Goal: Communication & Community: Answer question/provide support

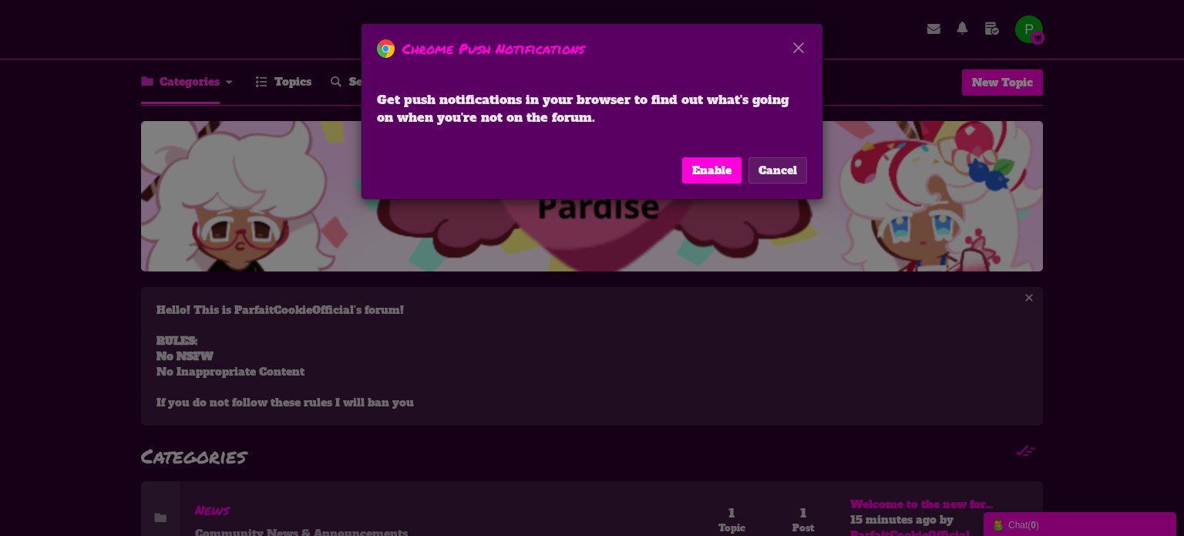
click at [781, 165] on button "Cancel" at bounding box center [777, 170] width 59 height 26
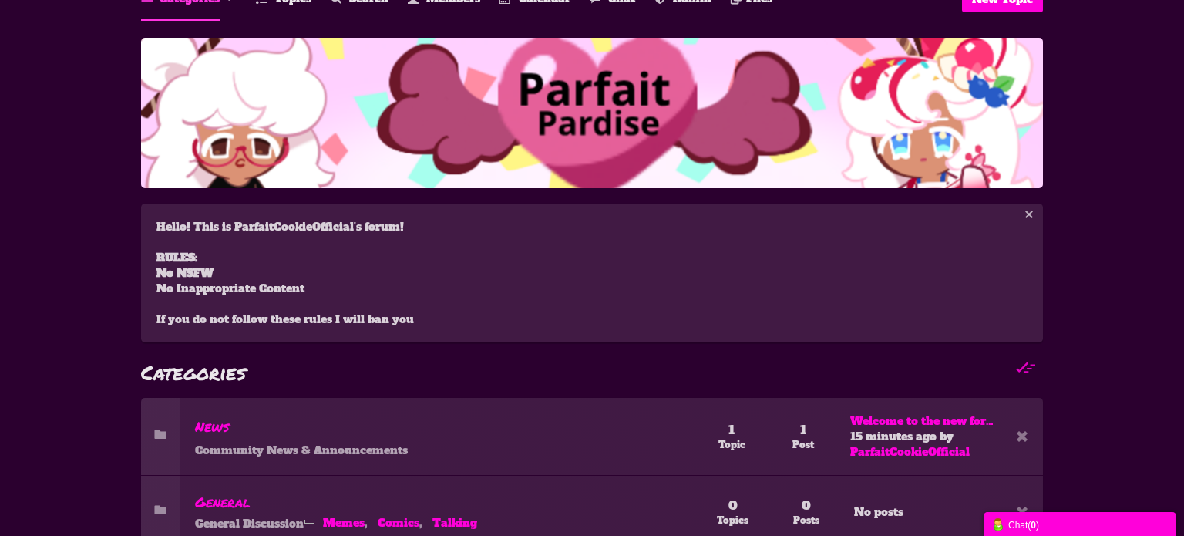
scroll to position [160, 0]
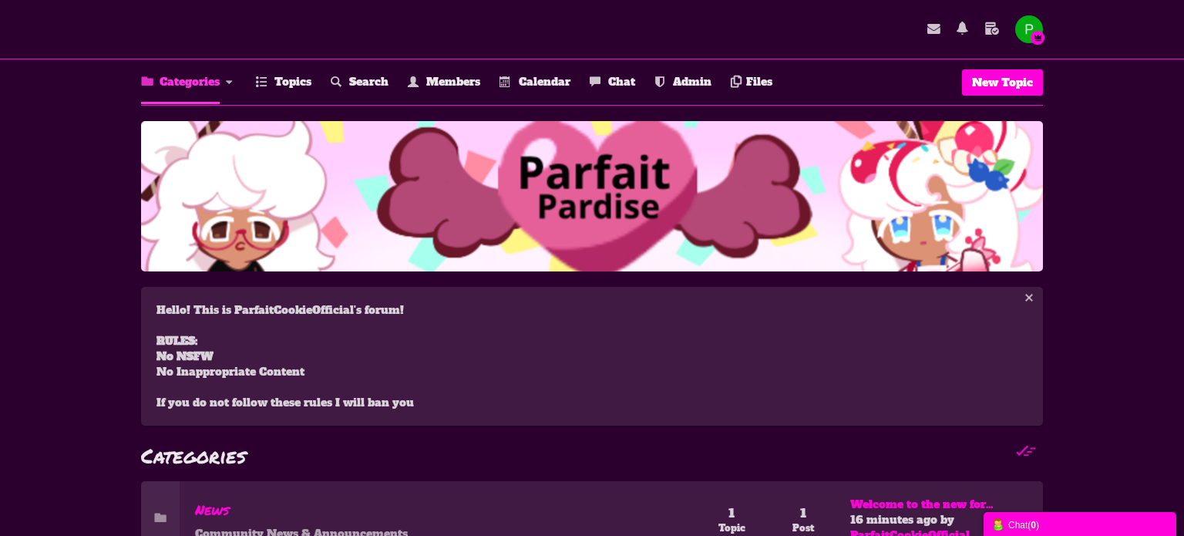
click at [96, 109] on div "Categories Members Calendar Topics Topics Members" at bounding box center [592, 348] width 1184 height 697
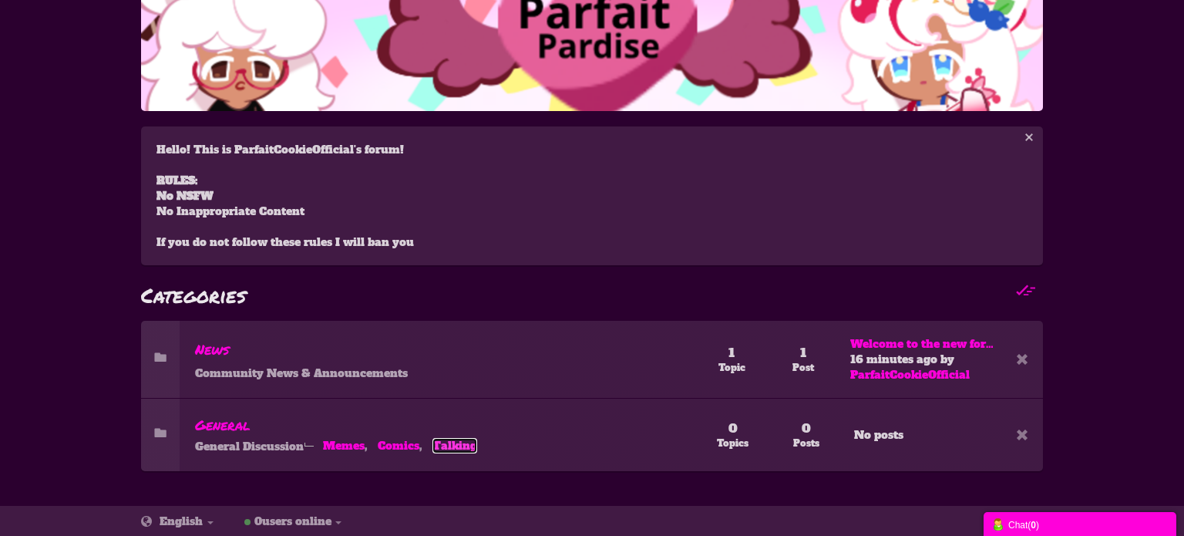
click at [457, 444] on link "Talking" at bounding box center [454, 445] width 45 height 15
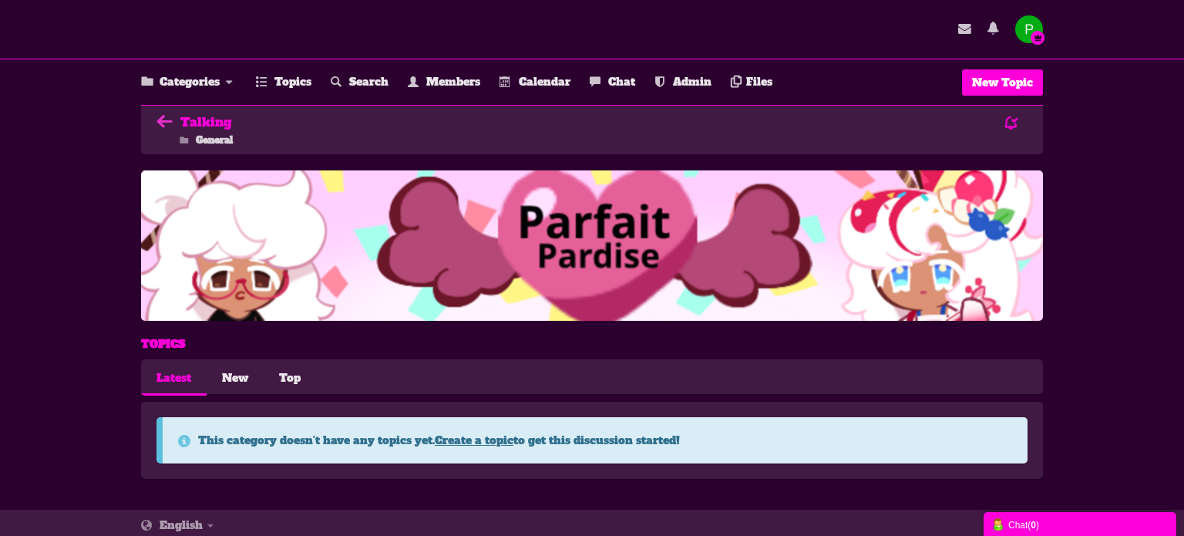
click at [163, 115] on icon at bounding box center [168, 121] width 24 height 17
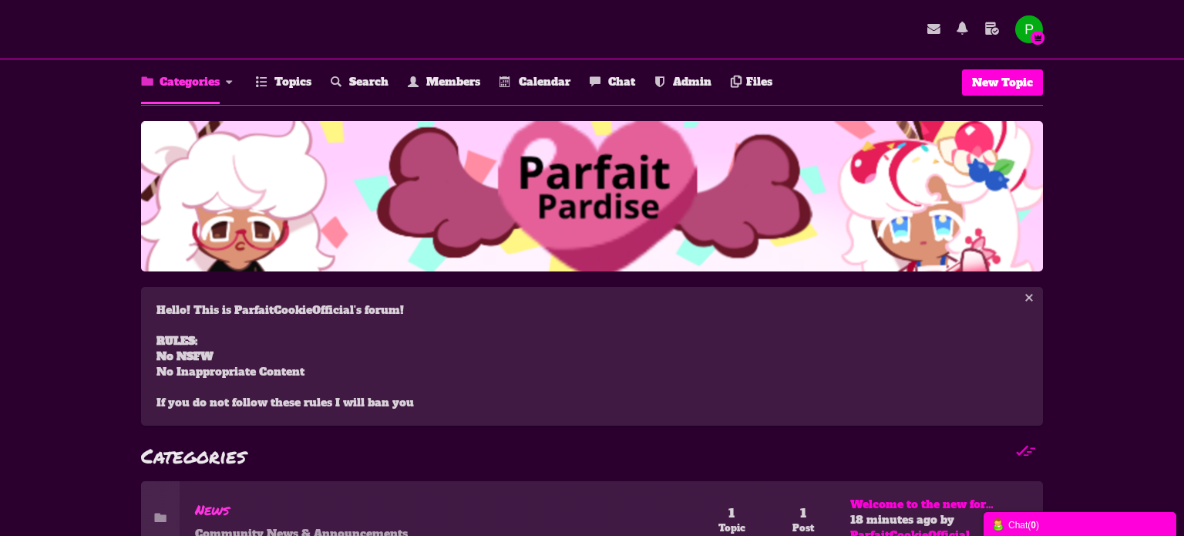
scroll to position [160, 0]
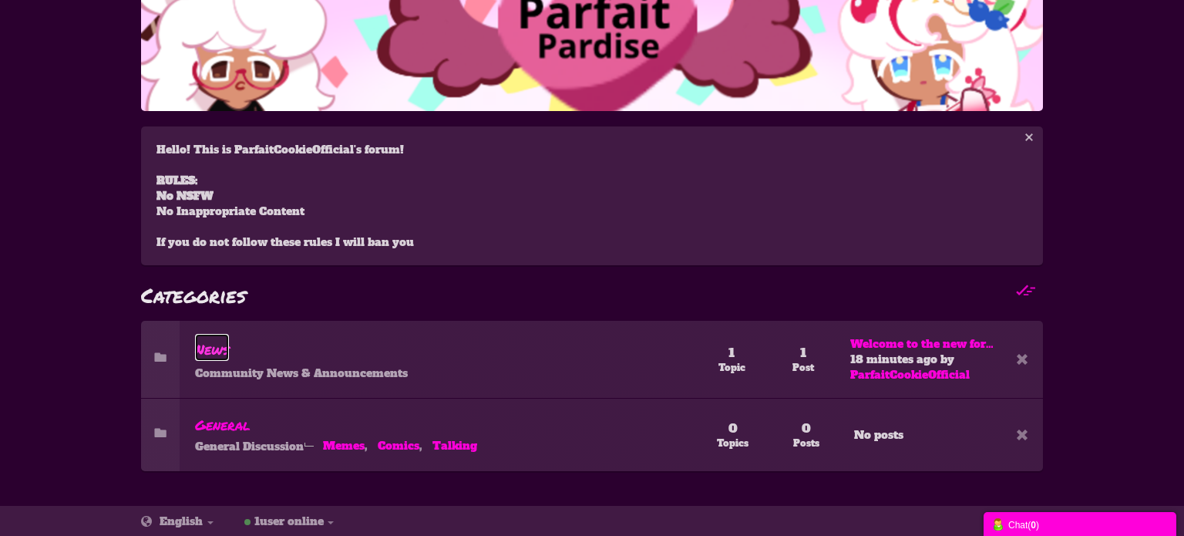
click at [216, 345] on span "News" at bounding box center [212, 349] width 34 height 20
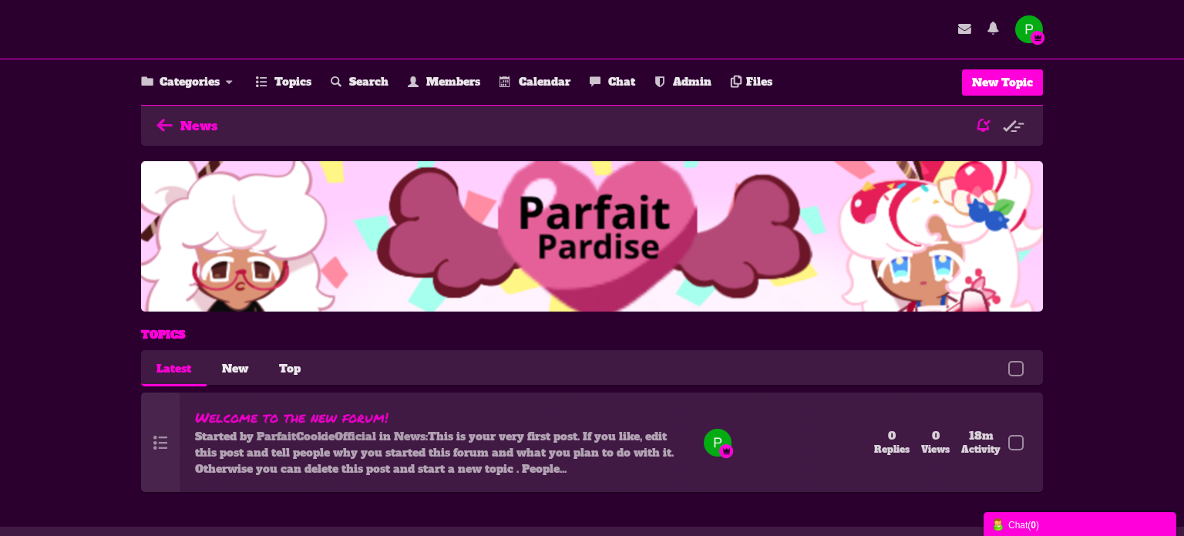
scroll to position [20, 0]
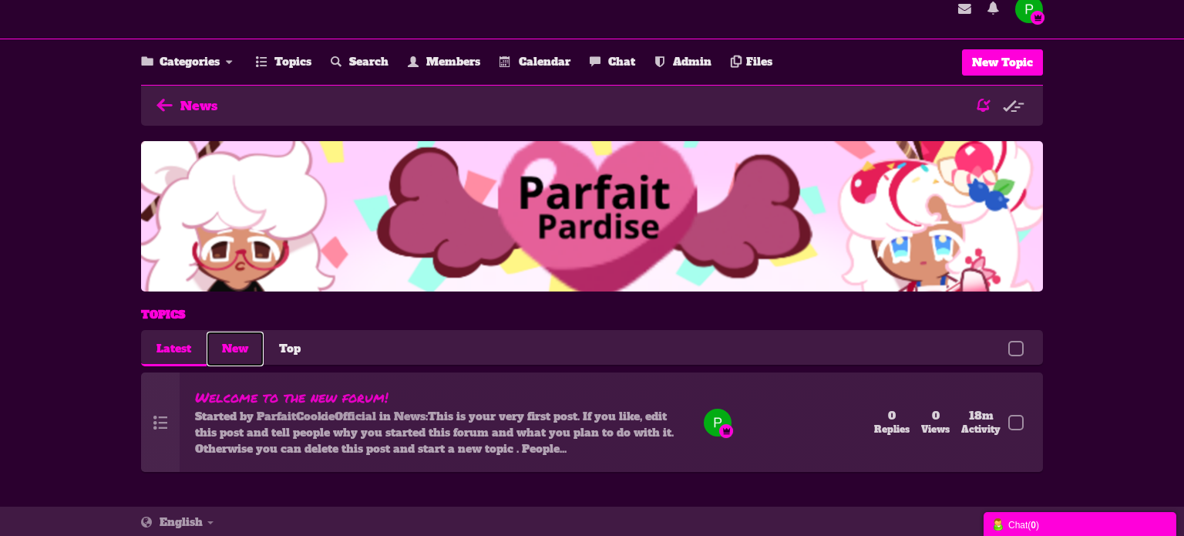
click at [241, 348] on link "New" at bounding box center [235, 348] width 57 height 35
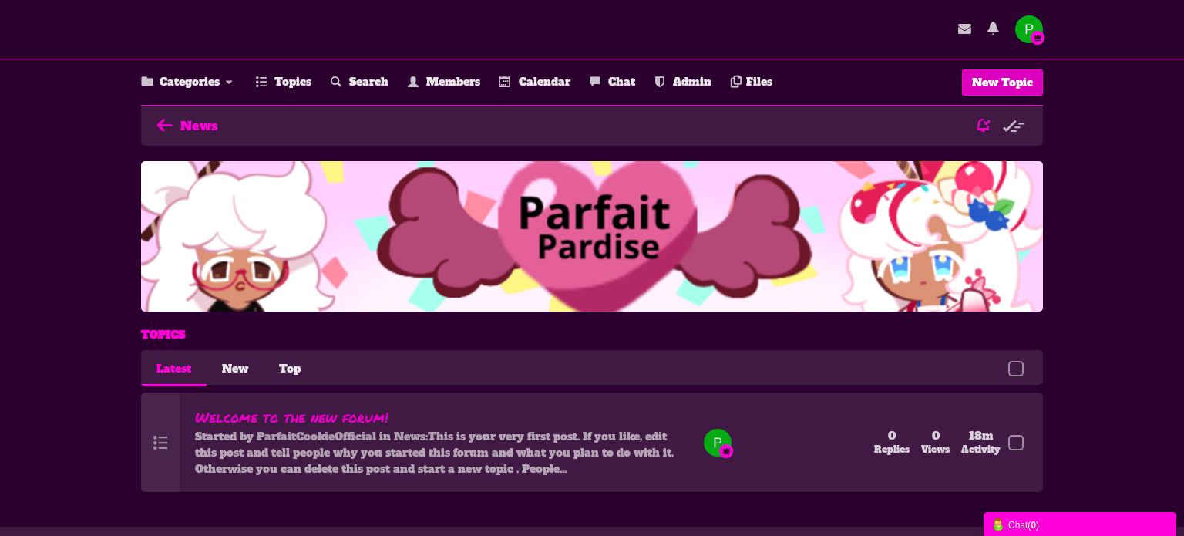
click at [1032, 84] on span "New Topic" at bounding box center [1002, 82] width 61 height 15
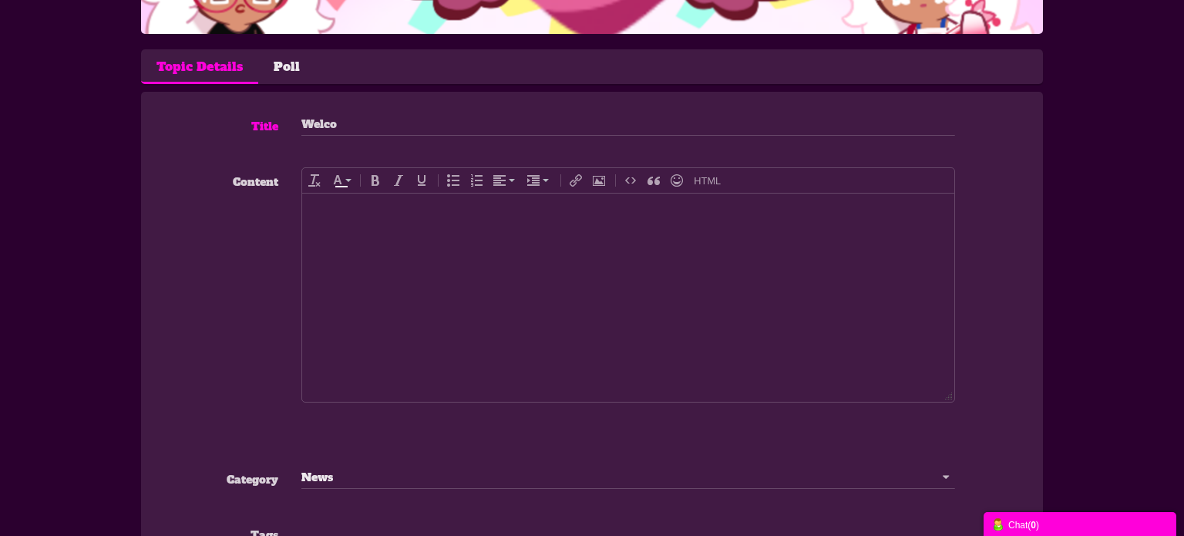
type input "Welcom"
type input "Welcome!"
click at [384, 315] on body at bounding box center [628, 297] width 652 height 208
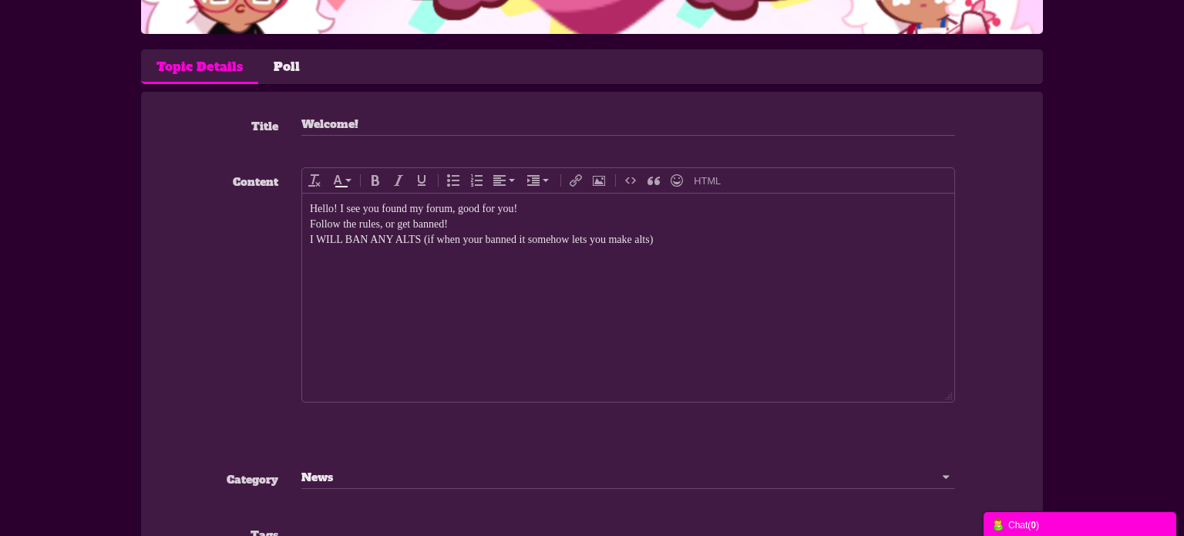
click at [421, 240] on div "I WILL BAN ANY ALTS (if when your banned it somehow lets you make alts)" at bounding box center [628, 239] width 636 height 15
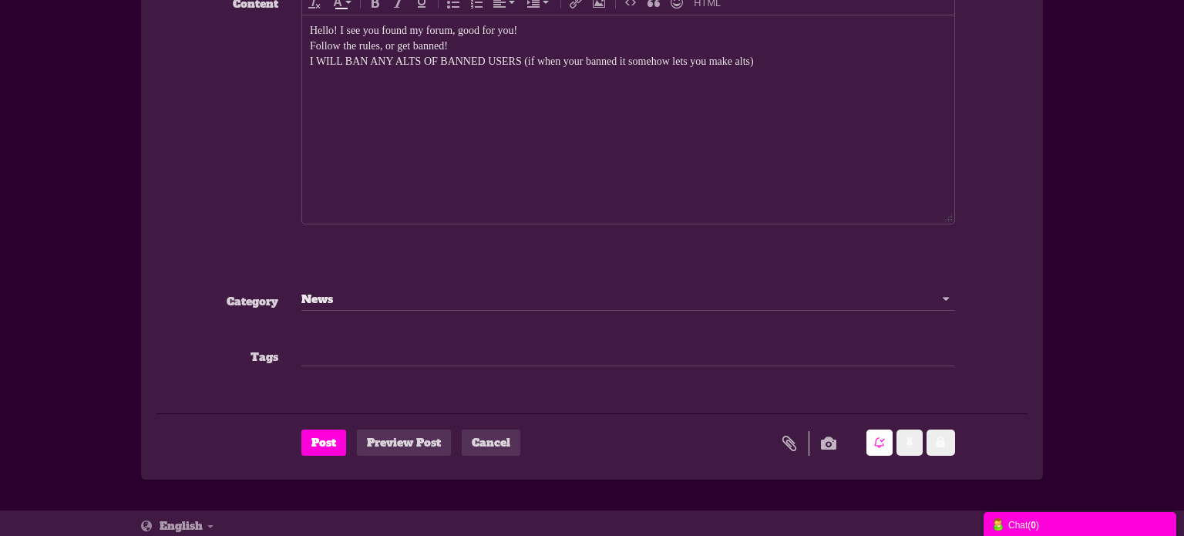
scroll to position [419, 0]
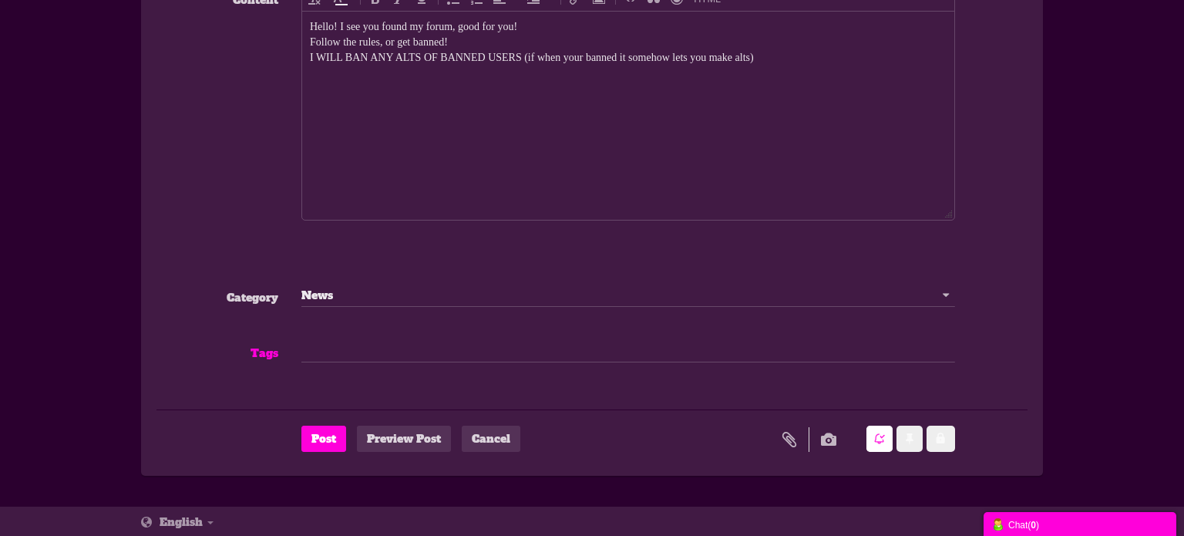
click at [363, 344] on input "text" at bounding box center [627, 350] width 653 height 15
click at [335, 447] on button "Post" at bounding box center [323, 438] width 45 height 26
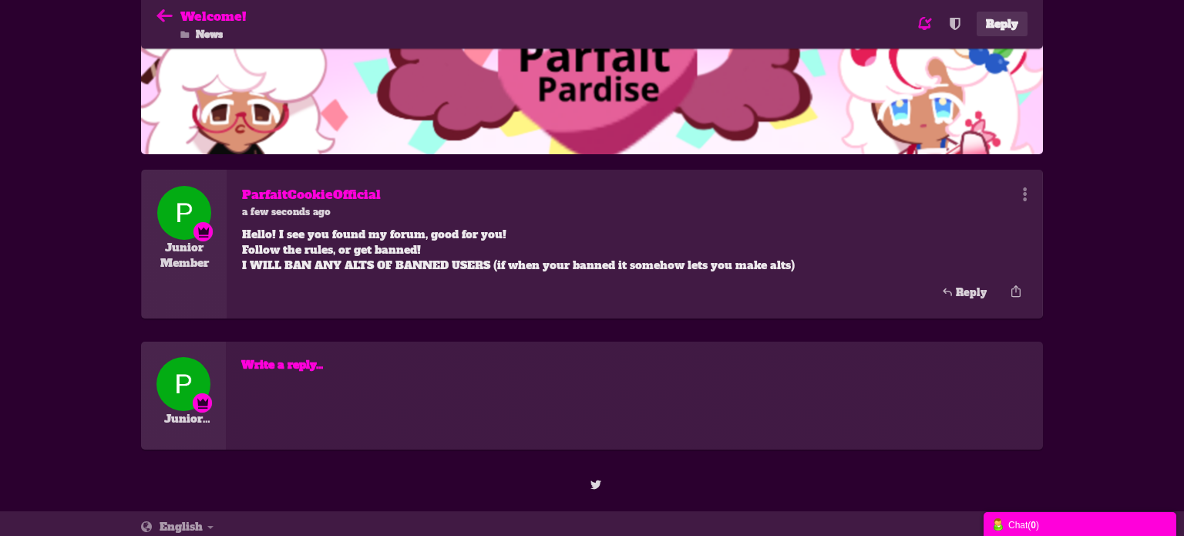
scroll to position [174, 0]
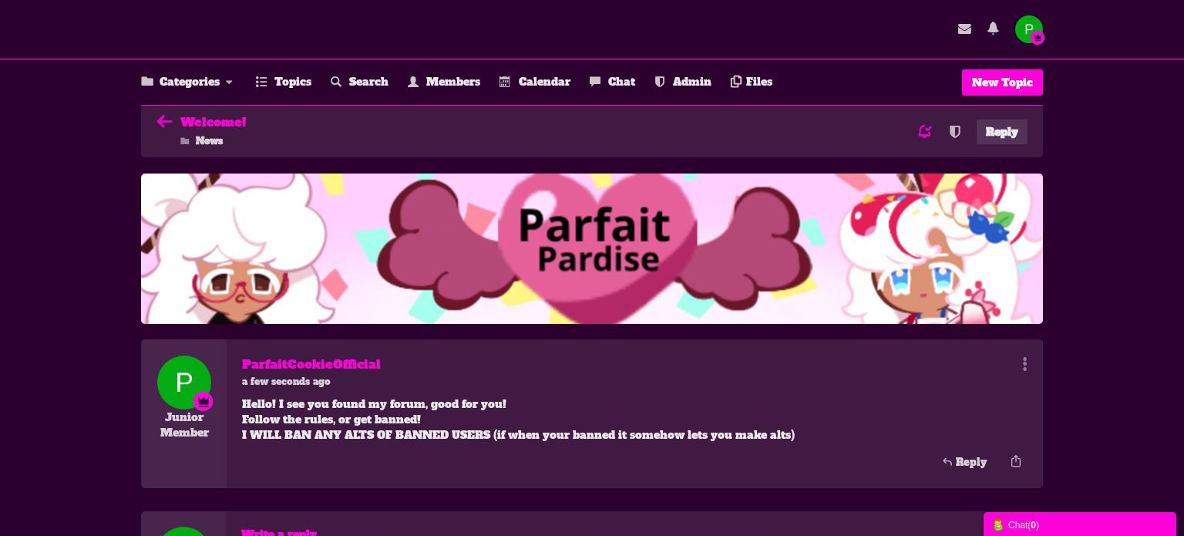
click at [1031, 28] on img "button" at bounding box center [1029, 29] width 28 height 28
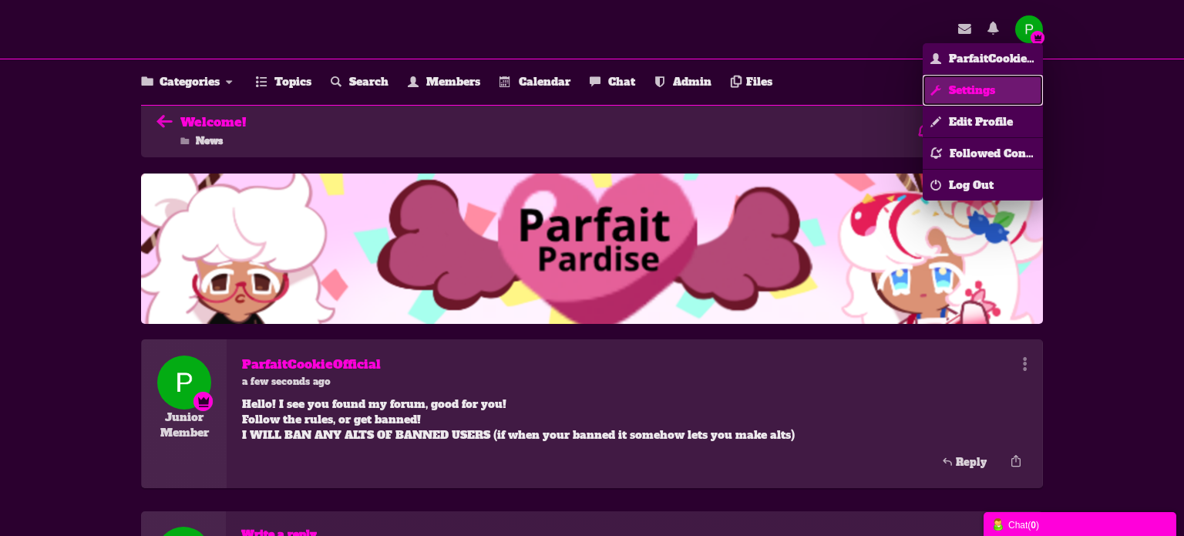
click at [987, 80] on link "Settings" at bounding box center [982, 90] width 120 height 31
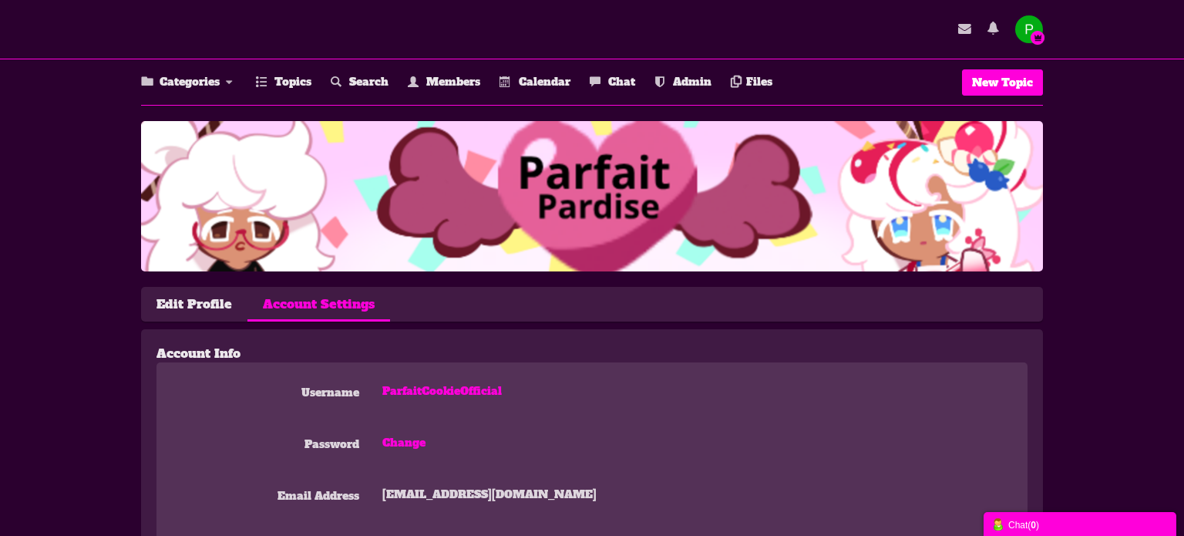
click at [1037, 28] on img "button" at bounding box center [1029, 29] width 28 height 28
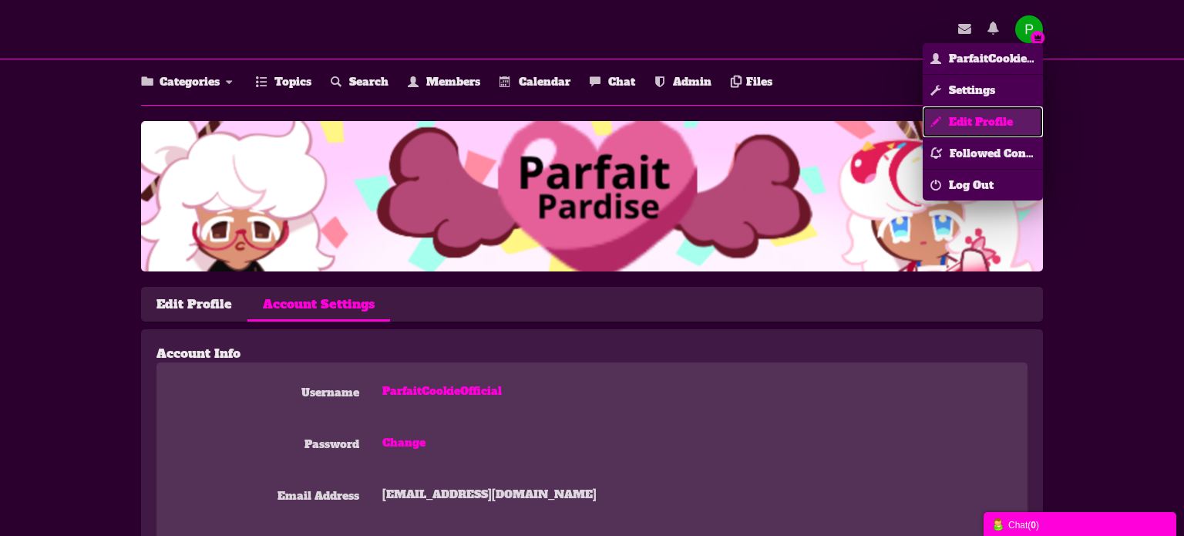
click at [966, 116] on link "Edit Profile" at bounding box center [982, 121] width 120 height 31
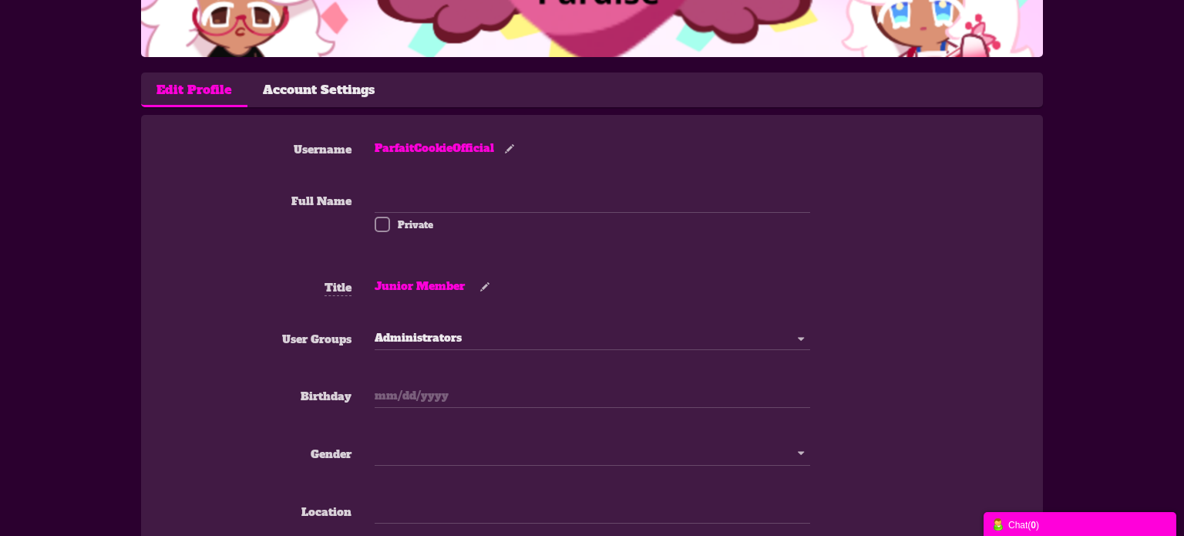
scroll to position [215, 0]
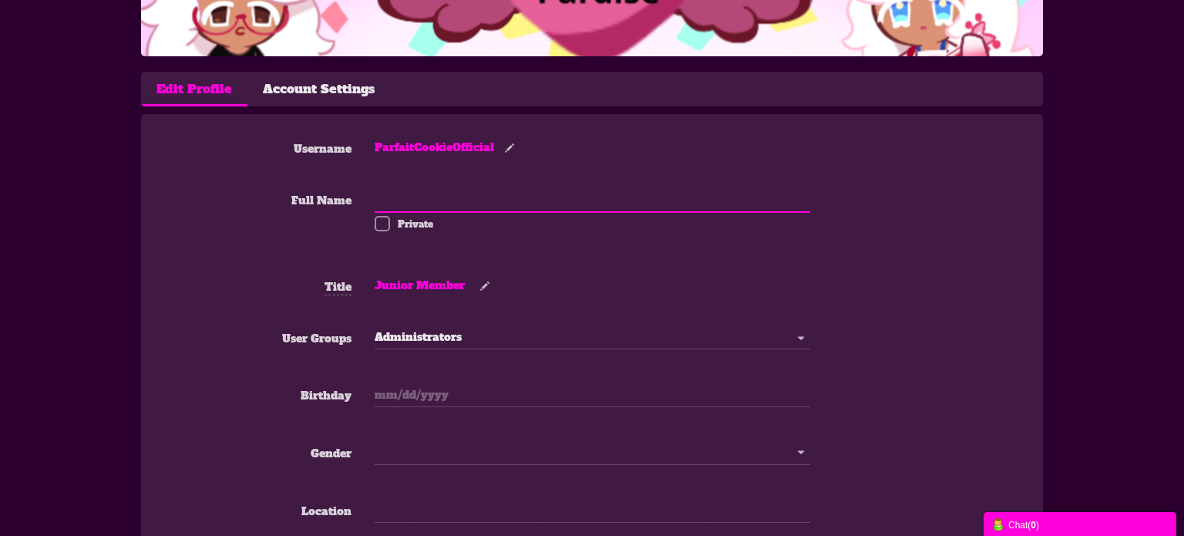
click at [399, 201] on input "Full Name" at bounding box center [591, 199] width 435 height 27
type input "[PERSON_NAME]"
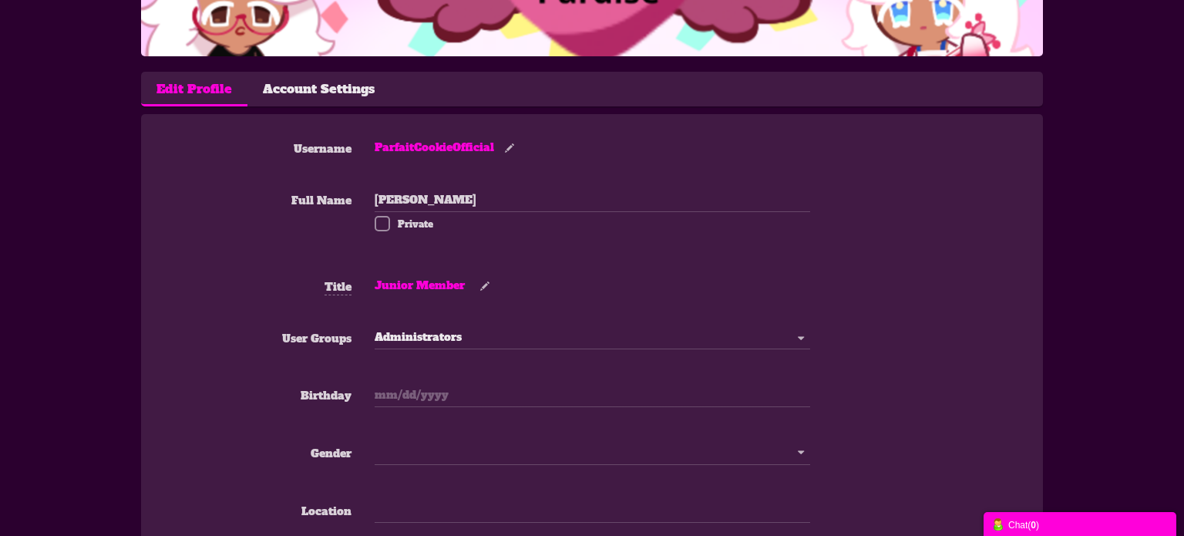
click at [324, 227] on div "Full Name Lillian M Private" at bounding box center [591, 229] width 871 height 86
click at [485, 281] on small at bounding box center [484, 286] width 25 height 12
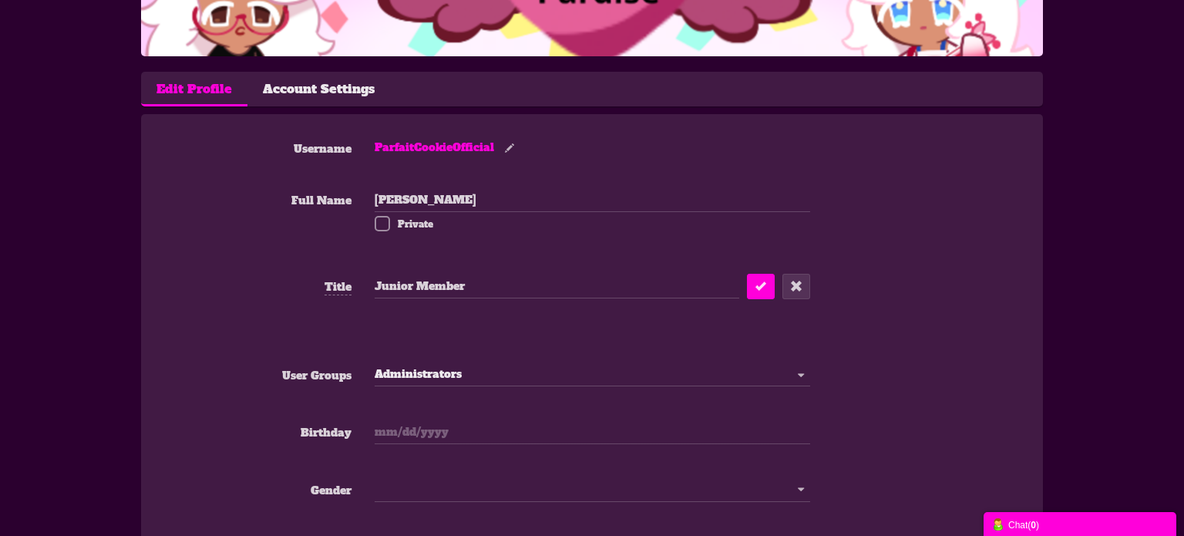
drag, startPoint x: 482, startPoint y: 289, endPoint x: 376, endPoint y: 279, distance: 106.8
click at [376, 279] on input "Junior Member" at bounding box center [556, 285] width 364 height 27
type input "A"
type input "The best Admin"
click at [760, 287] on icon "submit" at bounding box center [760, 285] width 11 height 15
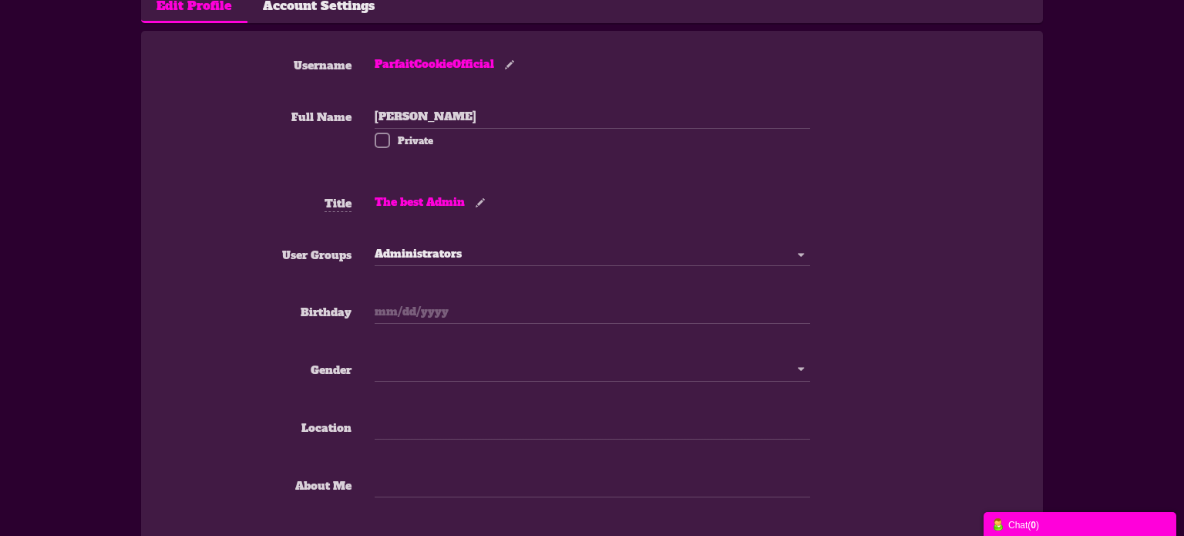
scroll to position [330, 0]
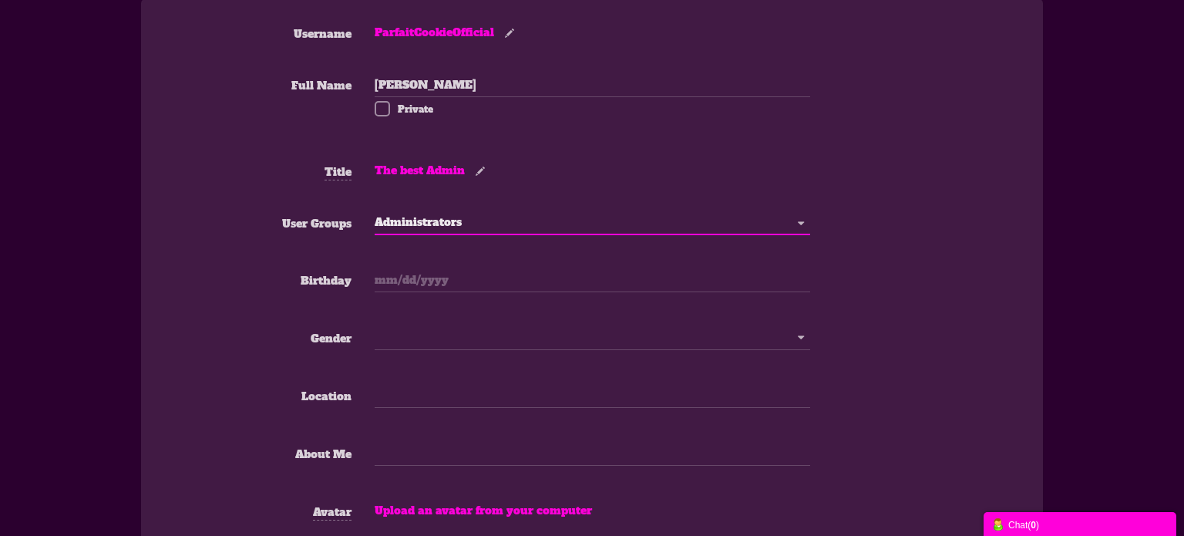
click at [383, 223] on button "Administrators" at bounding box center [591, 222] width 435 height 26
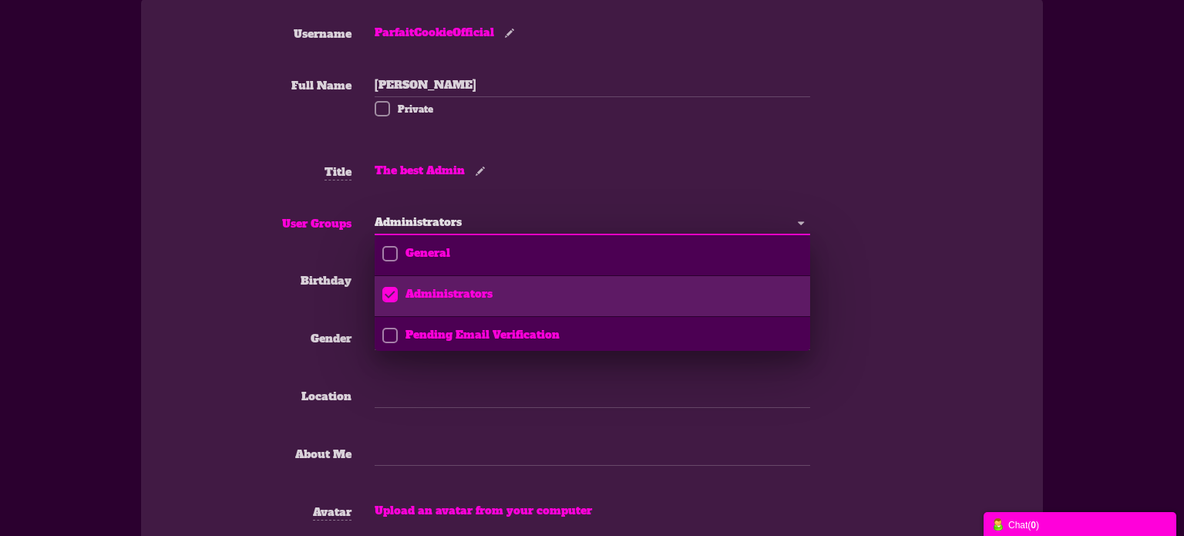
scroll to position [6, 0]
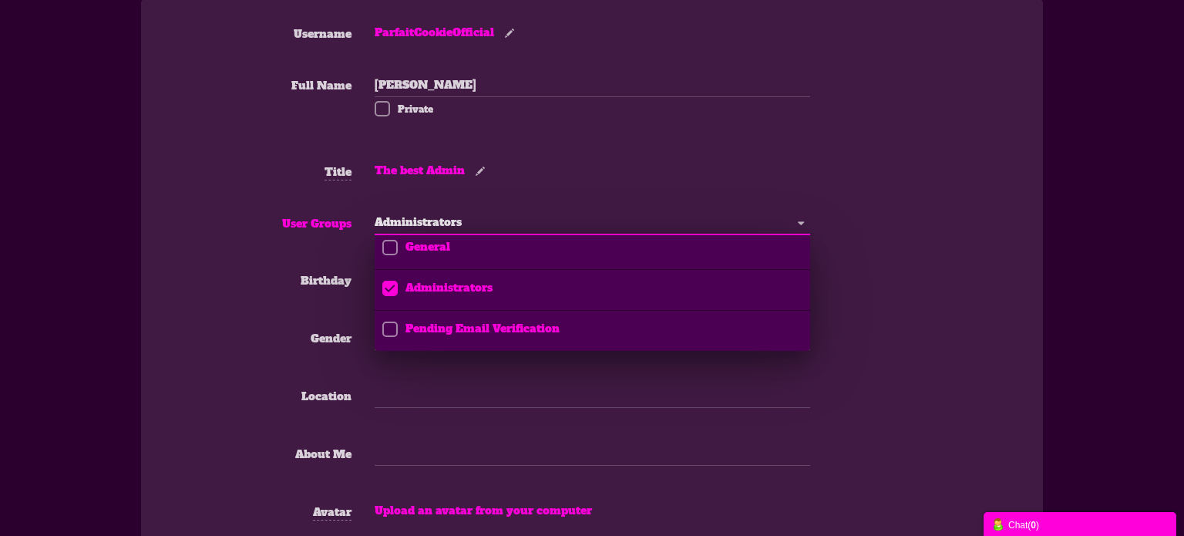
click at [183, 249] on div "User Groups General Administrators Pending Email Verification Administrators Ge…" at bounding box center [591, 237] width 871 height 57
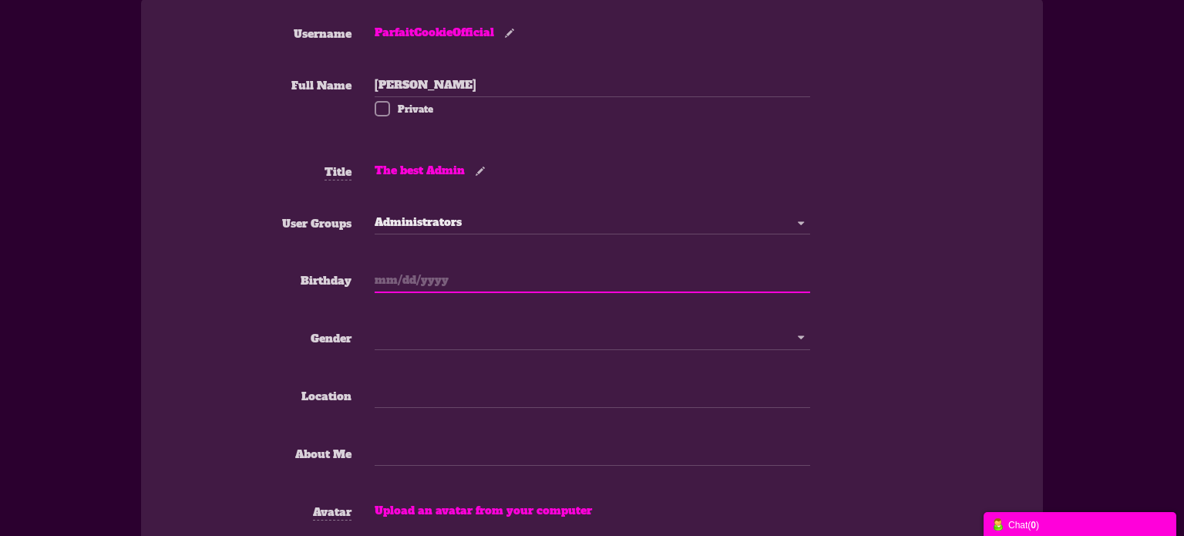
click at [445, 285] on input "text" at bounding box center [591, 279] width 435 height 27
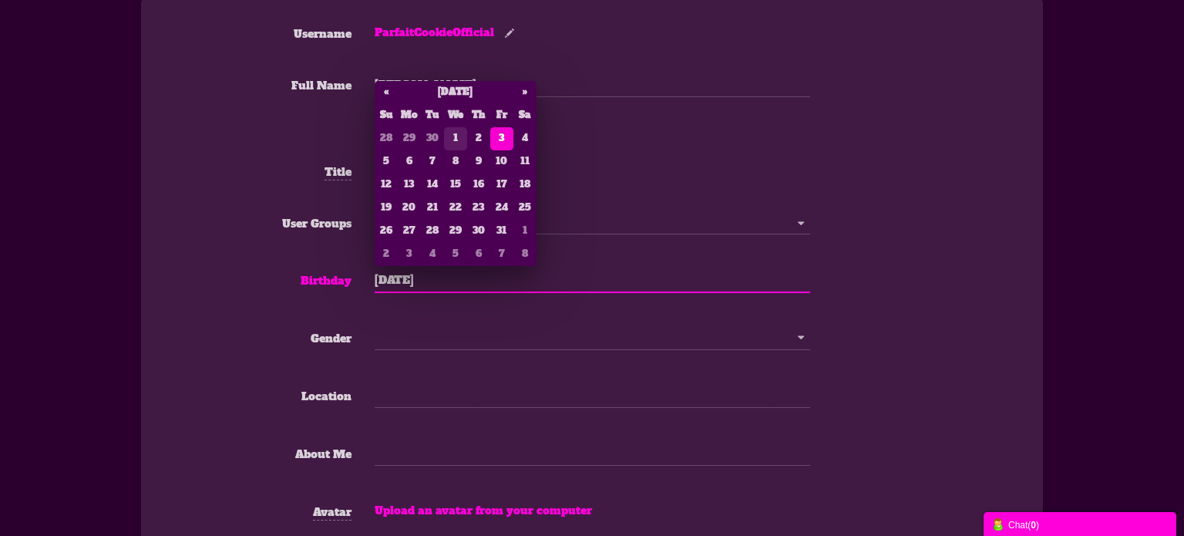
drag, startPoint x: 406, startPoint y: 279, endPoint x: 395, endPoint y: 278, distance: 11.6
click at [395, 278] on input "10/03/2025" at bounding box center [591, 279] width 435 height 27
type input "10/03/2025"
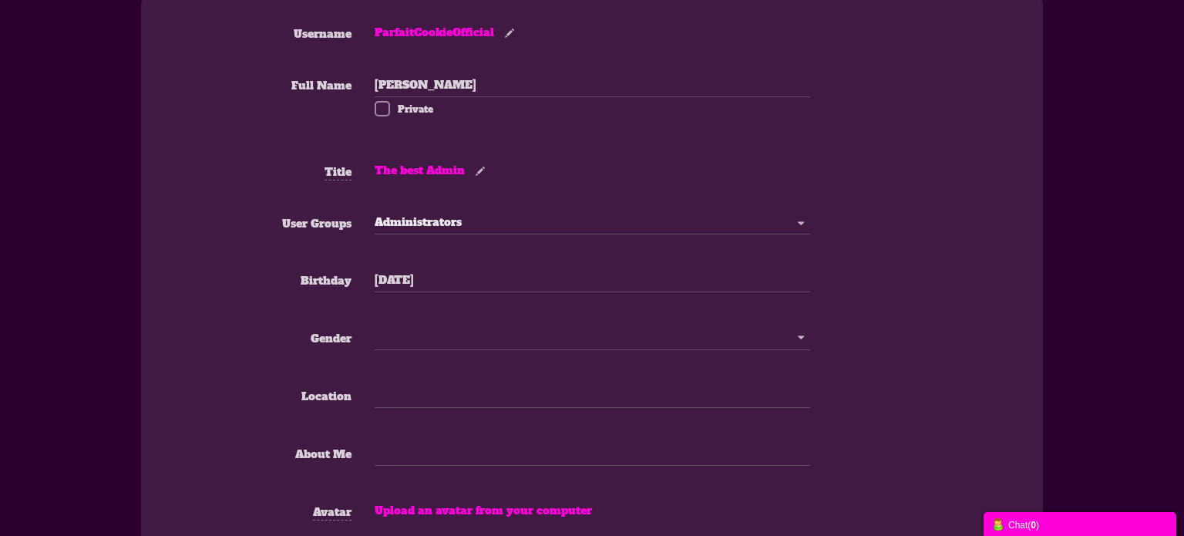
click at [445, 308] on div "Birthday 10/03/2025" at bounding box center [591, 295] width 871 height 58
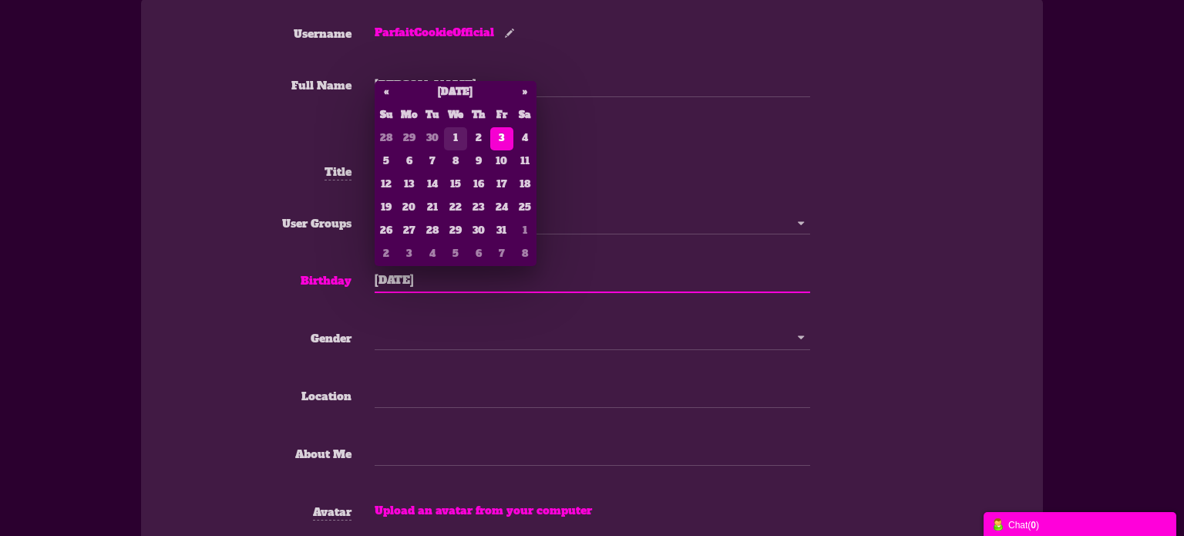
drag, startPoint x: 452, startPoint y: 279, endPoint x: 329, endPoint y: 248, distance: 126.3
click at [329, 248] on form "Username ParfaitCookieOfficial Full Name Lillian M Private Title The best Admin…" at bounding box center [591, 403] width 871 height 776
click at [210, 279] on label "Birthday" at bounding box center [265, 277] width 218 height 22
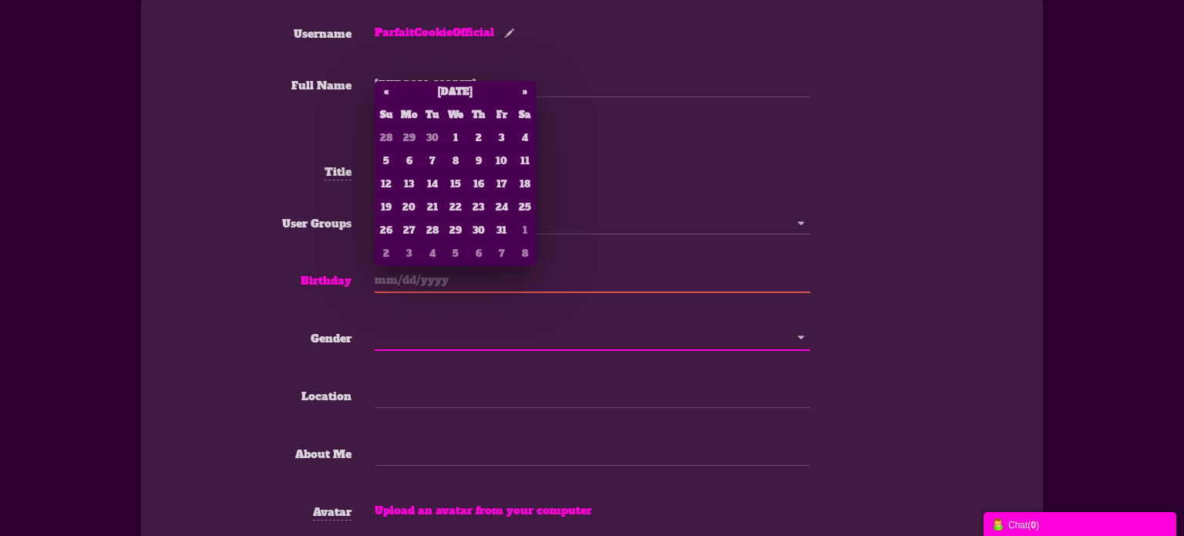
click at [388, 336] on input "text" at bounding box center [591, 337] width 435 height 27
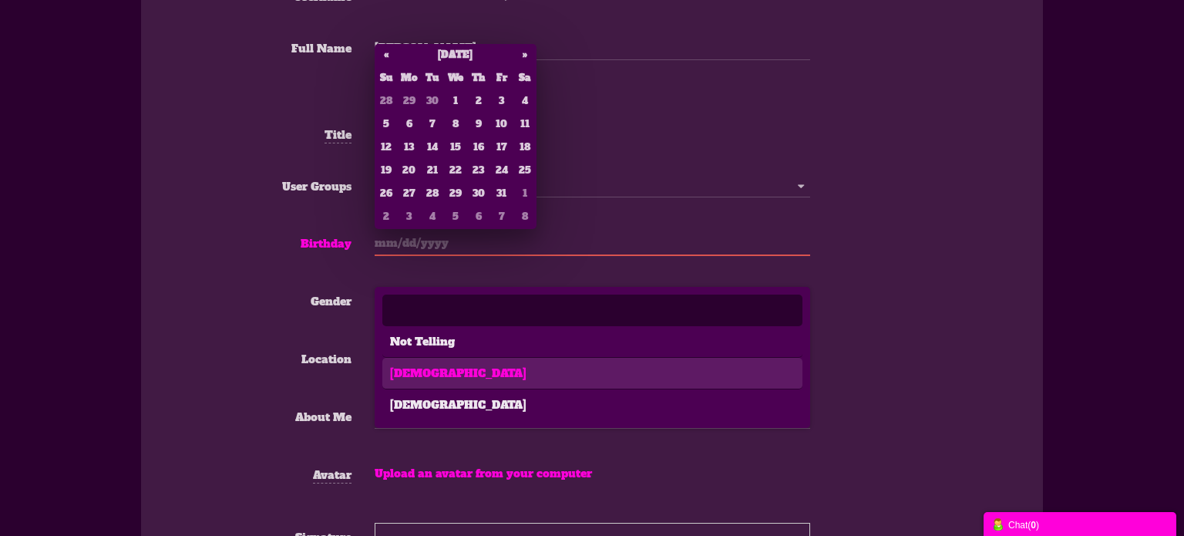
scroll to position [371, 0]
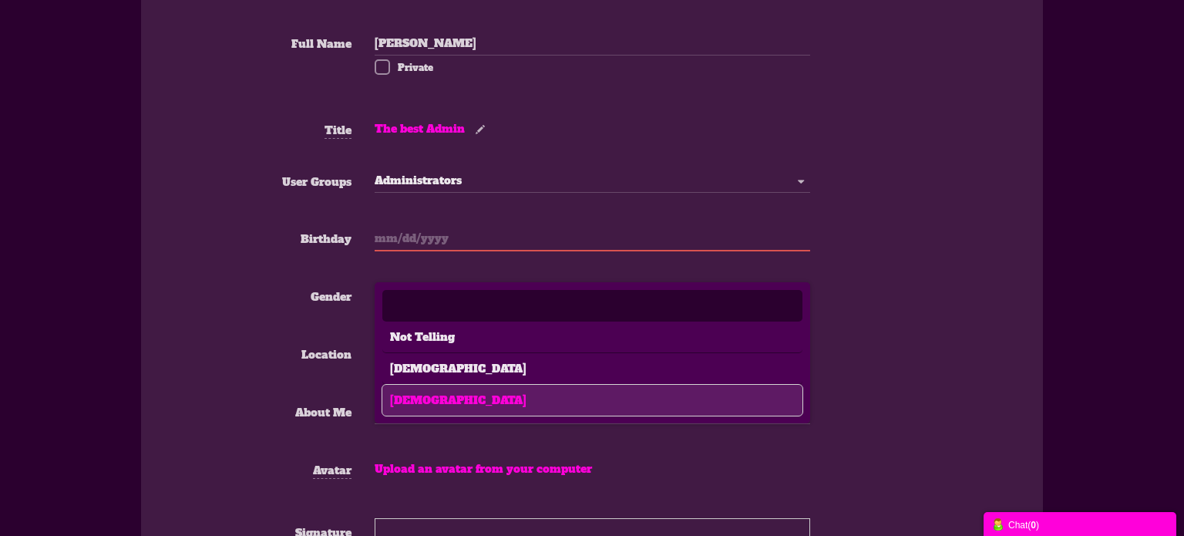
click at [422, 407] on li "Female" at bounding box center [592, 399] width 420 height 31
type input "Female"
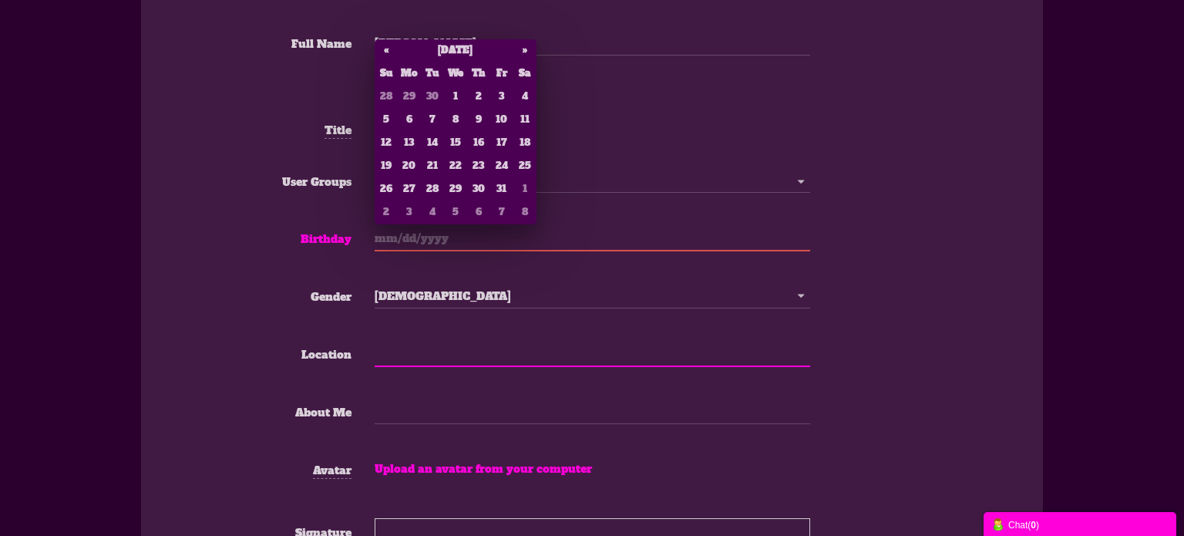
click at [431, 360] on input "Gender" at bounding box center [591, 353] width 435 height 27
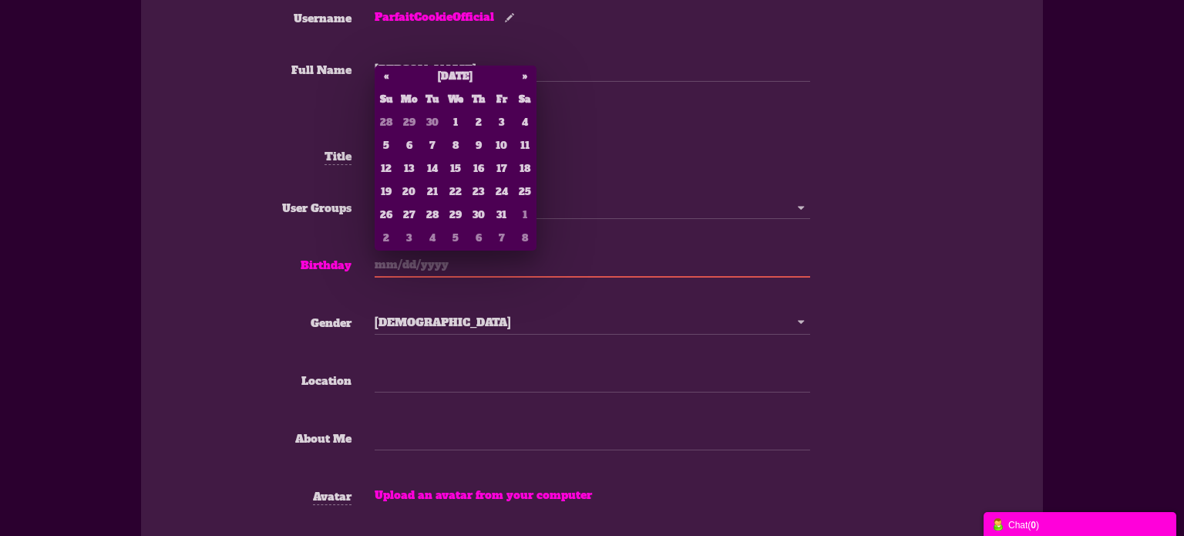
scroll to position [334, 0]
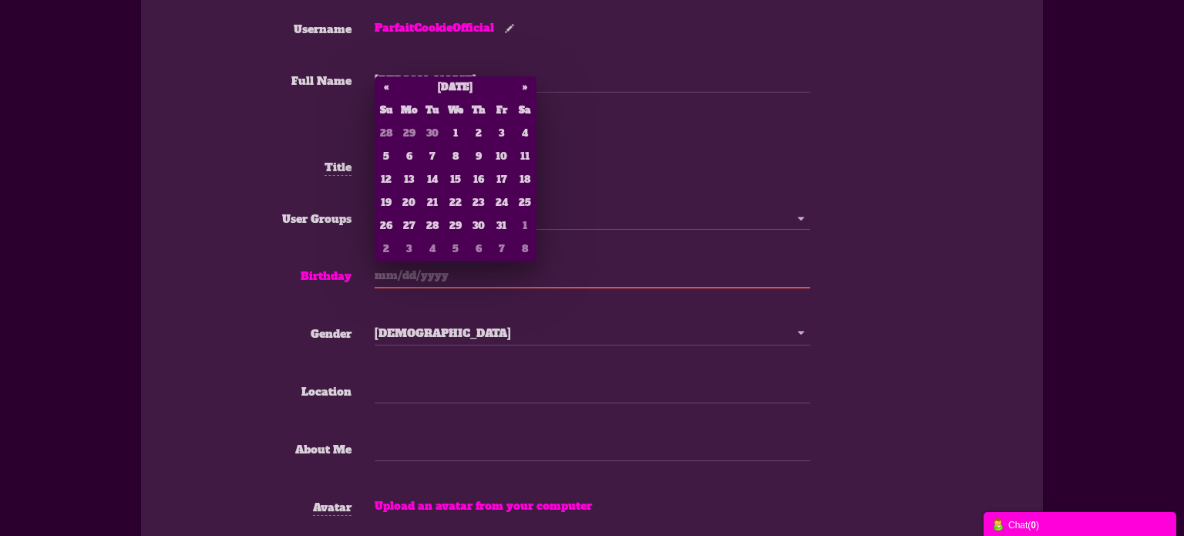
click at [233, 172] on label "Title" at bounding box center [265, 164] width 218 height 22
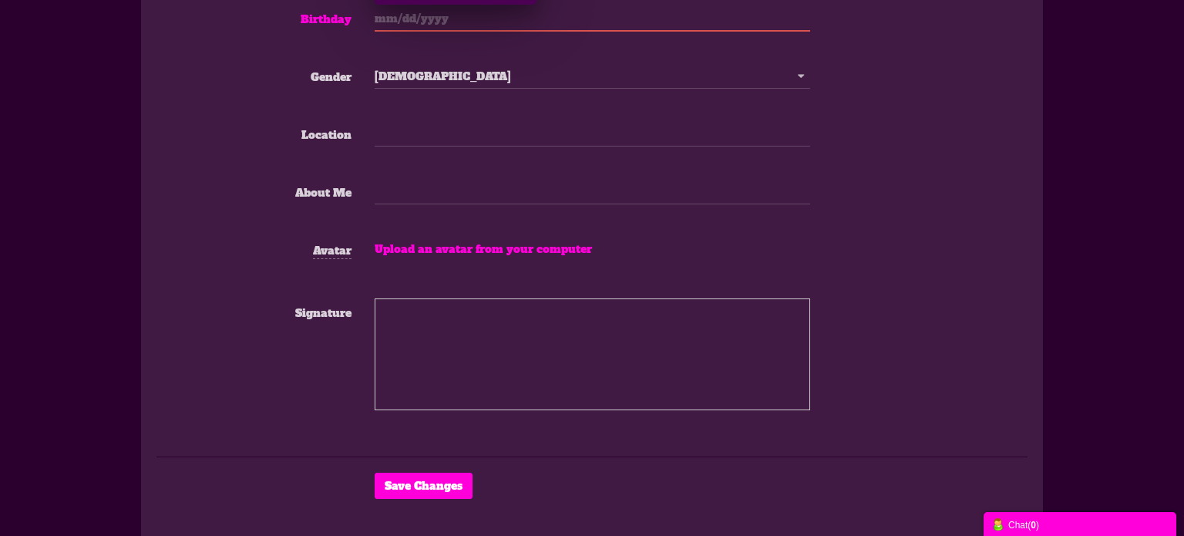
scroll to position [661, 0]
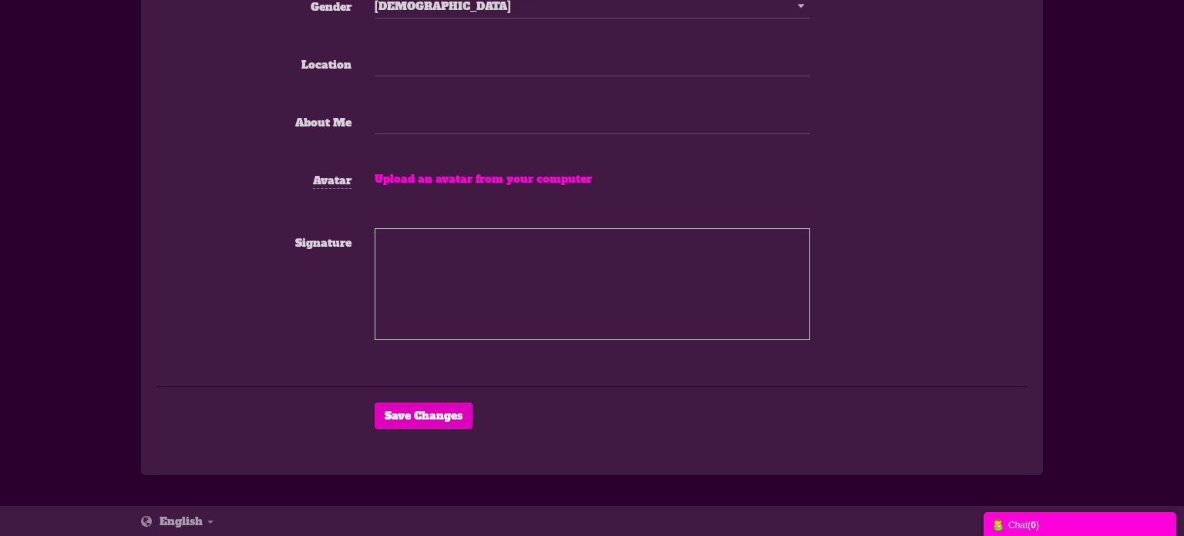
click at [382, 404] on button "Save Changes" at bounding box center [423, 415] width 98 height 26
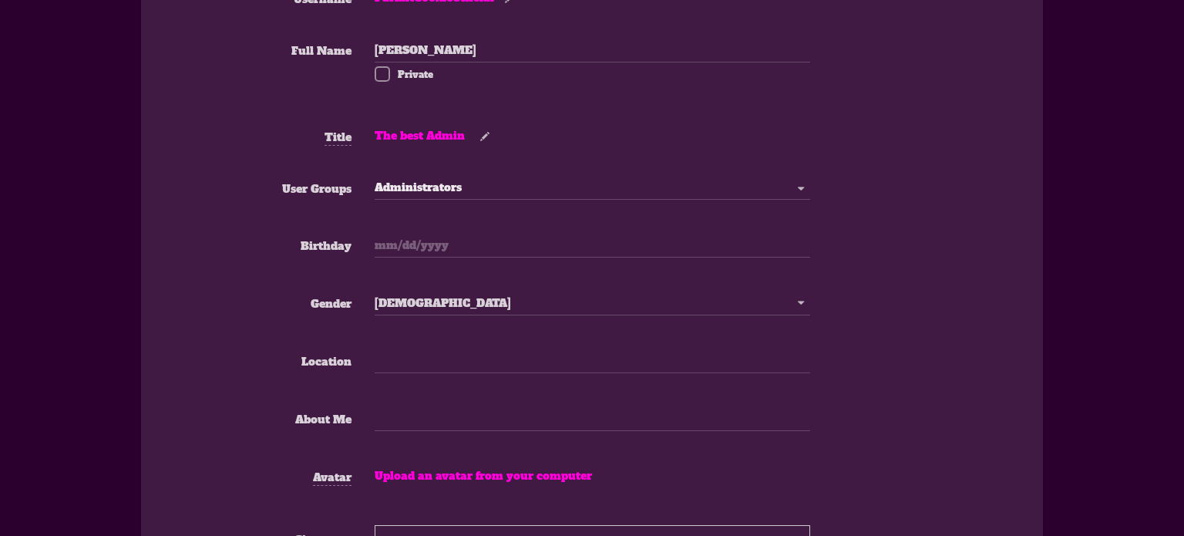
scroll to position [428, 0]
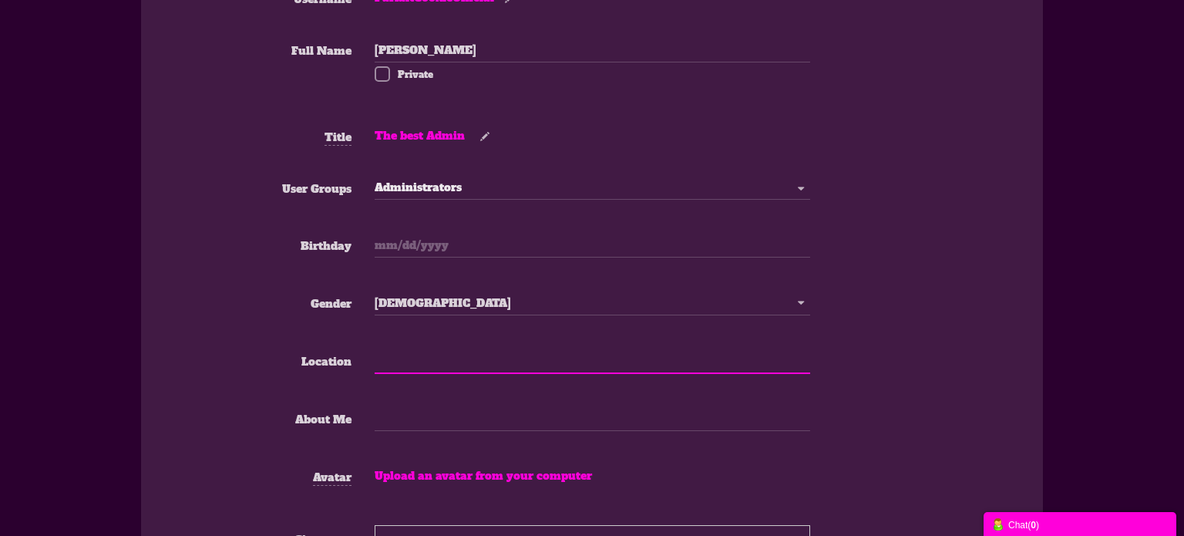
click at [408, 364] on input "Gender" at bounding box center [591, 360] width 435 height 27
type input "NOT TELLING YOU"
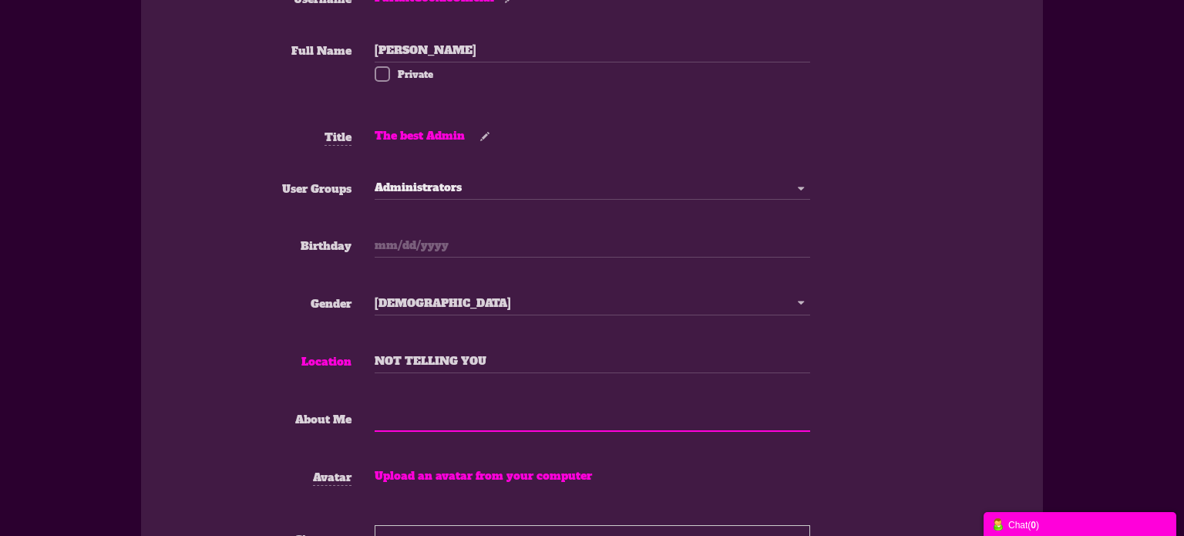
click at [387, 417] on textarea at bounding box center [591, 418] width 435 height 27
type textarea "Im a"
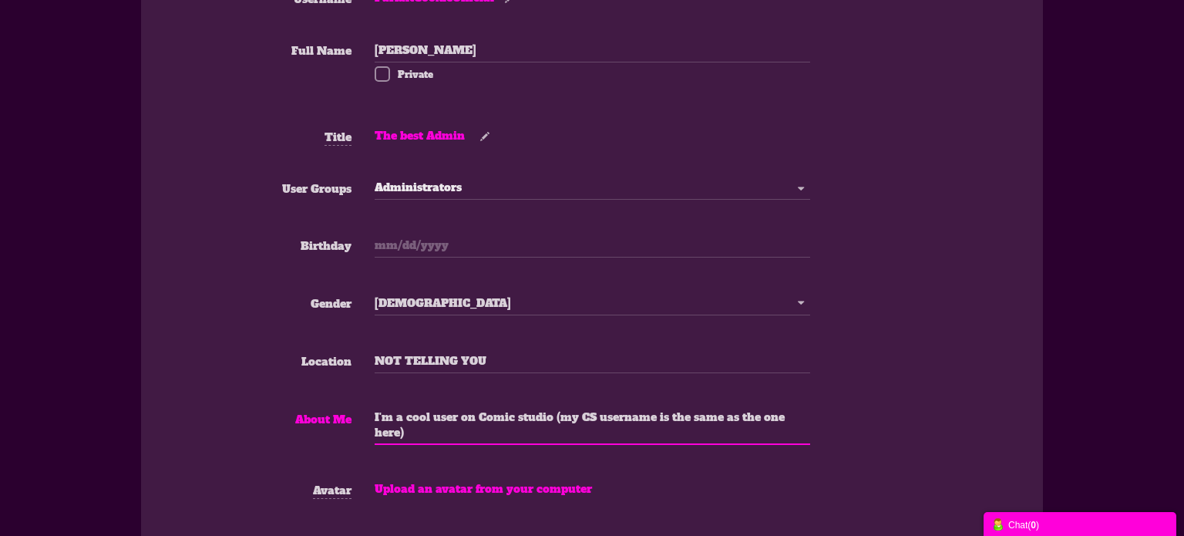
click at [554, 415] on textarea "I'm a cool user on Comic studio (my CS username is the same as the one here)" at bounding box center [591, 425] width 435 height 40
type textarea "I'm a cool user on Comic studio (my CS username is the same as the one here)"
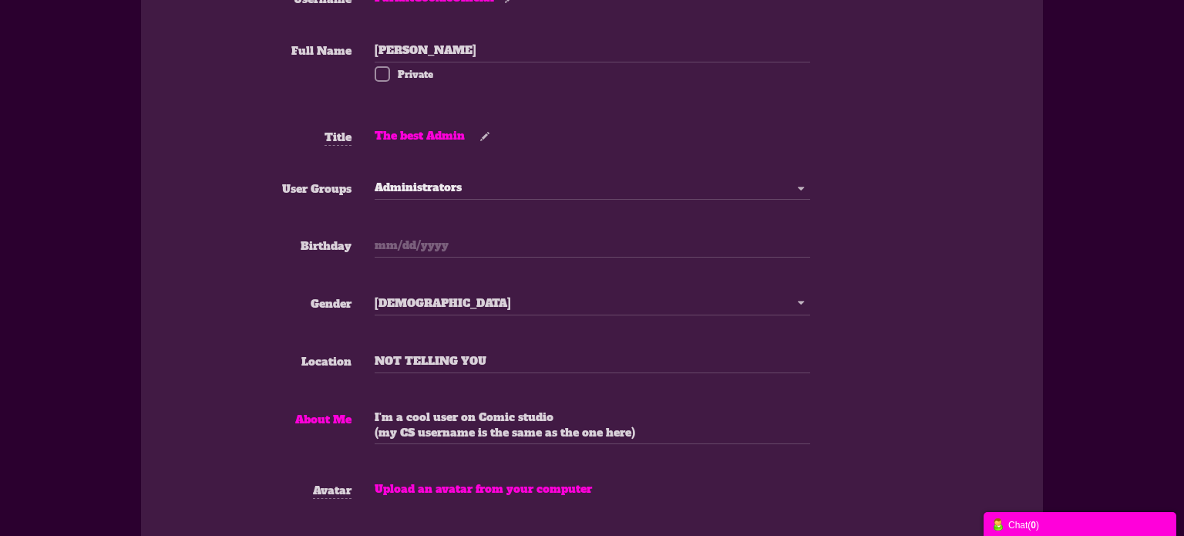
click at [201, 331] on div "Gender Not Telling Male Female Female Not Telling Male Female" at bounding box center [591, 318] width 871 height 58
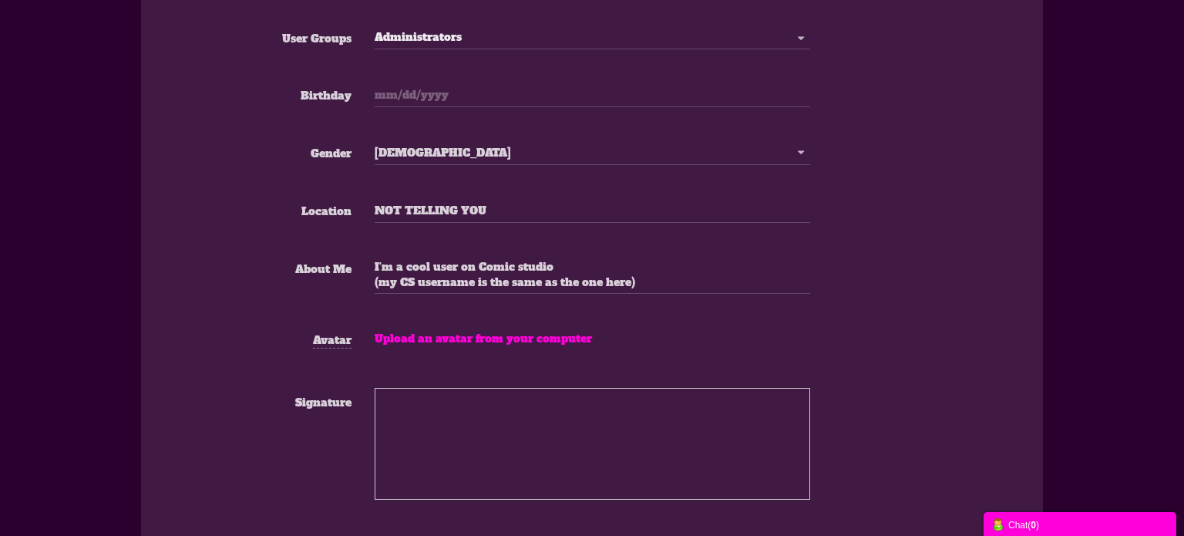
scroll to position [579, 0]
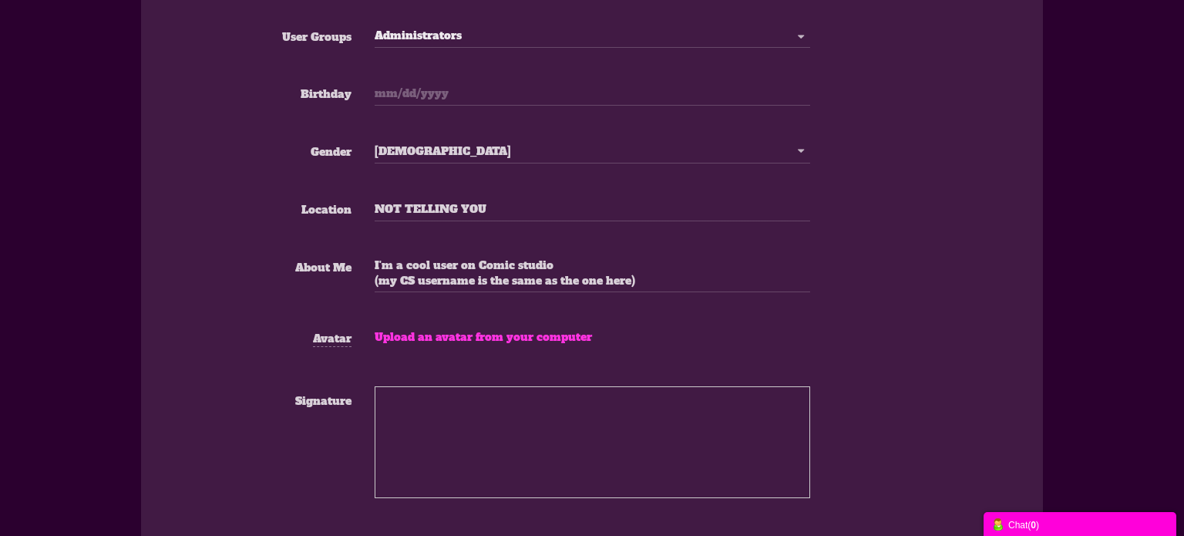
click at [415, 341] on span "Upload an avatar from your computer" at bounding box center [482, 336] width 217 height 15
type input "C:\fakepath\htg.jpg"
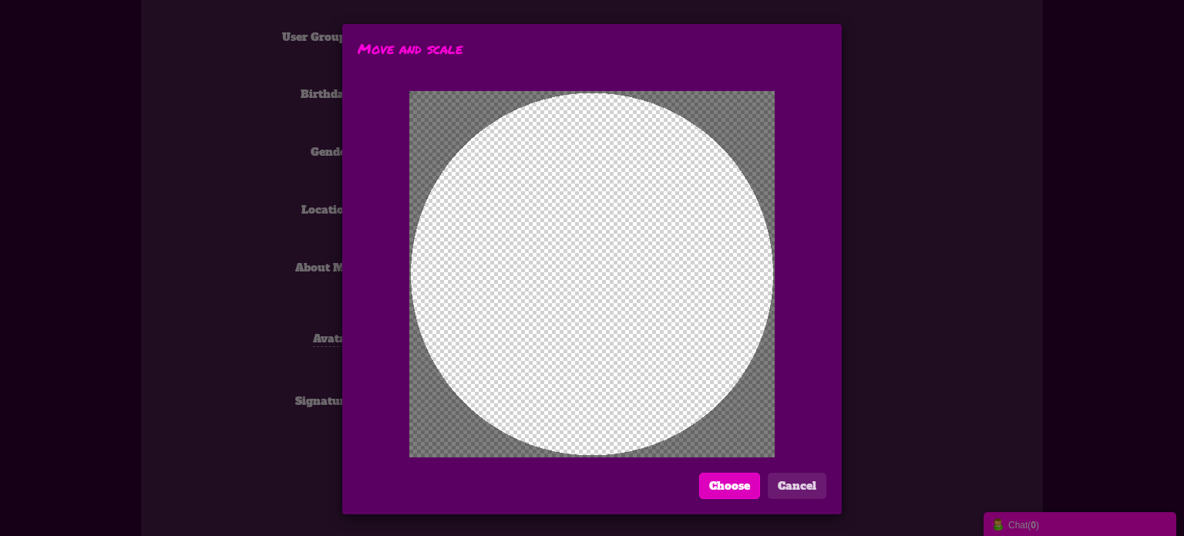
click at [741, 487] on button "Choose" at bounding box center [729, 485] width 61 height 26
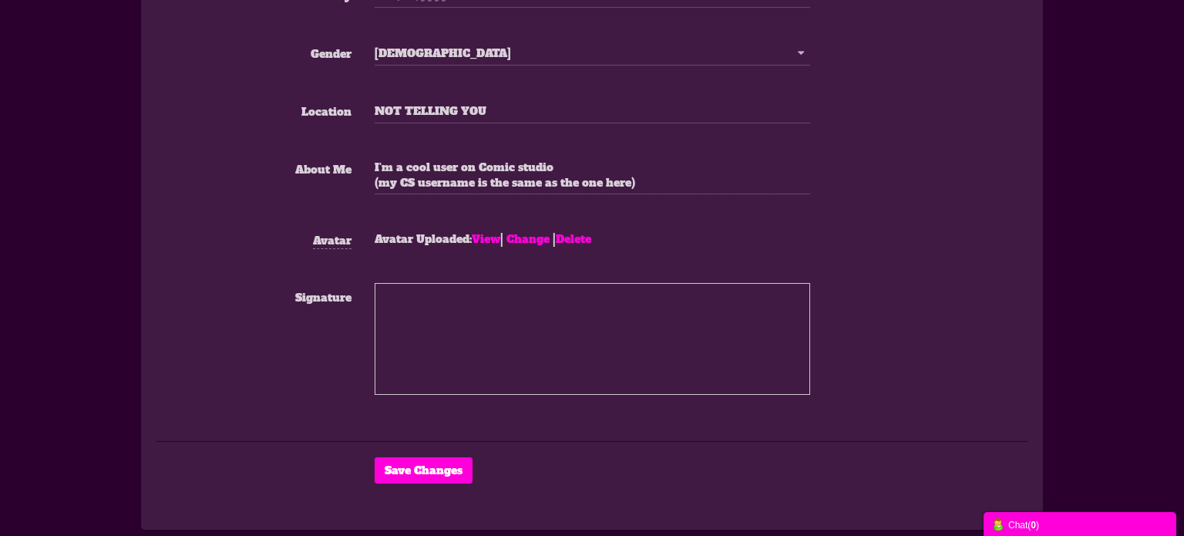
scroll to position [690, 0]
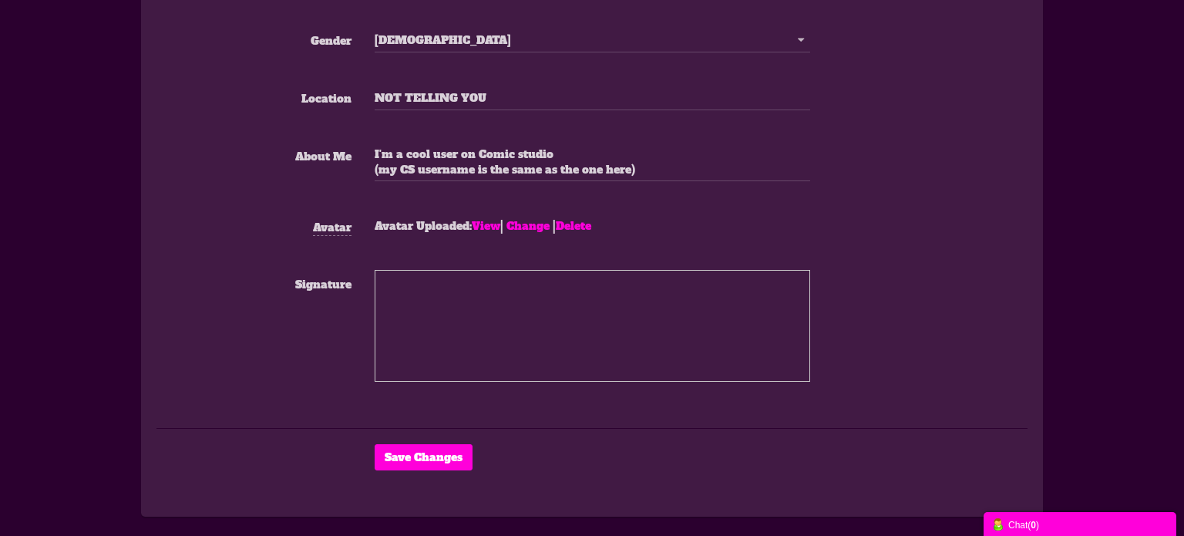
click at [442, 277] on textarea "Signature" at bounding box center [591, 326] width 435 height 112
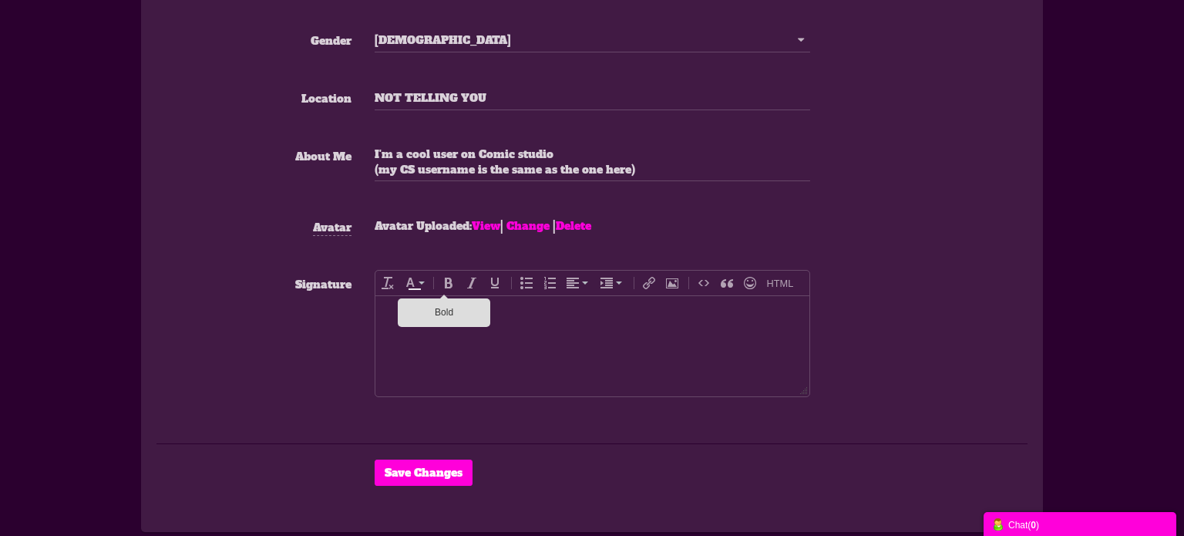
scroll to position [0, 0]
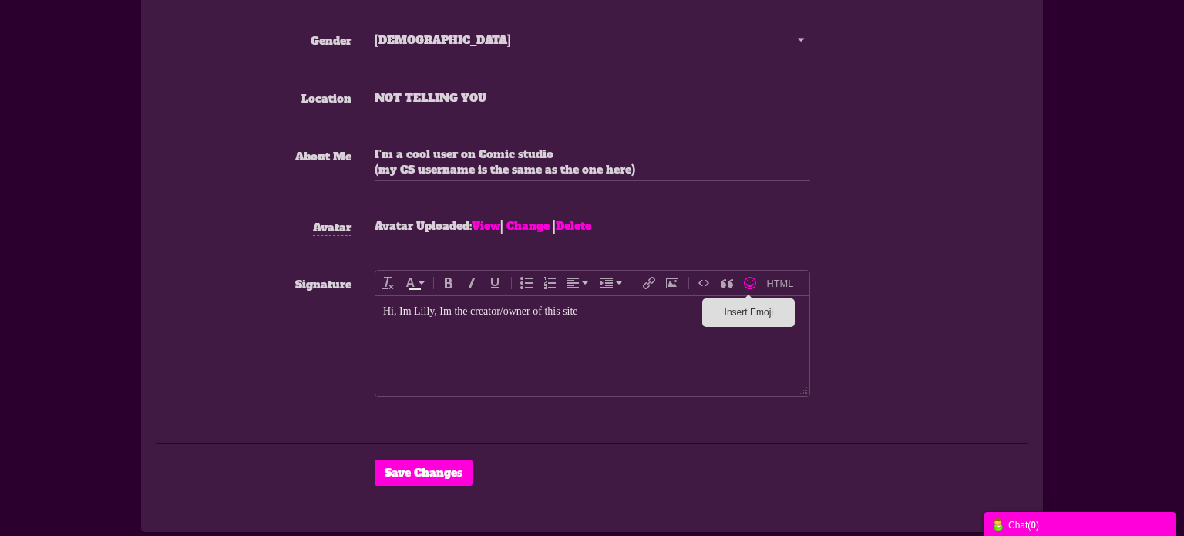
click at [745, 283] on icon "Insert Emoji" at bounding box center [750, 283] width 12 height 12
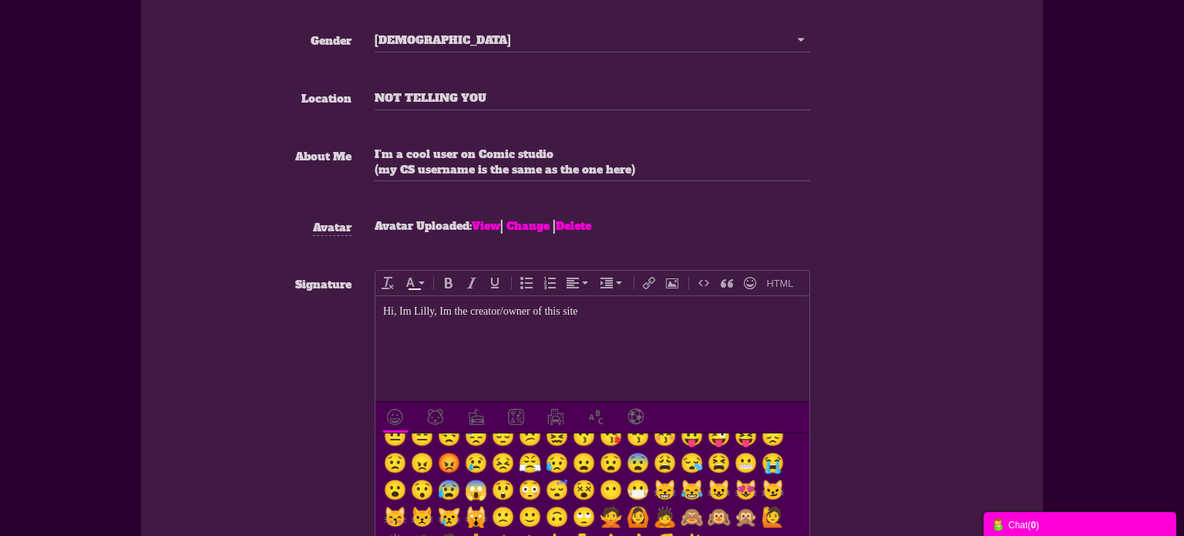
scroll to position [64, 0]
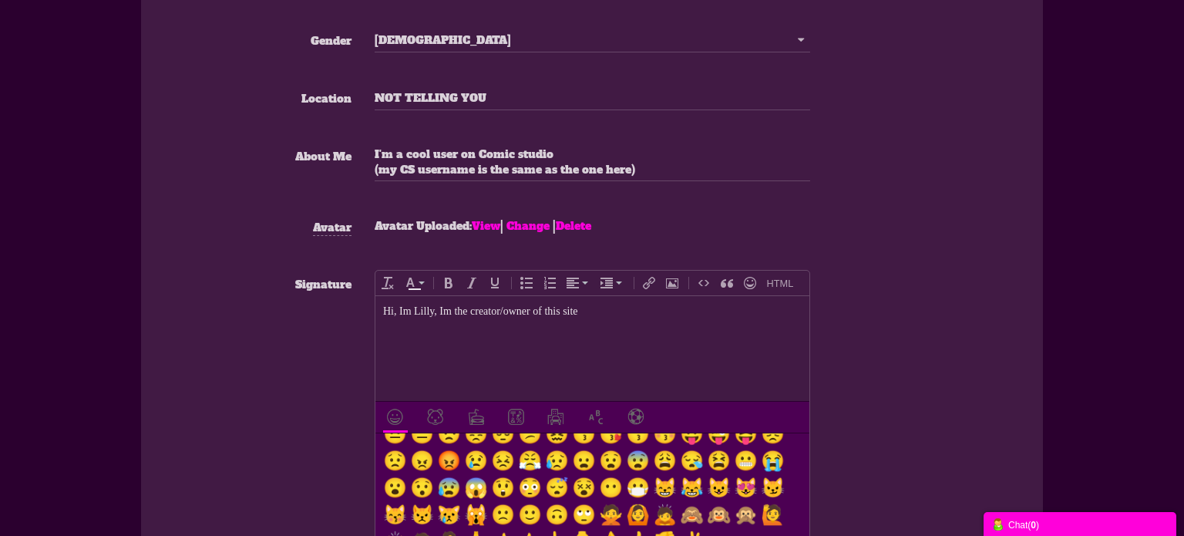
click at [529, 508] on li "🙂" at bounding box center [527, 514] width 27 height 27
click at [278, 379] on div "Signature div Smileys & People 😁 😂 😃 😄 😅 😆 😇 😈 😉 😊 😋 😌 😍 😎 😏 😐 😑 😒 😓 😔 😕 😖 😗 😘 …" at bounding box center [591, 420] width 871 height 301
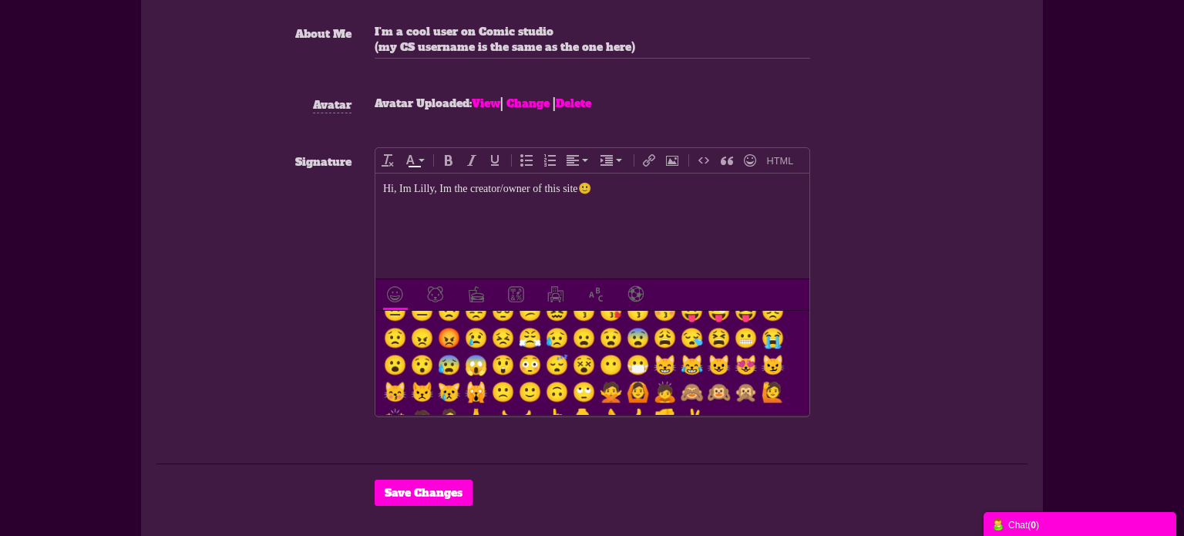
scroll to position [826, 0]
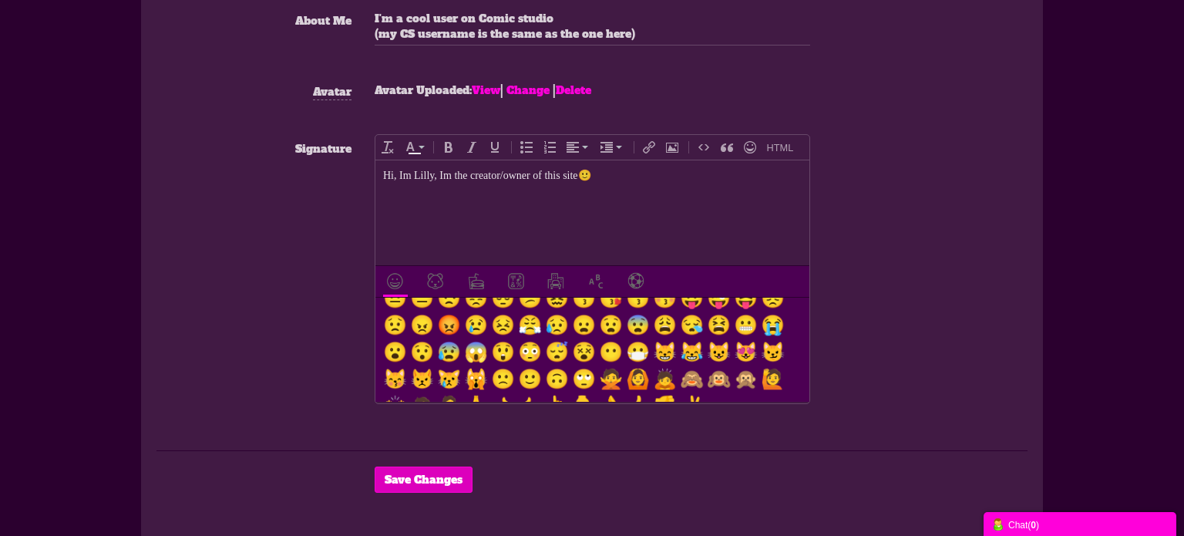
click at [420, 481] on button "Save Changes" at bounding box center [423, 479] width 98 height 26
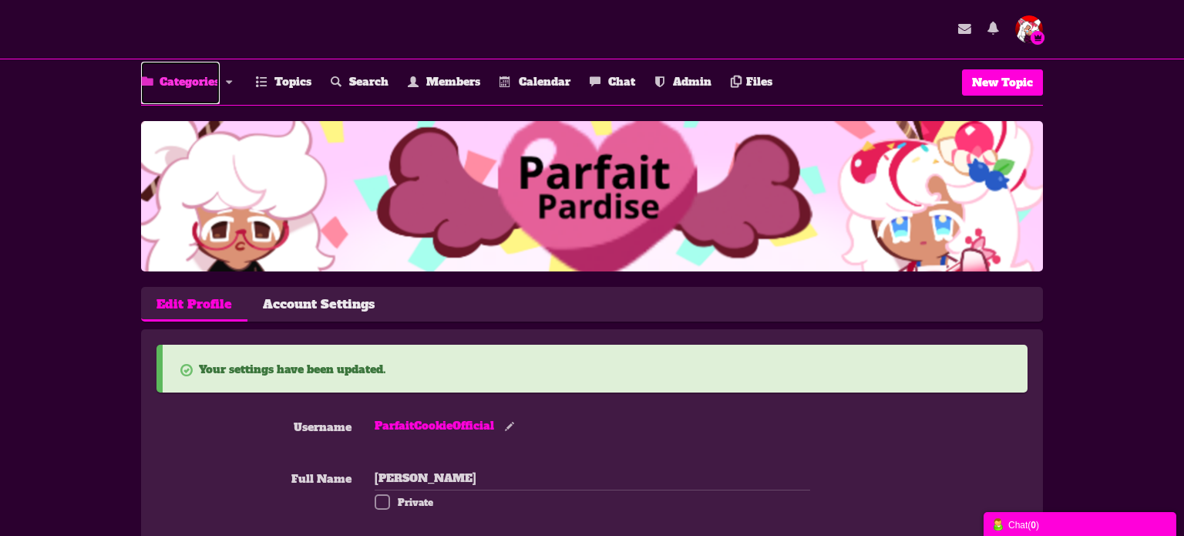
click at [196, 87] on link "Categories" at bounding box center [180, 83] width 79 height 42
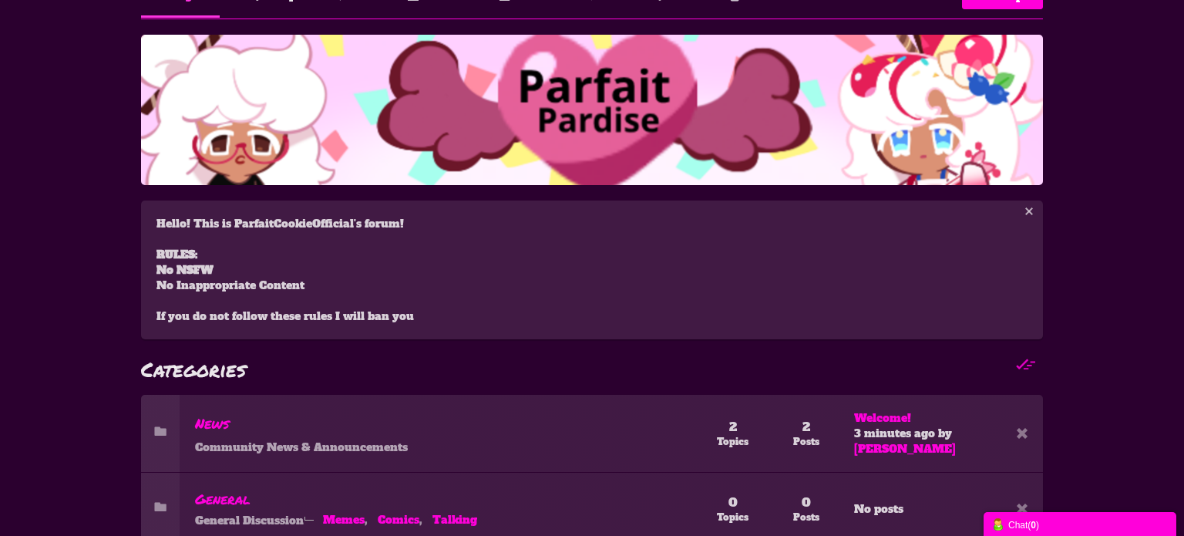
scroll to position [160, 0]
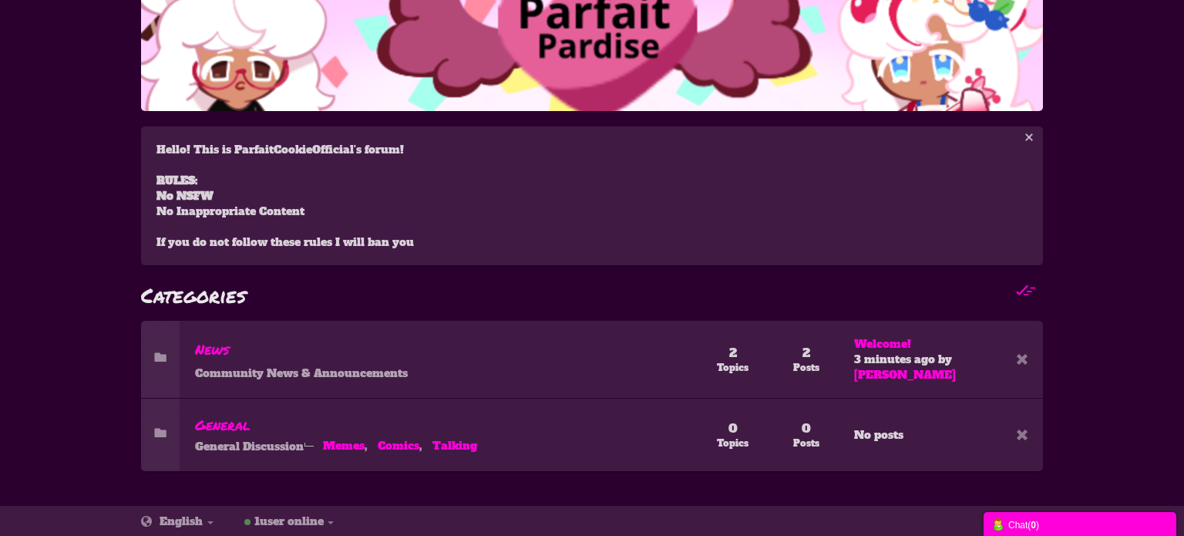
click at [98, 168] on div "Messages are turned off. Enable them to send or receive messages. Enable Messag…" at bounding box center [592, 225] width 1184 height 529
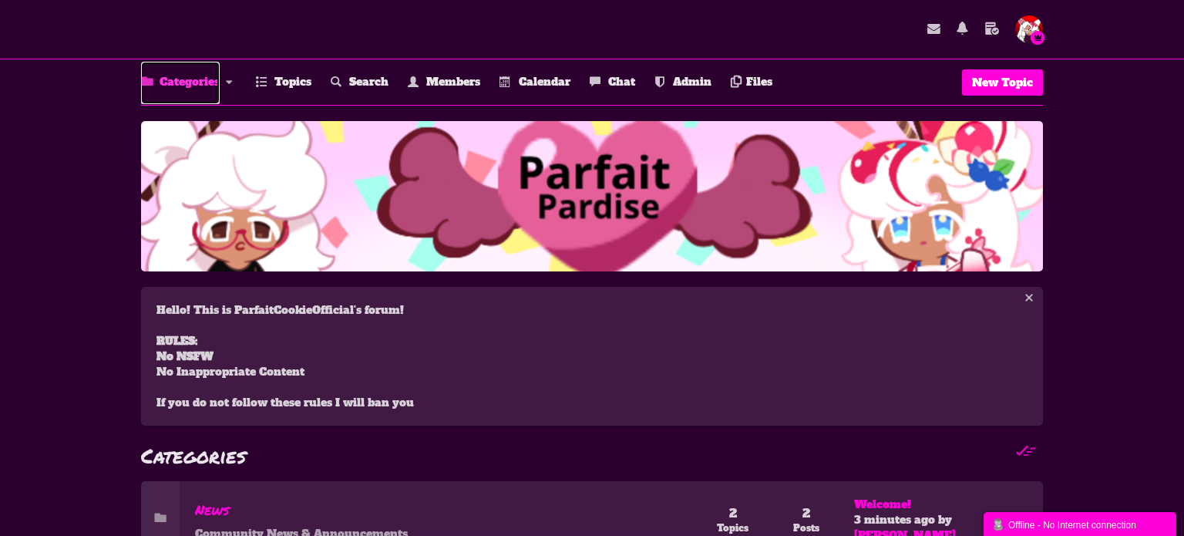
click at [186, 73] on link "Categories" at bounding box center [180, 83] width 79 height 42
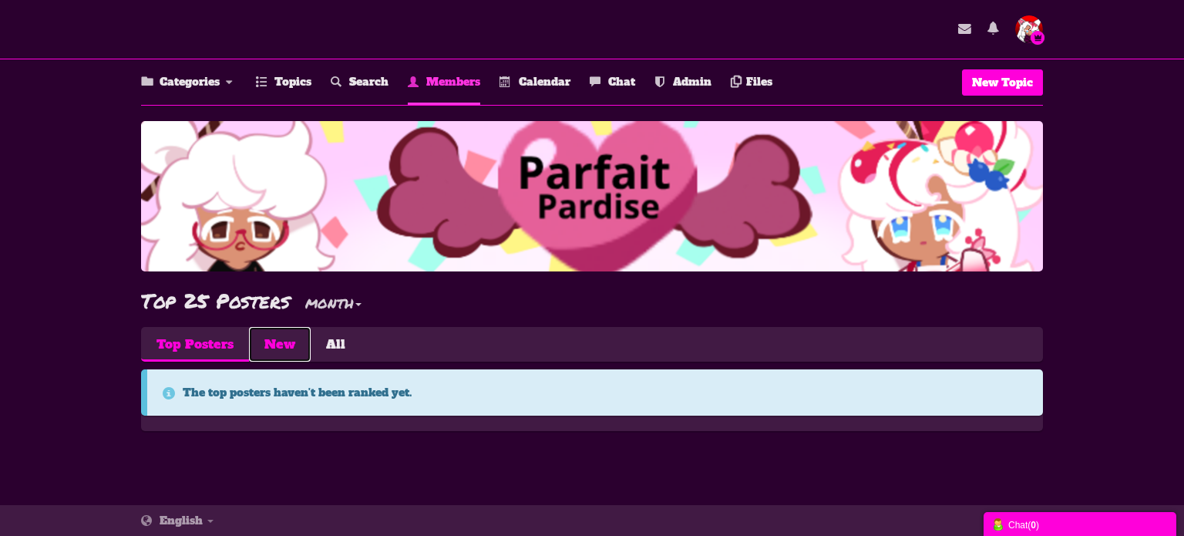
click at [286, 340] on link "New" at bounding box center [280, 344] width 62 height 35
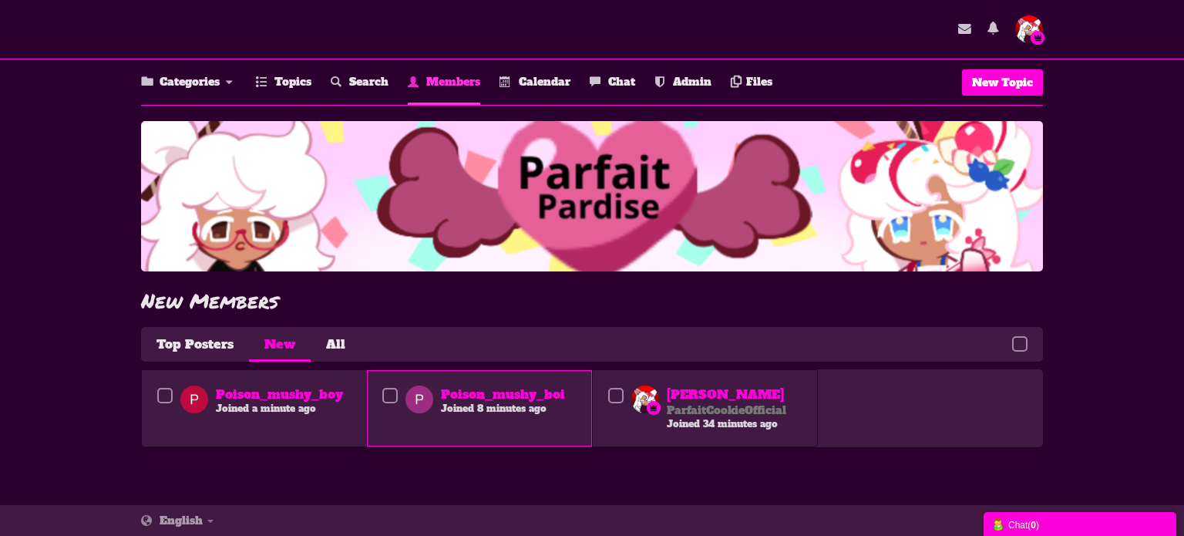
click at [388, 388] on span at bounding box center [389, 395] width 15 height 15
click at [367, 385] on input "checkbox" at bounding box center [367, 385] width 0 height 0
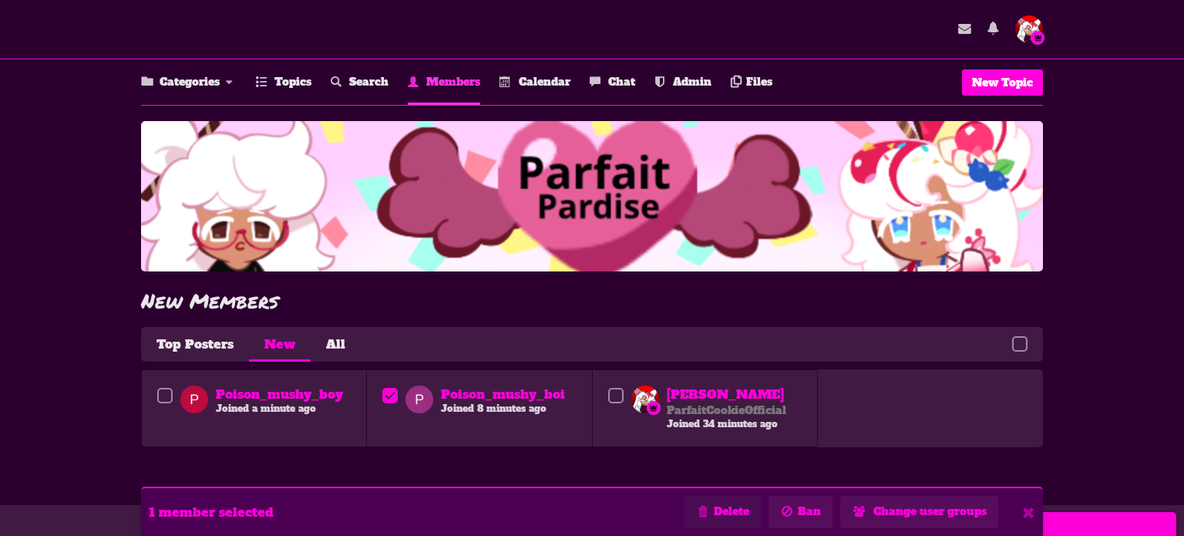
click at [696, 503] on icon at bounding box center [703, 510] width 14 height 15
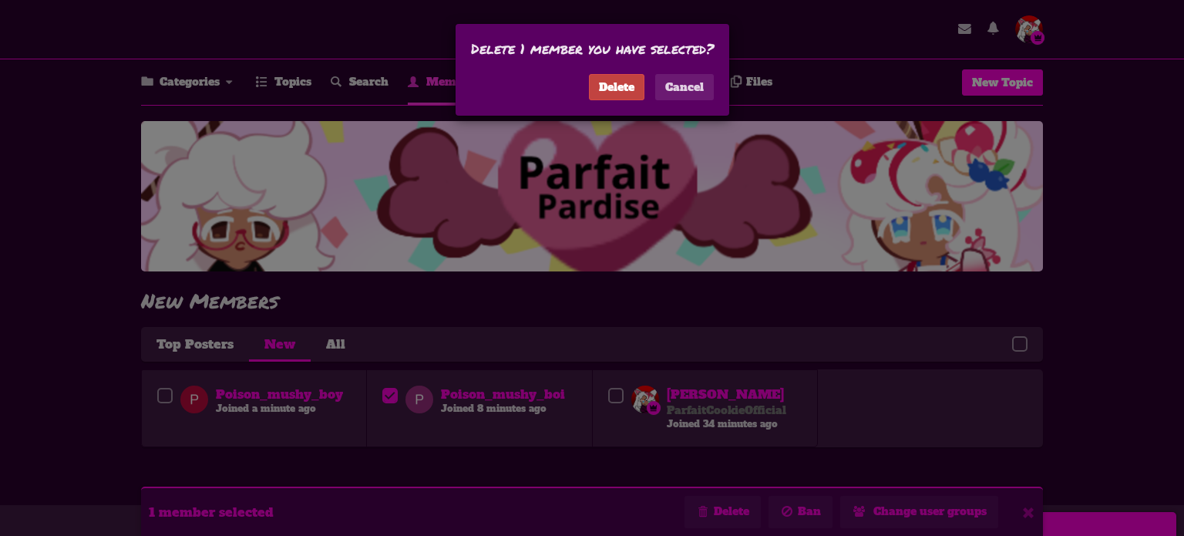
click at [622, 89] on link "Delete" at bounding box center [616, 87] width 55 height 26
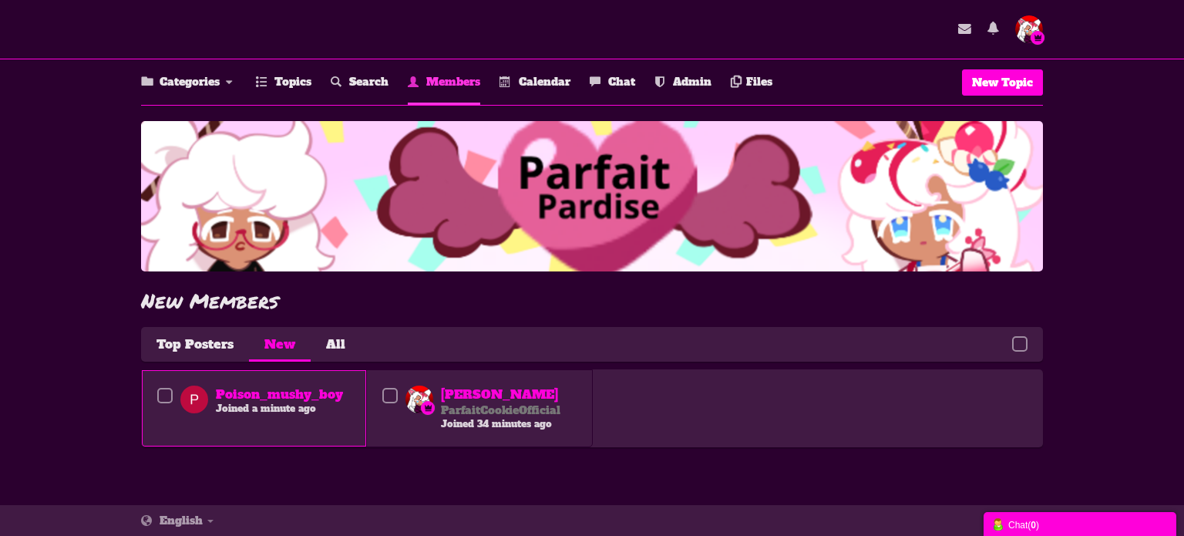
click at [294, 407] on time "a minute ago" at bounding box center [284, 408] width 64 height 12
click at [286, 396] on link "Poison_mushy_boy" at bounding box center [281, 394] width 130 height 18
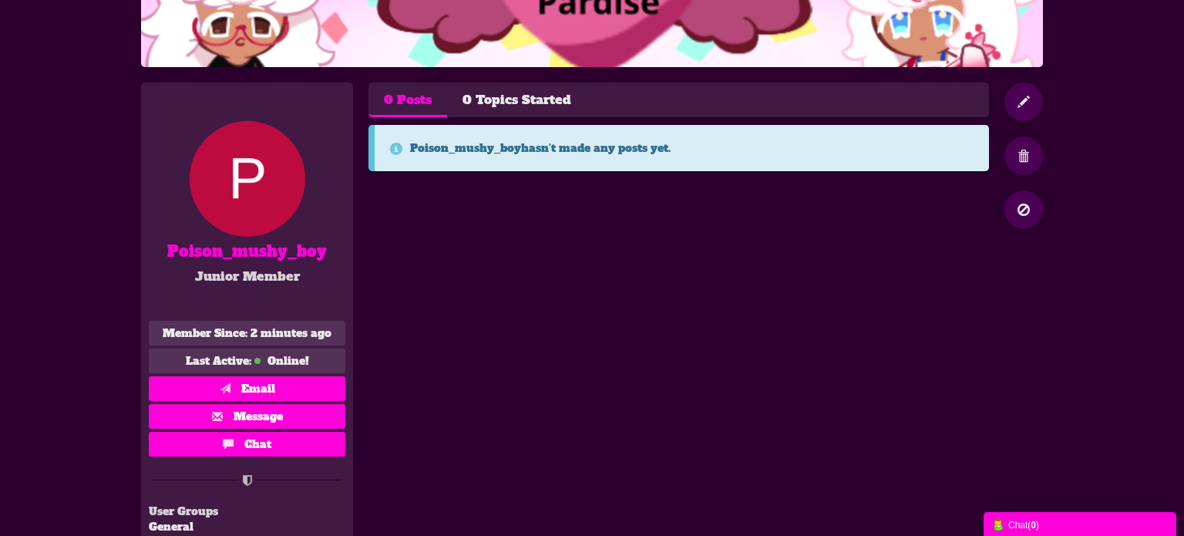
scroll to position [205, 0]
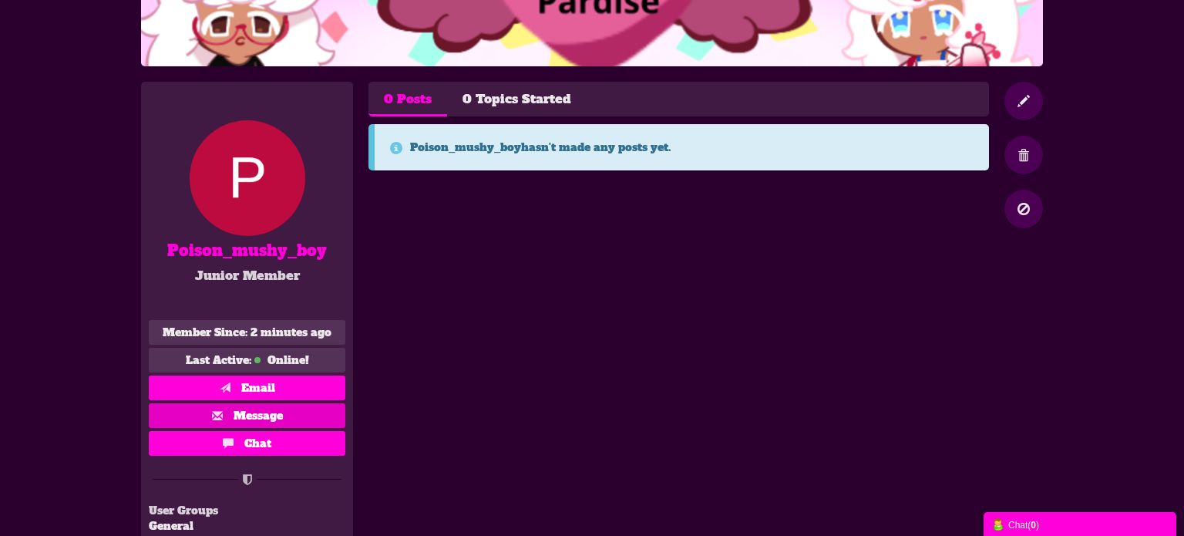
click at [309, 412] on link "Message" at bounding box center [247, 415] width 196 height 25
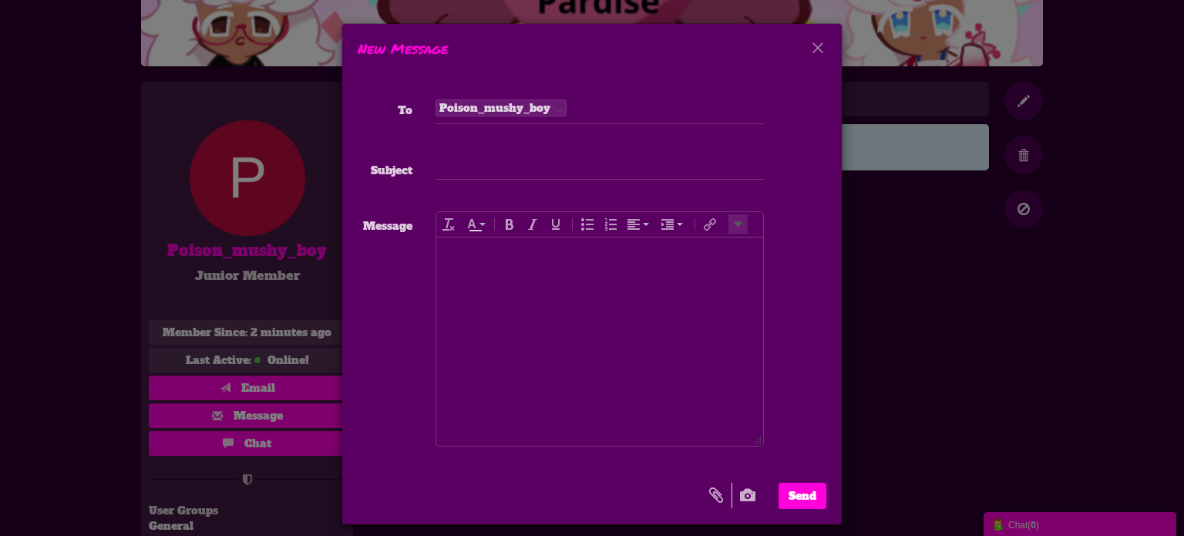
scroll to position [0, 0]
click at [589, 170] on input at bounding box center [599, 168] width 328 height 25
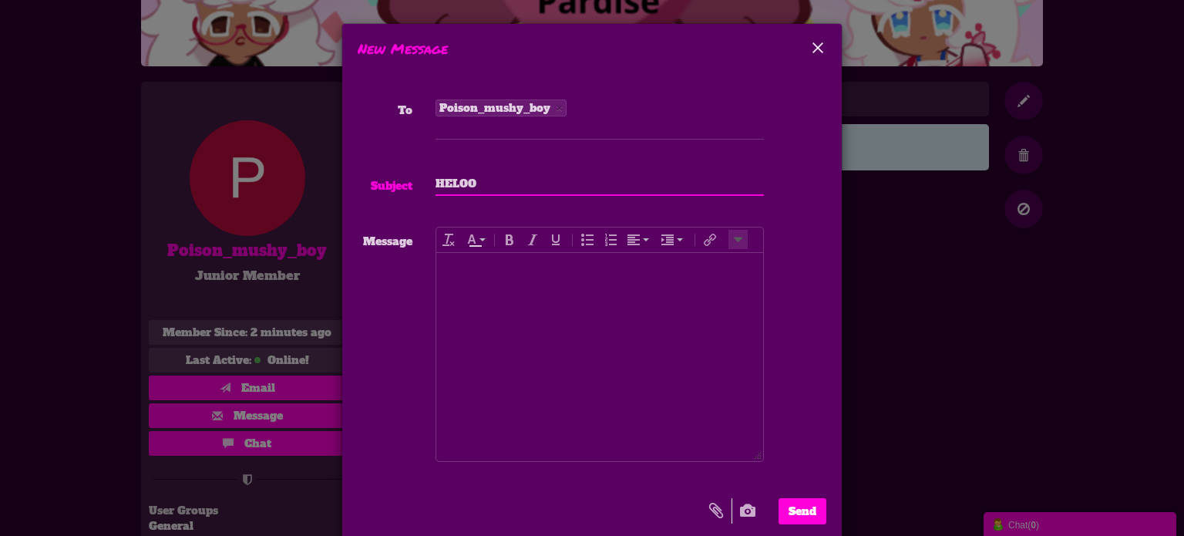
type input "HELOO"
click at [814, 45] on button "×" at bounding box center [817, 47] width 17 height 17
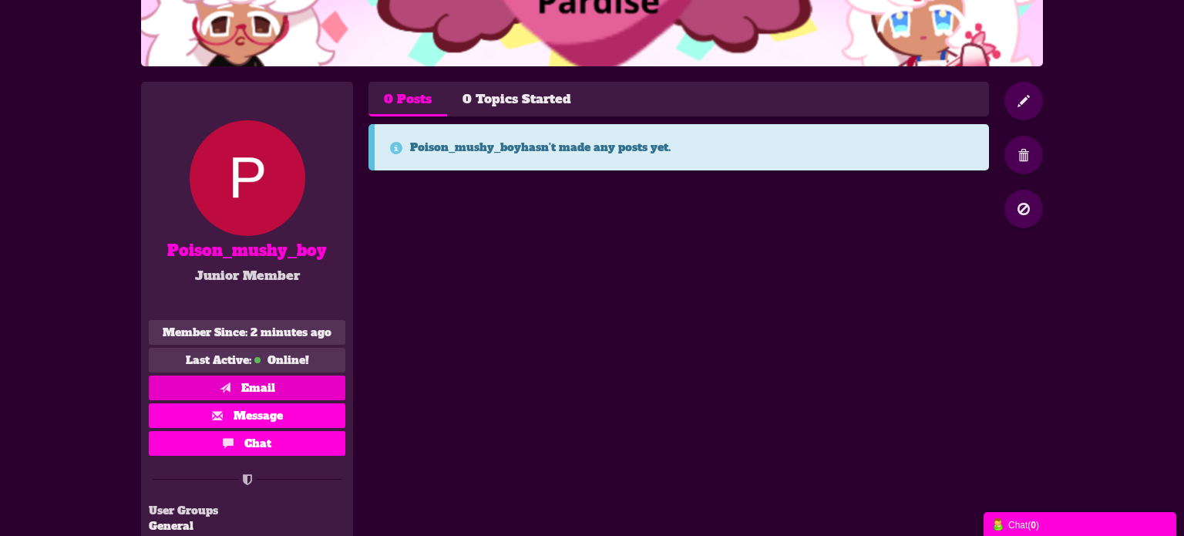
click at [334, 378] on link "Email" at bounding box center [247, 387] width 196 height 25
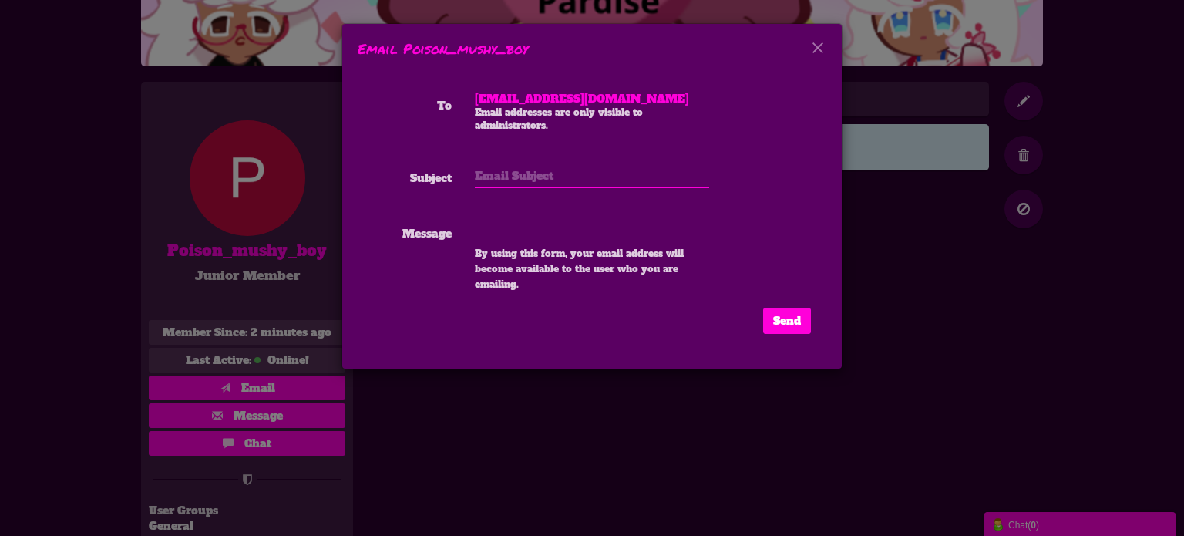
click at [497, 176] on input "text" at bounding box center [592, 175] width 234 height 25
type input "Hey LJ, since I'm a mod on my forum I can email you"
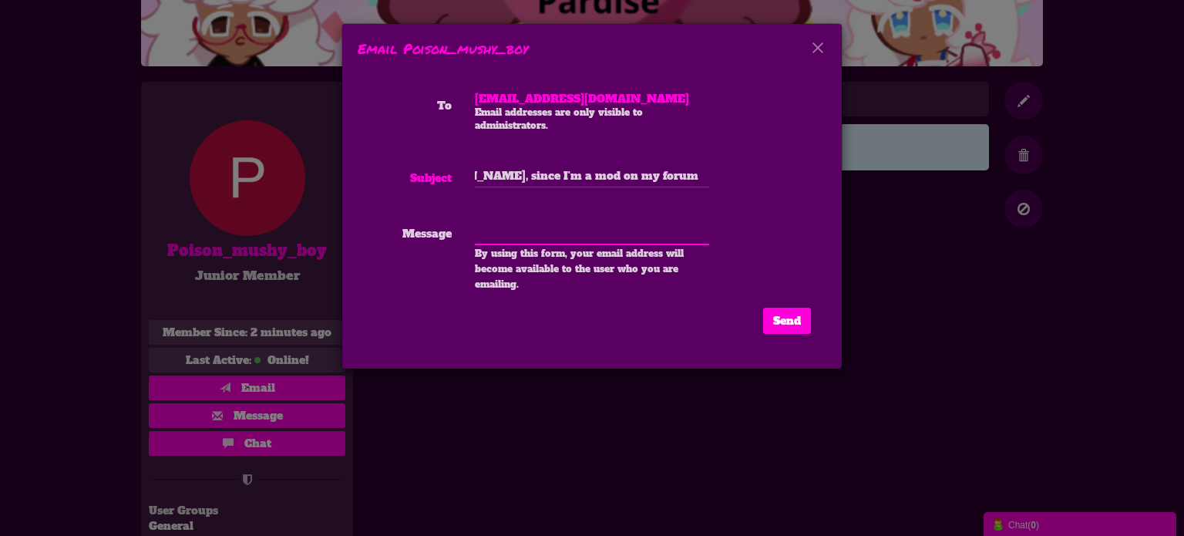
click at [485, 236] on textarea at bounding box center [592, 232] width 234 height 26
type textarea "hehehehehehe"
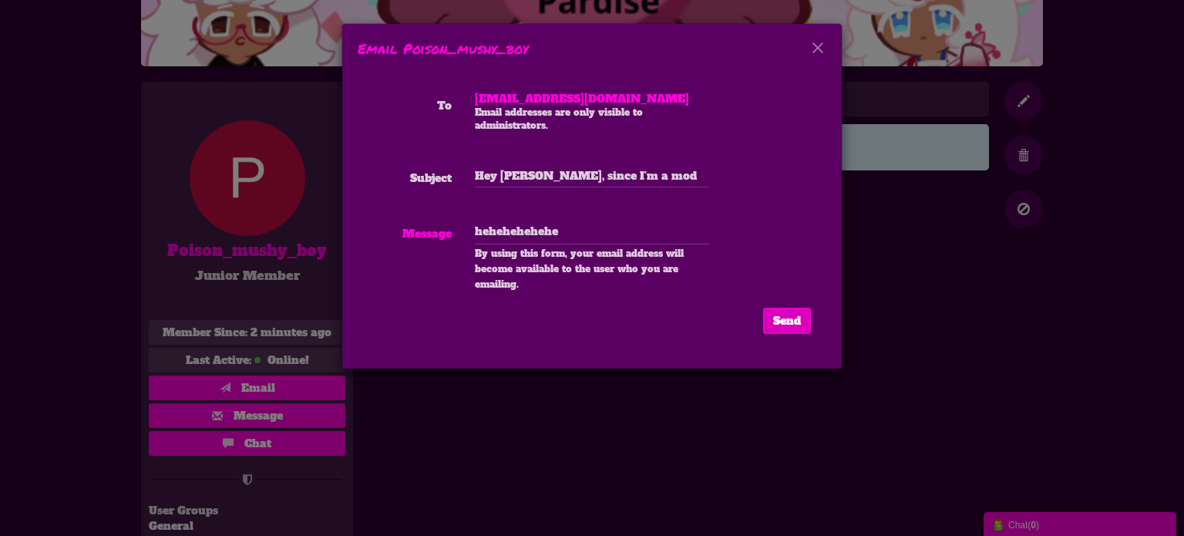
click at [774, 316] on button "Send" at bounding box center [787, 320] width 48 height 26
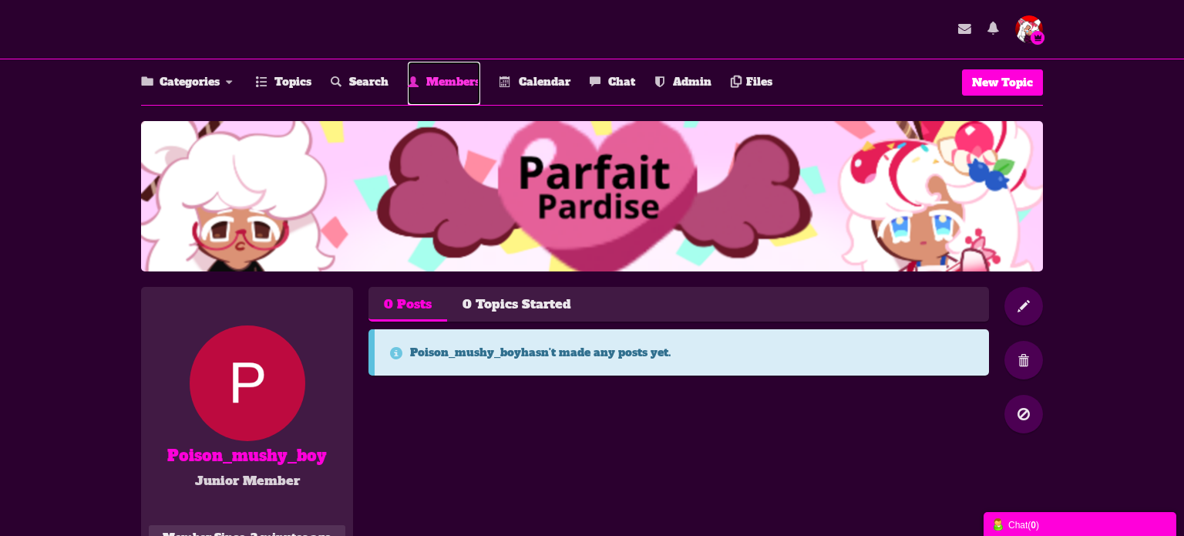
click at [438, 89] on span "Members" at bounding box center [453, 81] width 54 height 15
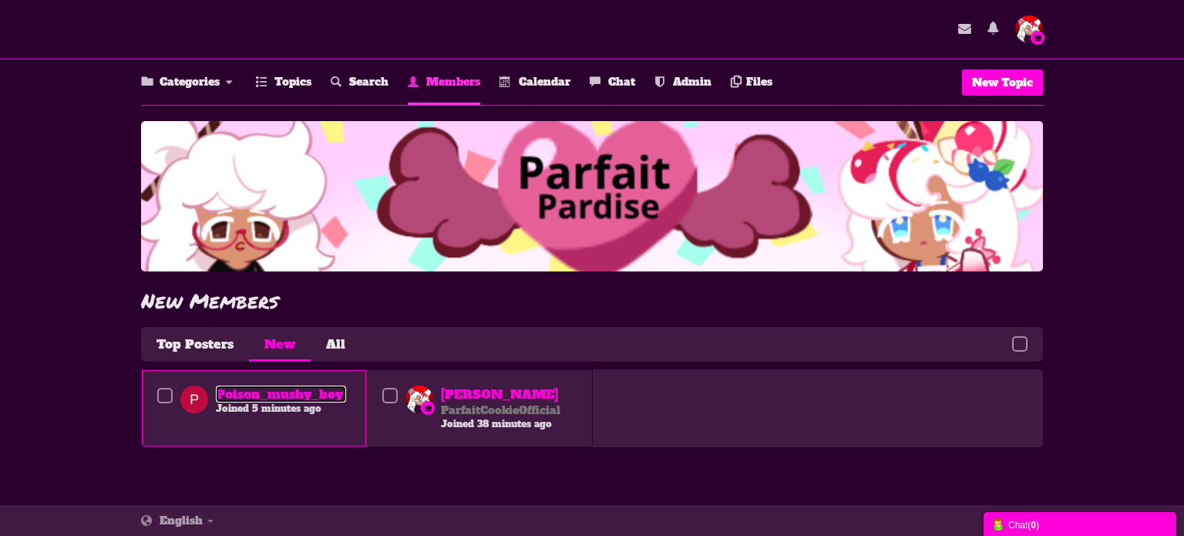
click at [257, 399] on link "Poison_mushy_boy" at bounding box center [281, 394] width 130 height 18
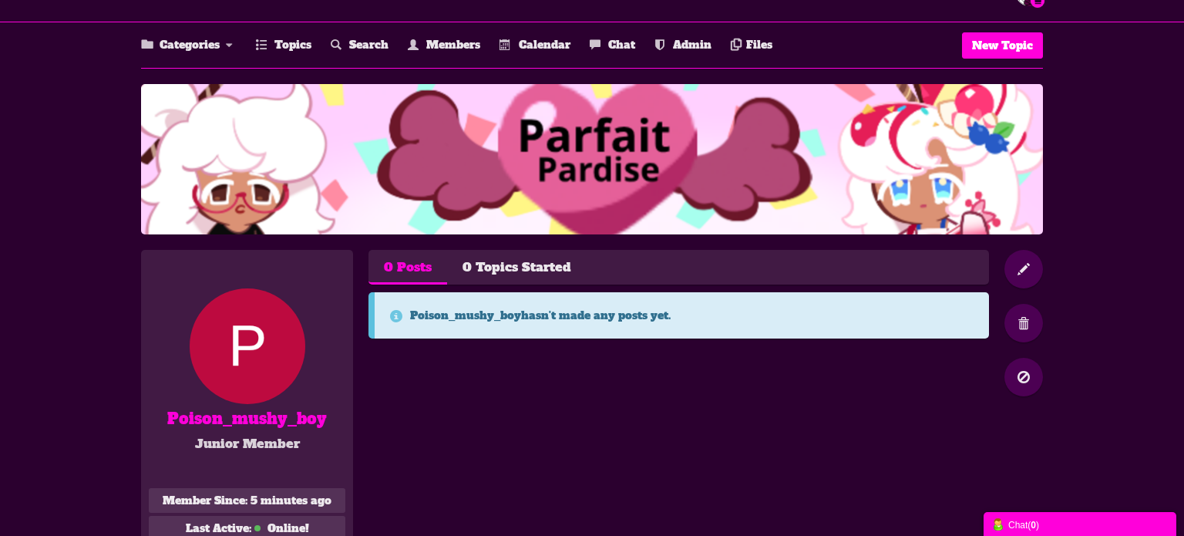
scroll to position [67, 0]
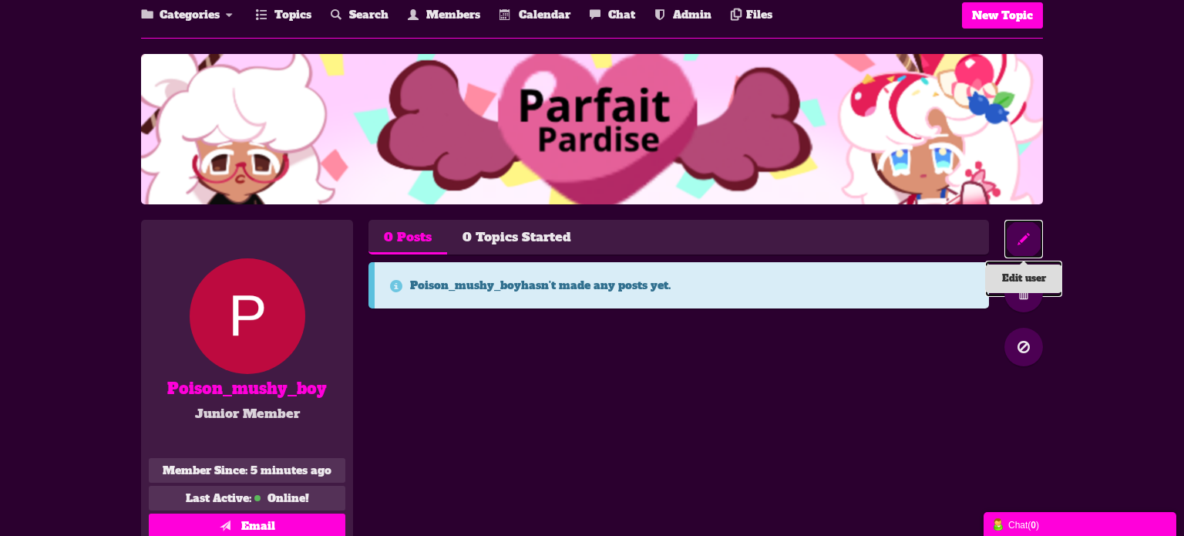
click at [1021, 237] on icon at bounding box center [1023, 239] width 39 height 39
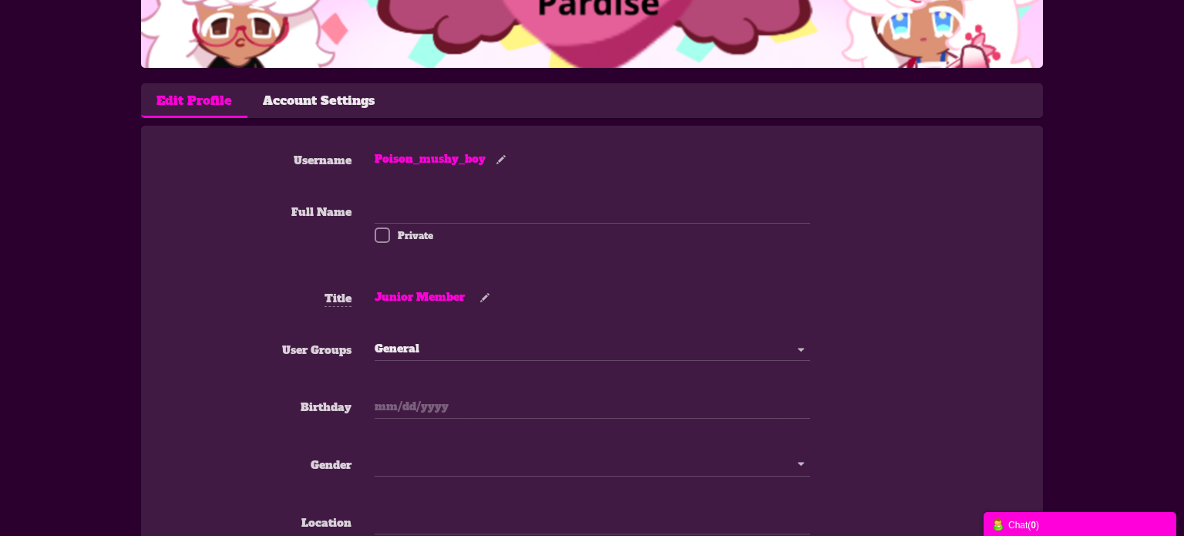
scroll to position [209, 0]
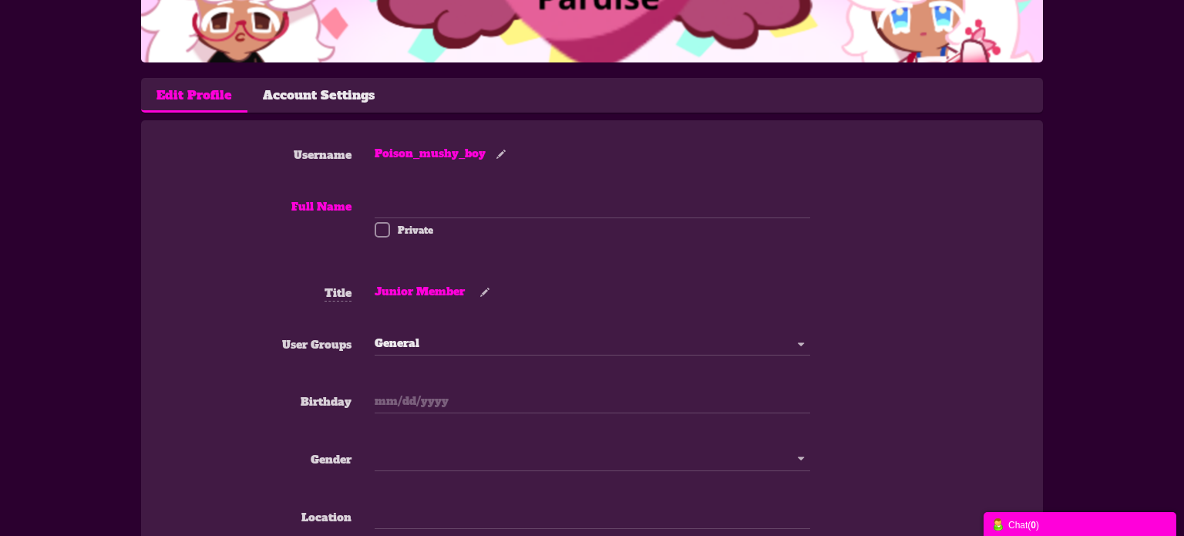
click at [383, 231] on span at bounding box center [381, 229] width 15 height 15
click at [359, 224] on input "Private" at bounding box center [359, 224] width 0 height 0
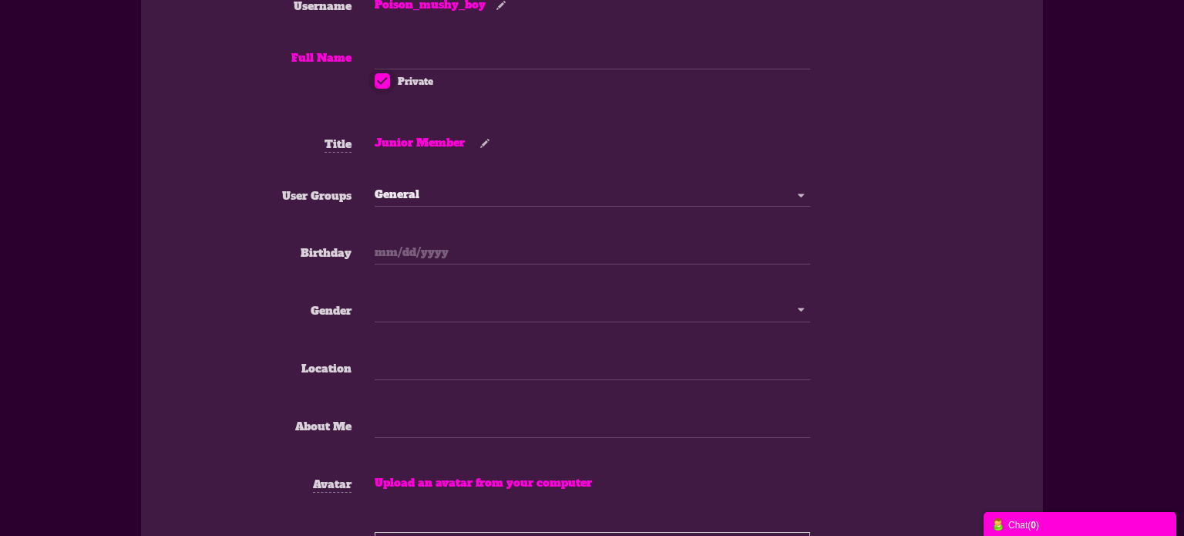
scroll to position [362, 0]
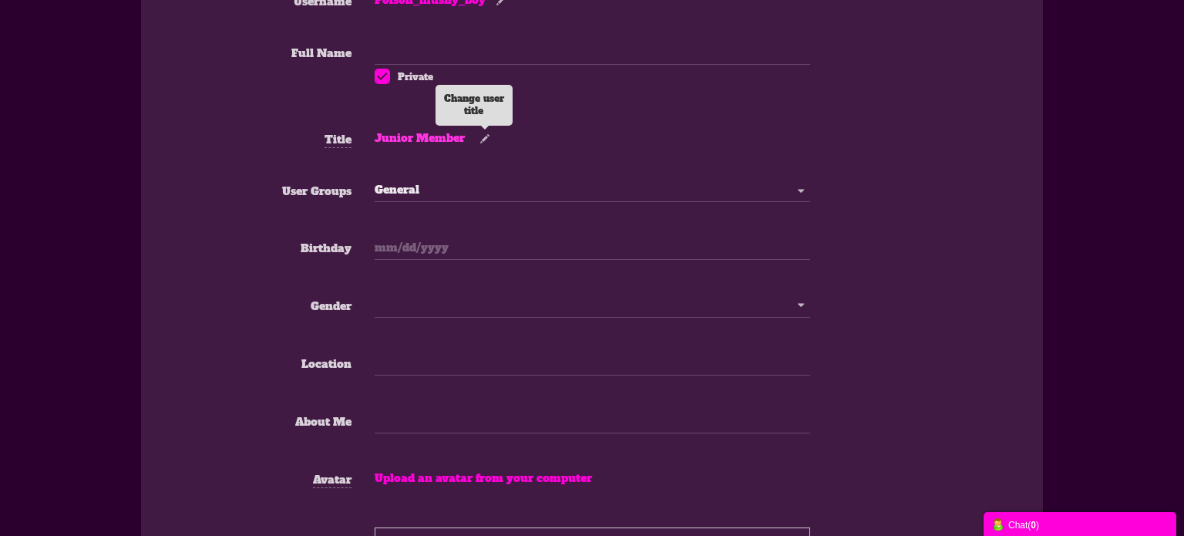
click at [482, 136] on small at bounding box center [484, 139] width 25 height 12
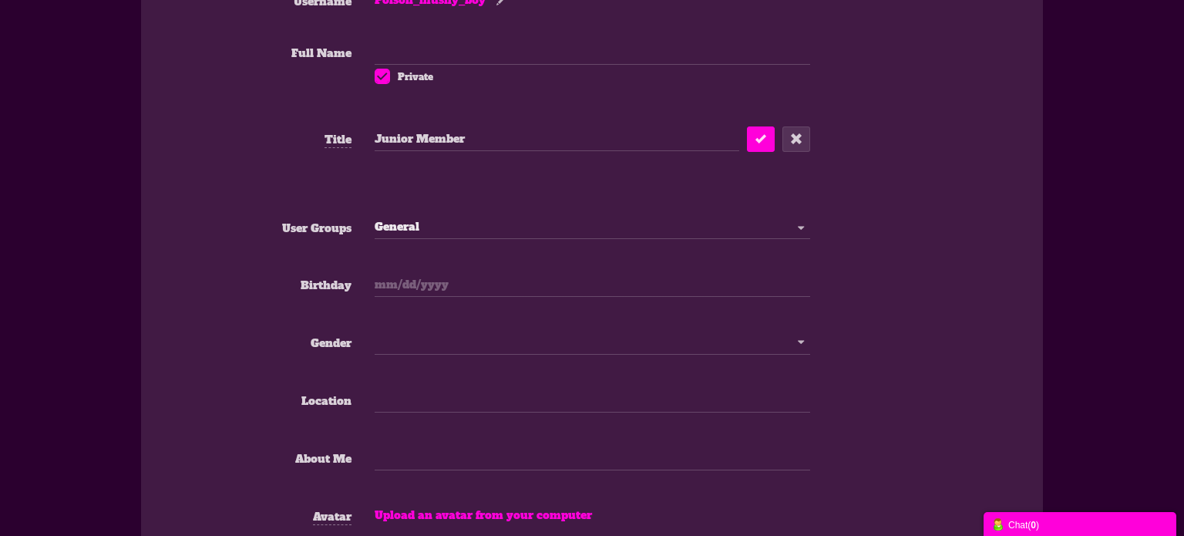
drag, startPoint x: 466, startPoint y: 138, endPoint x: 354, endPoint y: 134, distance: 111.8
click at [354, 134] on div "Title Junior Member Junior Member Junior Member" at bounding box center [591, 169] width 871 height 89
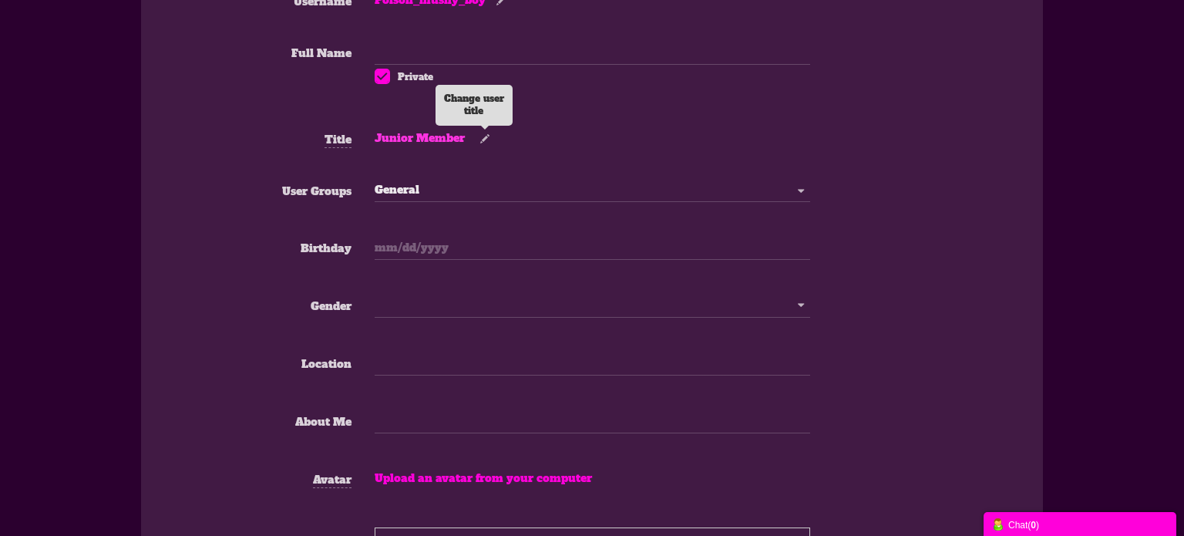
click at [482, 139] on small at bounding box center [484, 139] width 25 height 12
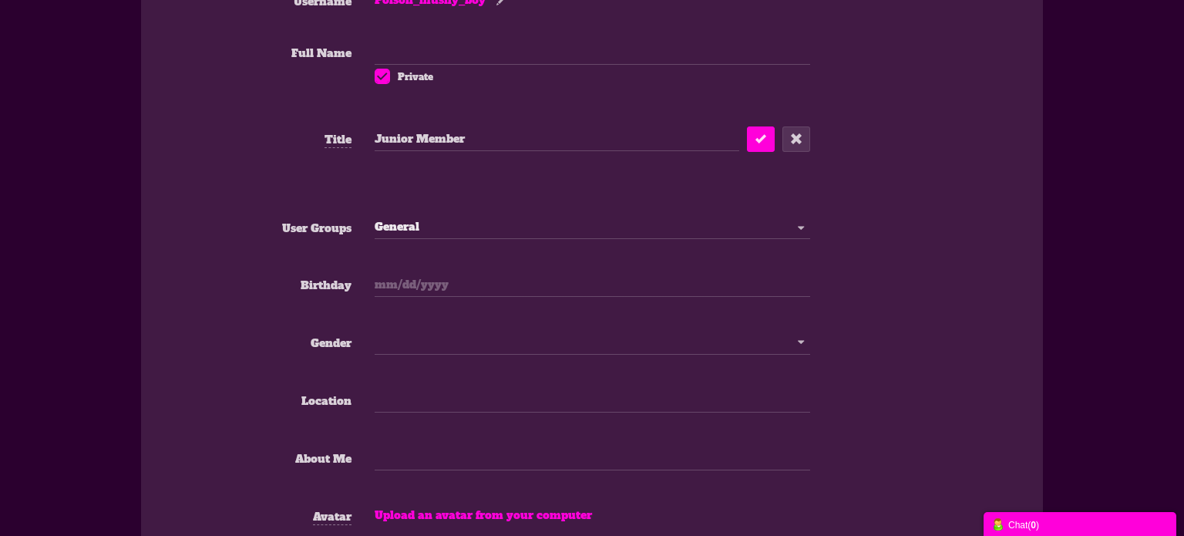
click at [465, 138] on input "Junior Member" at bounding box center [556, 138] width 364 height 27
type input "J"
type input "The owner of this f"
drag, startPoint x: 491, startPoint y: 136, endPoint x: 345, endPoint y: 119, distance: 146.5
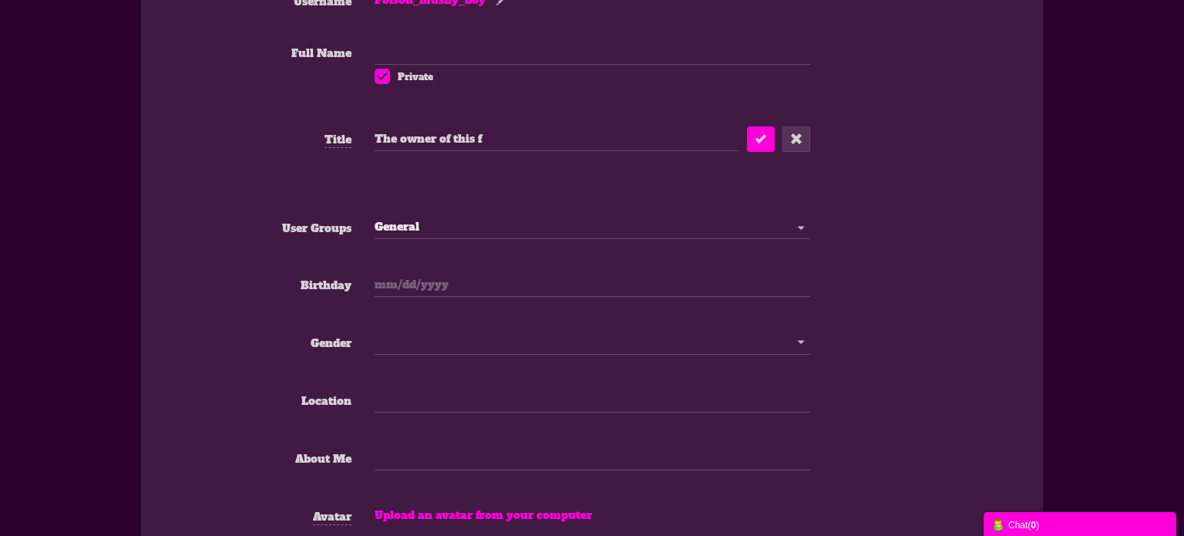
click at [345, 119] on form "Username Poison_mushy_boy Full Name Private Title Junior Member Junior Member T…" at bounding box center [591, 388] width 871 height 813
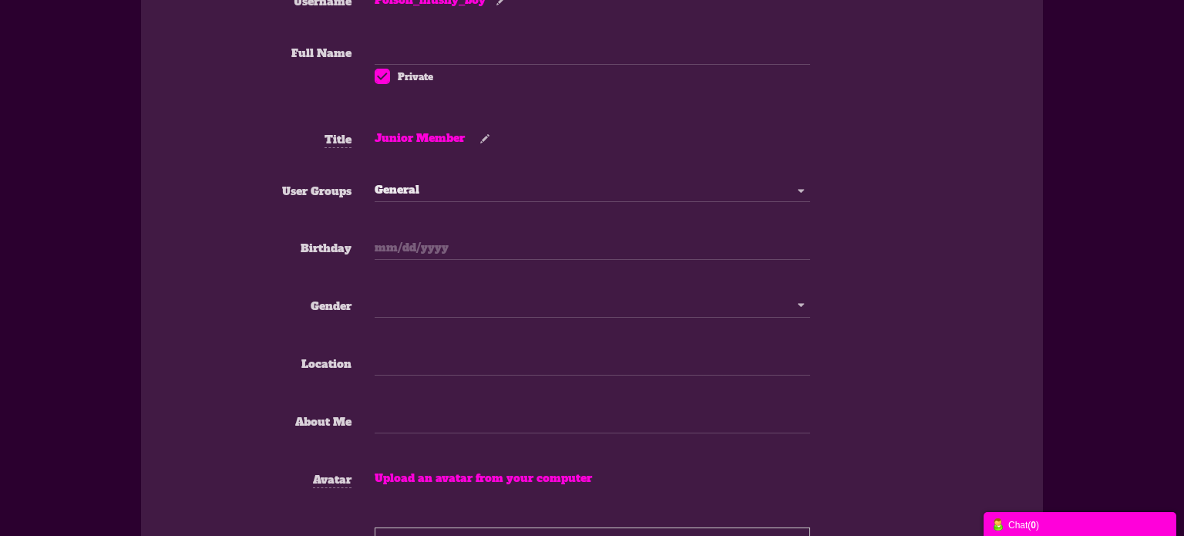
click at [497, 139] on div "Junior Member Junior Member Change user title" at bounding box center [591, 135] width 435 height 21
click at [492, 139] on small at bounding box center [484, 139] width 25 height 12
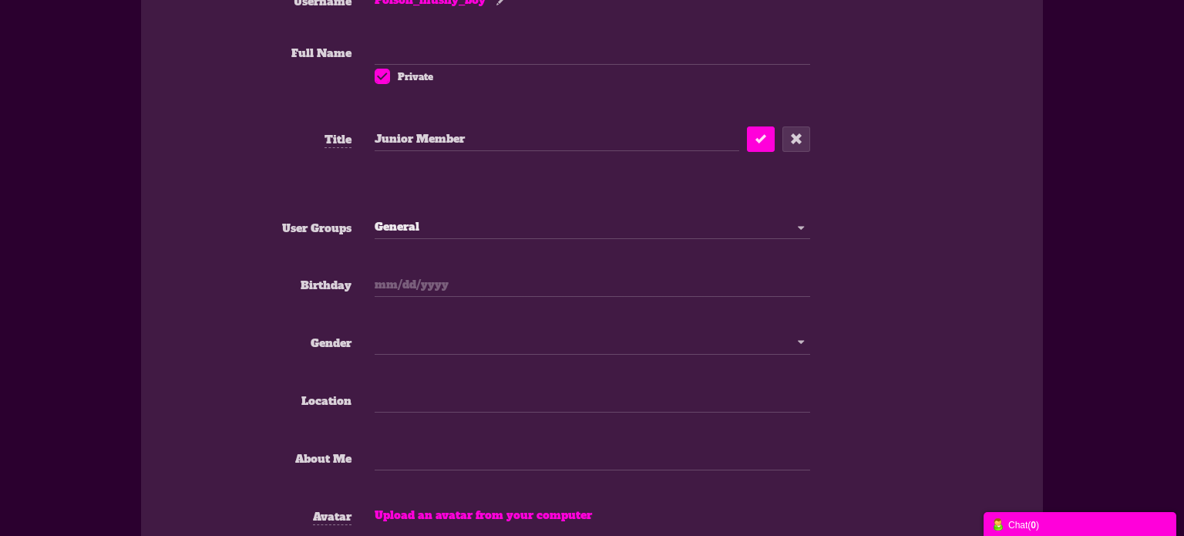
drag, startPoint x: 485, startPoint y: 140, endPoint x: 378, endPoint y: 133, distance: 106.6
click at [378, 133] on input "Junior Member" at bounding box center [556, 138] width 364 height 27
type input "J"
type input "The owner of this site's brother"
click at [761, 131] on icon "submit" at bounding box center [760, 138] width 11 height 15
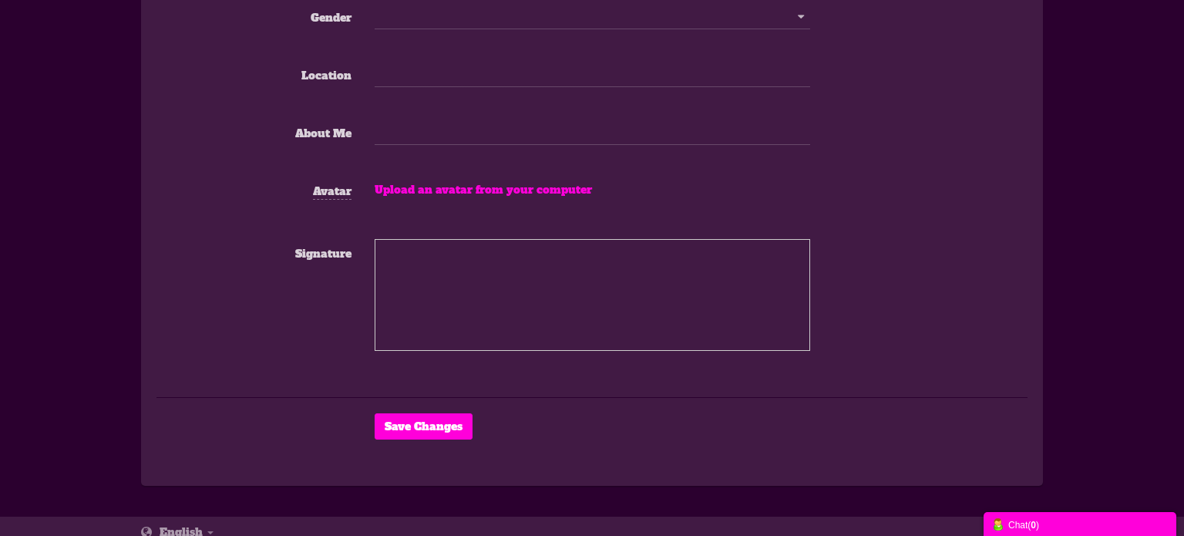
scroll to position [661, 0]
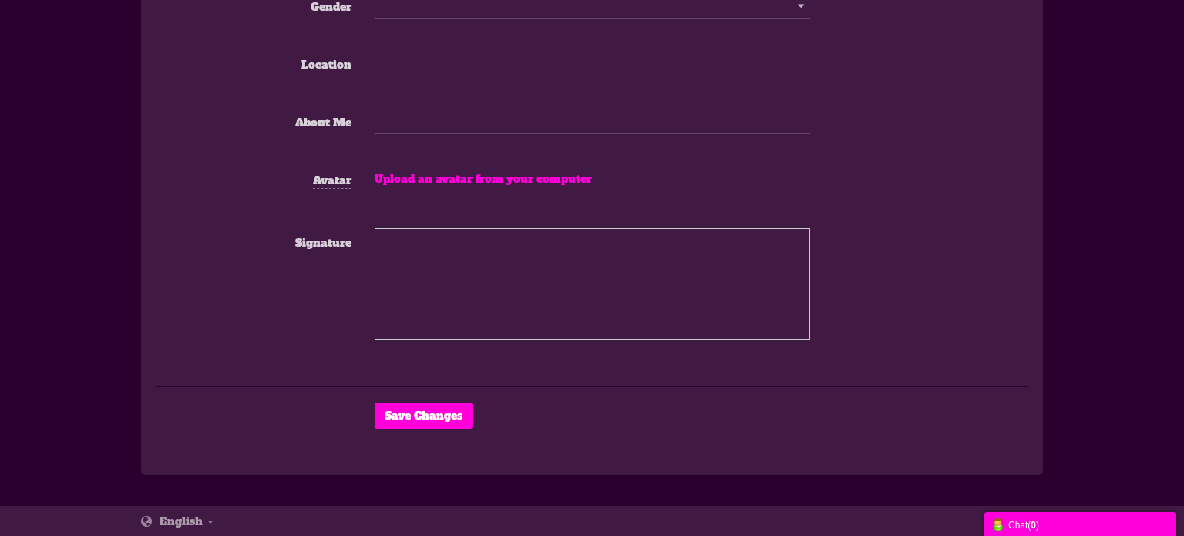
click at [685, 257] on textarea "Signature" at bounding box center [591, 284] width 435 height 112
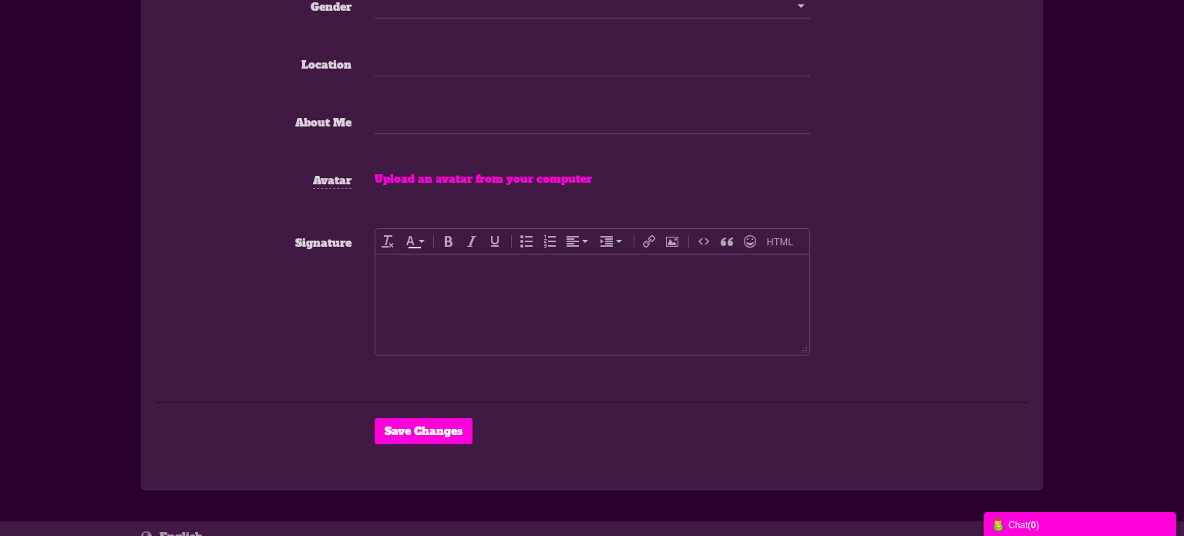
scroll to position [0, 0]
click at [404, 269] on div "Want a shroomie?" at bounding box center [591, 269] width 418 height 15
click at [438, 433] on button "Save Changes" at bounding box center [423, 431] width 98 height 26
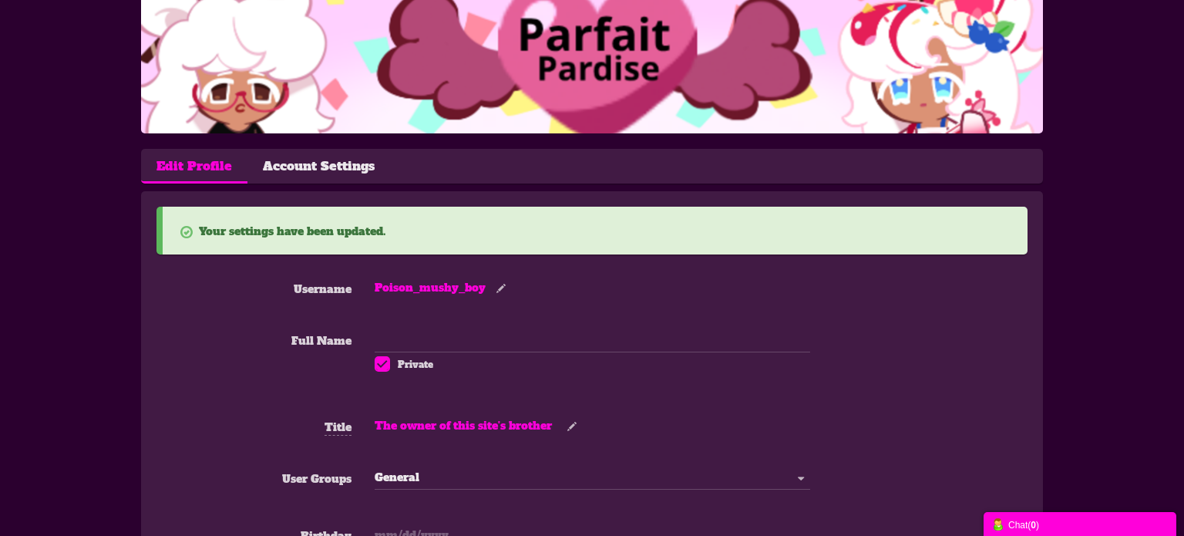
scroll to position [139, 0]
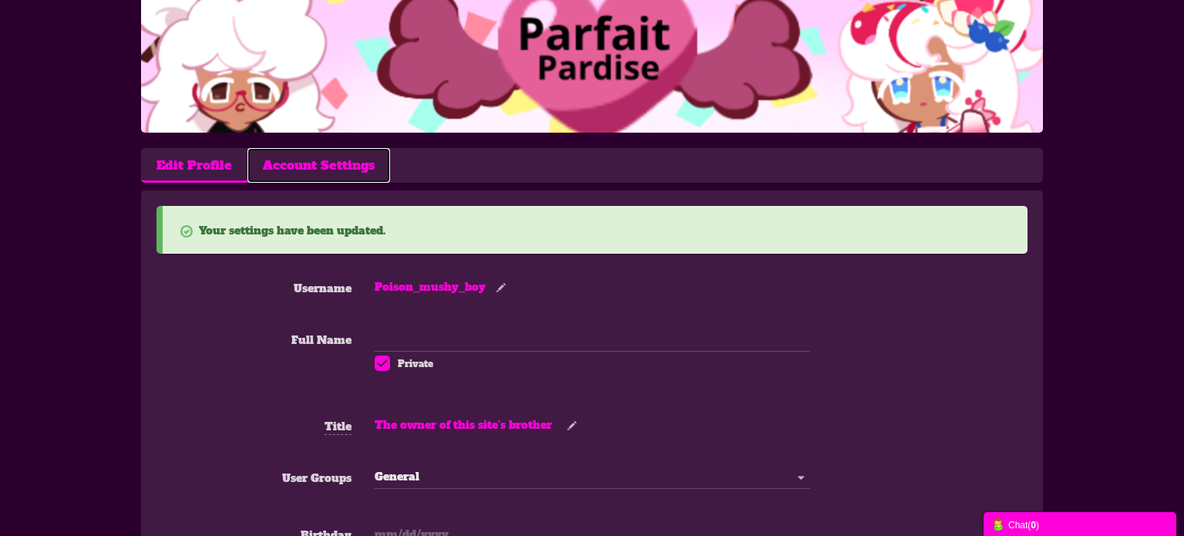
click at [329, 168] on link "Account Settings" at bounding box center [318, 165] width 143 height 35
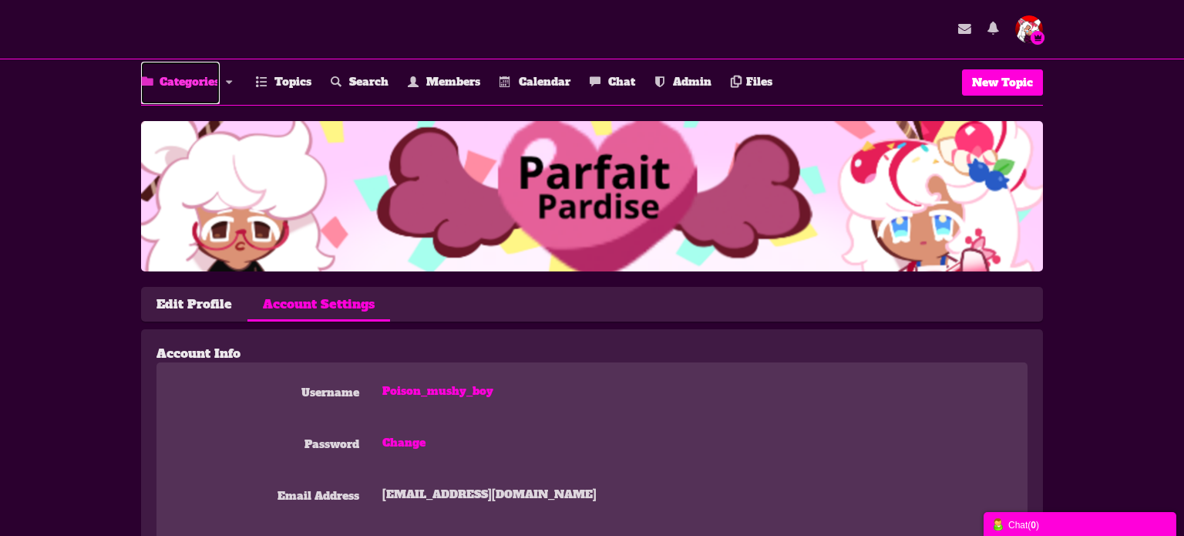
click at [170, 68] on link "Categories" at bounding box center [180, 83] width 79 height 42
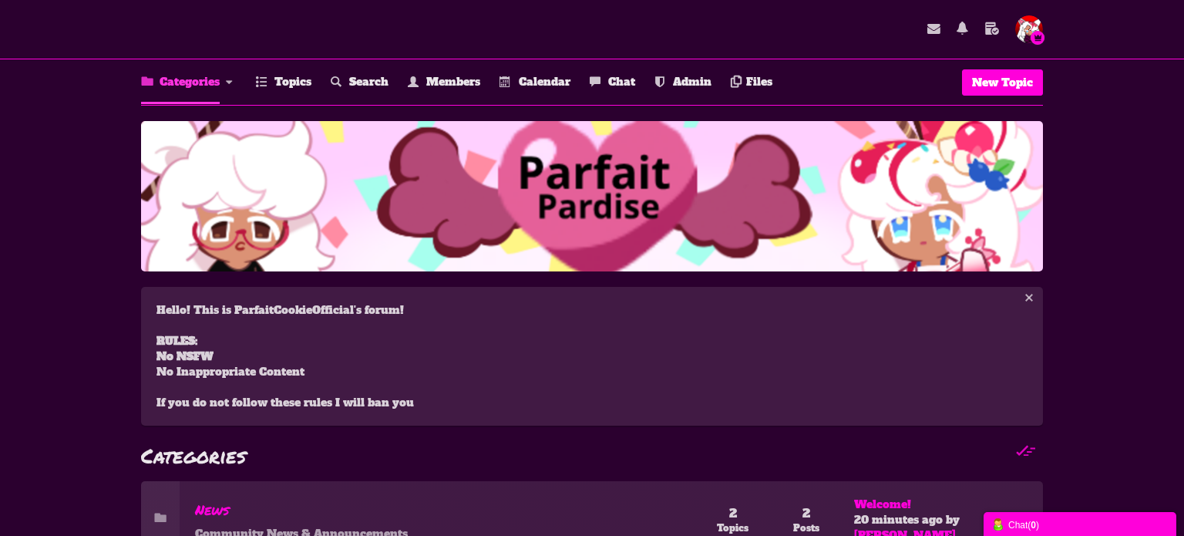
click at [1025, 39] on img "button" at bounding box center [1029, 29] width 28 height 28
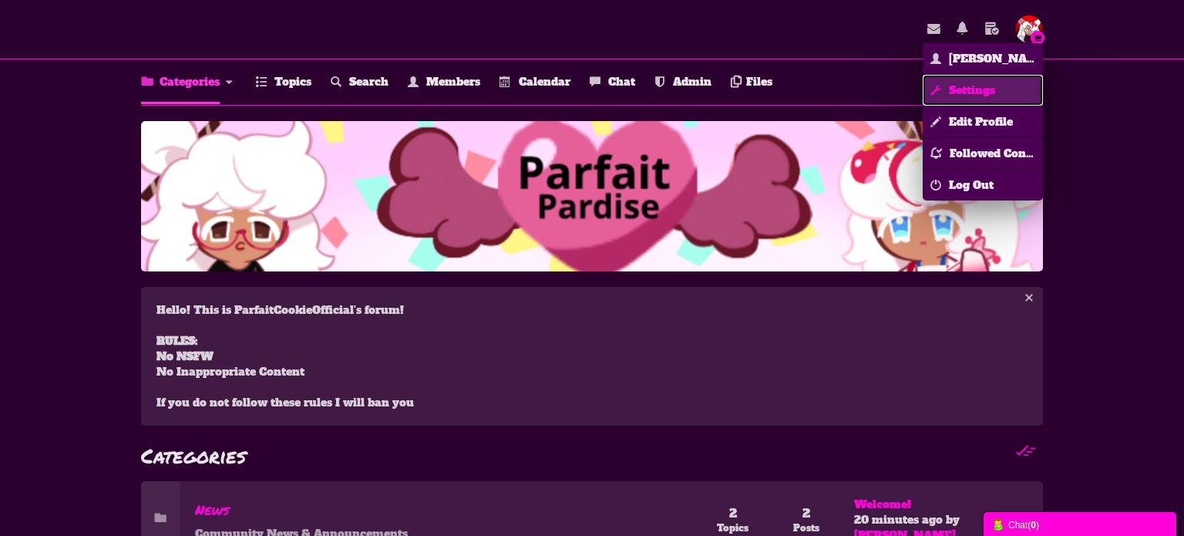
click at [958, 80] on link "Settings" at bounding box center [982, 90] width 120 height 31
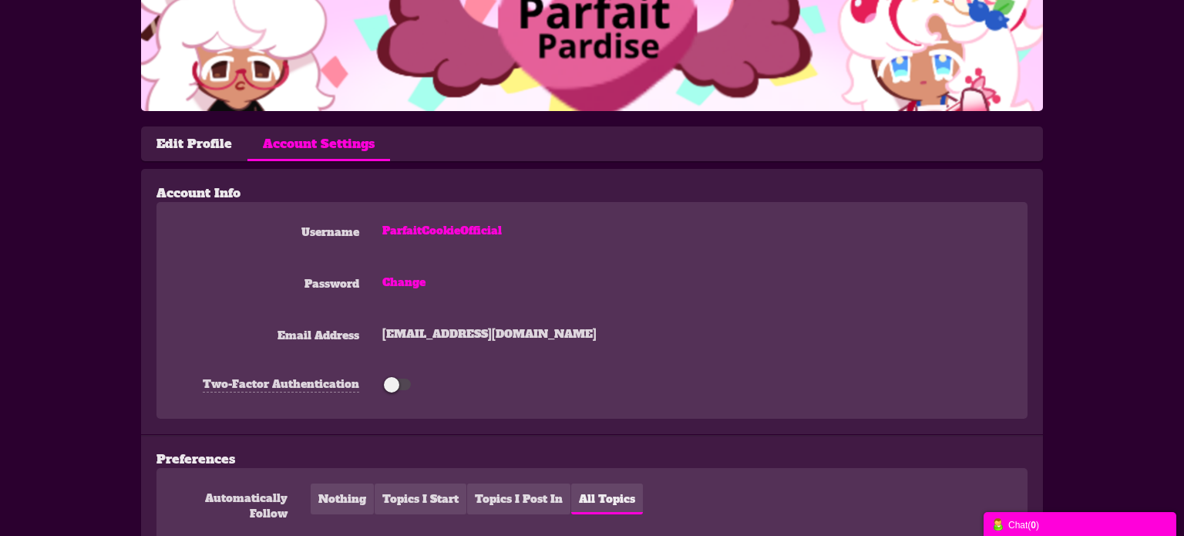
scroll to position [148, 0]
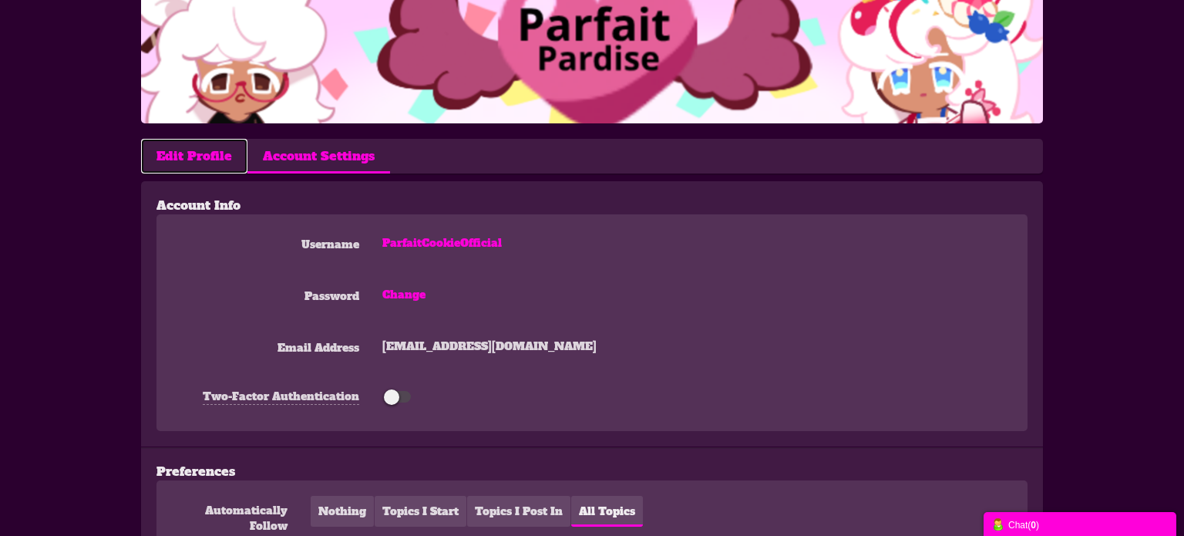
click at [199, 163] on link "Edit Profile" at bounding box center [194, 156] width 106 height 35
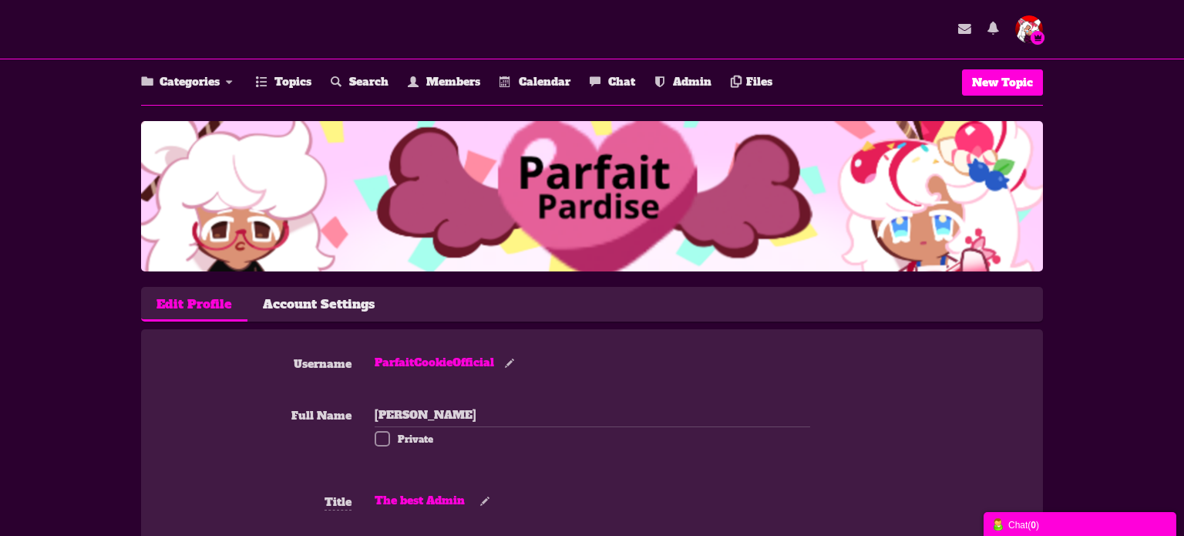
scroll to position [156, 0]
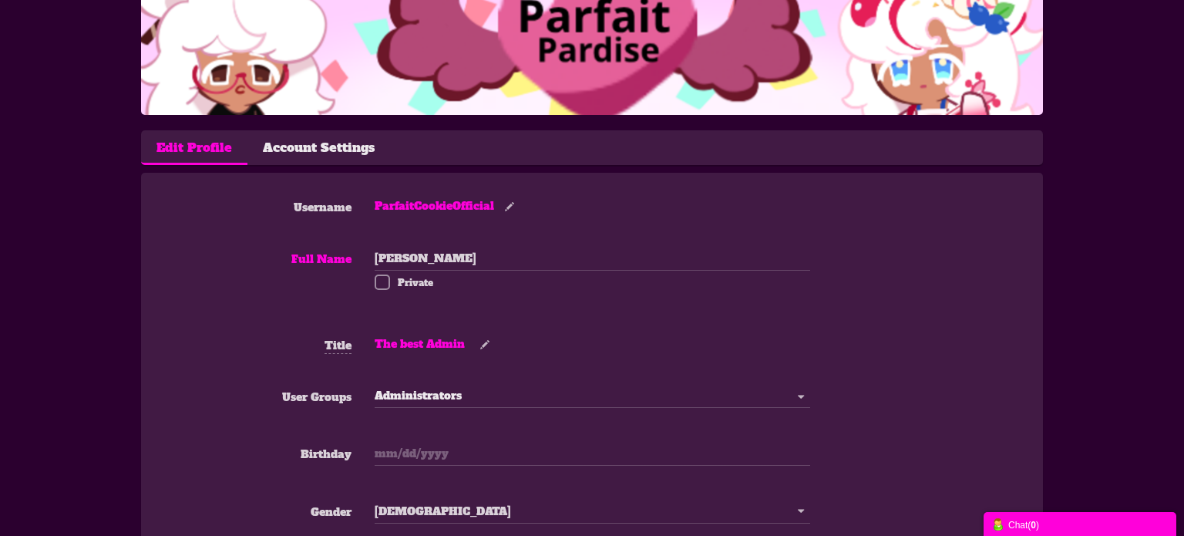
click at [384, 275] on span at bounding box center [381, 281] width 15 height 15
click at [359, 277] on input "Private" at bounding box center [359, 277] width 0 height 0
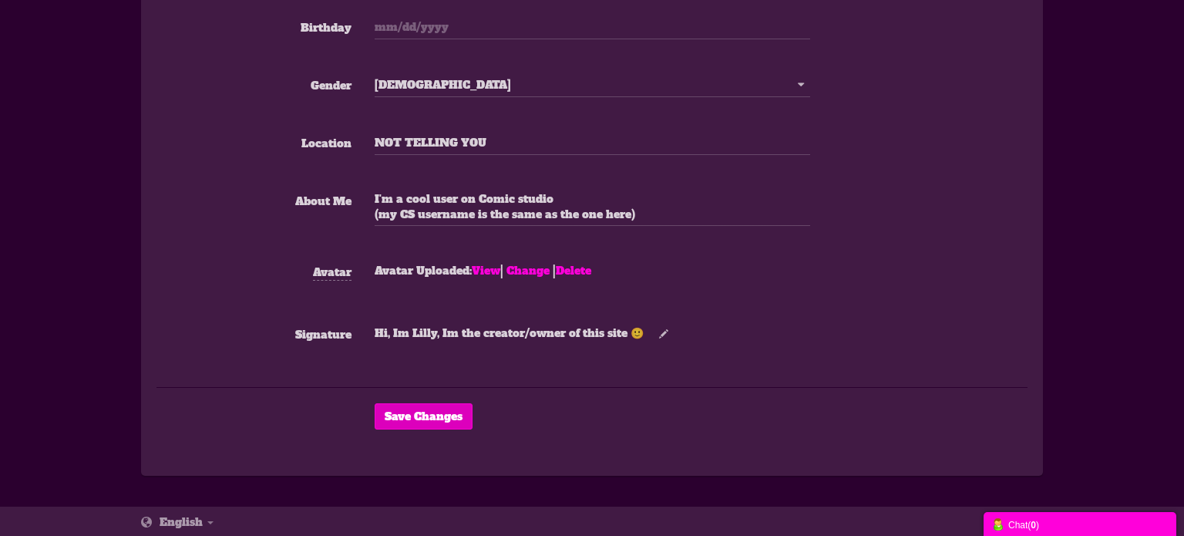
click at [401, 415] on button "Save Changes" at bounding box center [423, 416] width 98 height 26
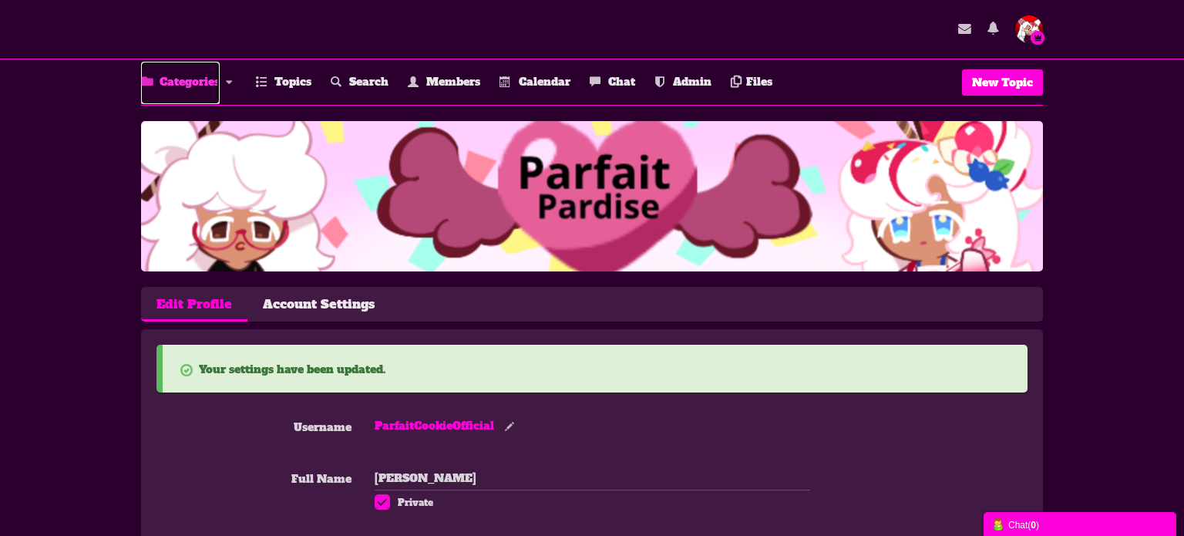
click at [197, 77] on link "Categories" at bounding box center [180, 83] width 79 height 42
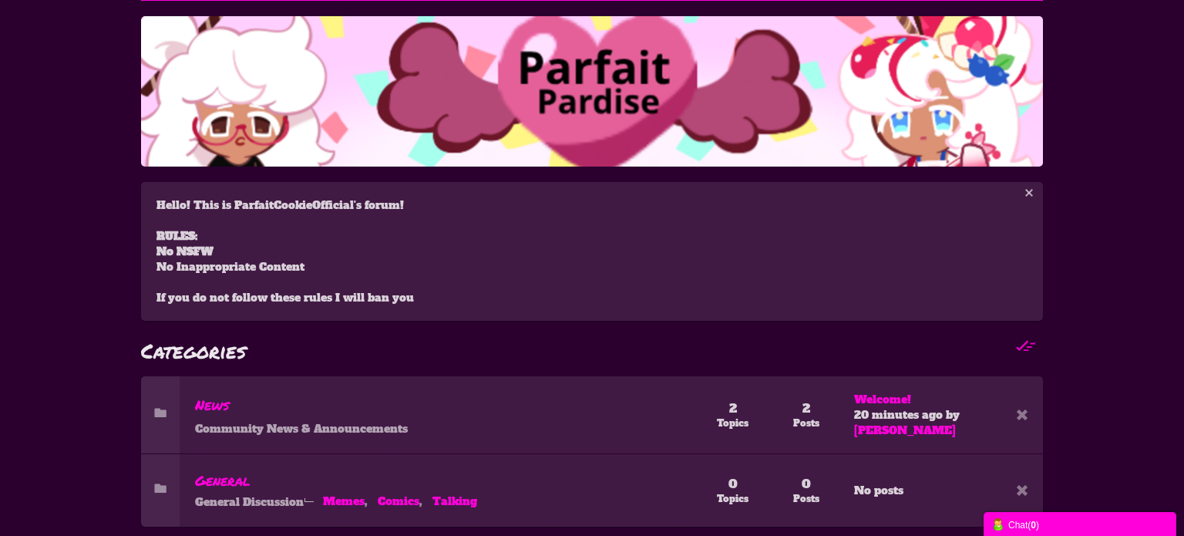
scroll to position [160, 0]
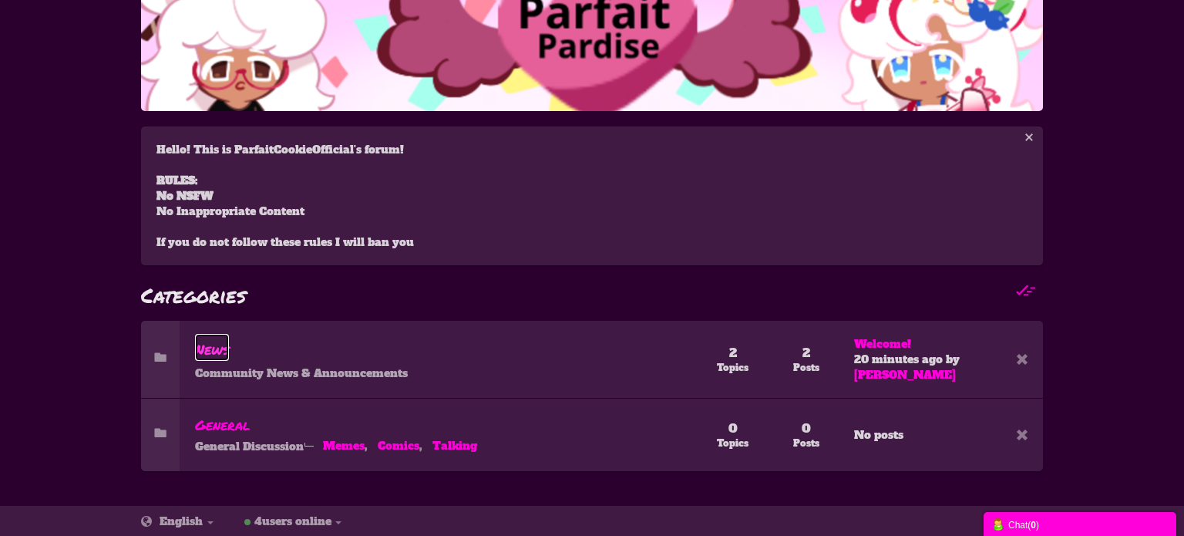
click at [196, 354] on span "News" at bounding box center [212, 349] width 34 height 20
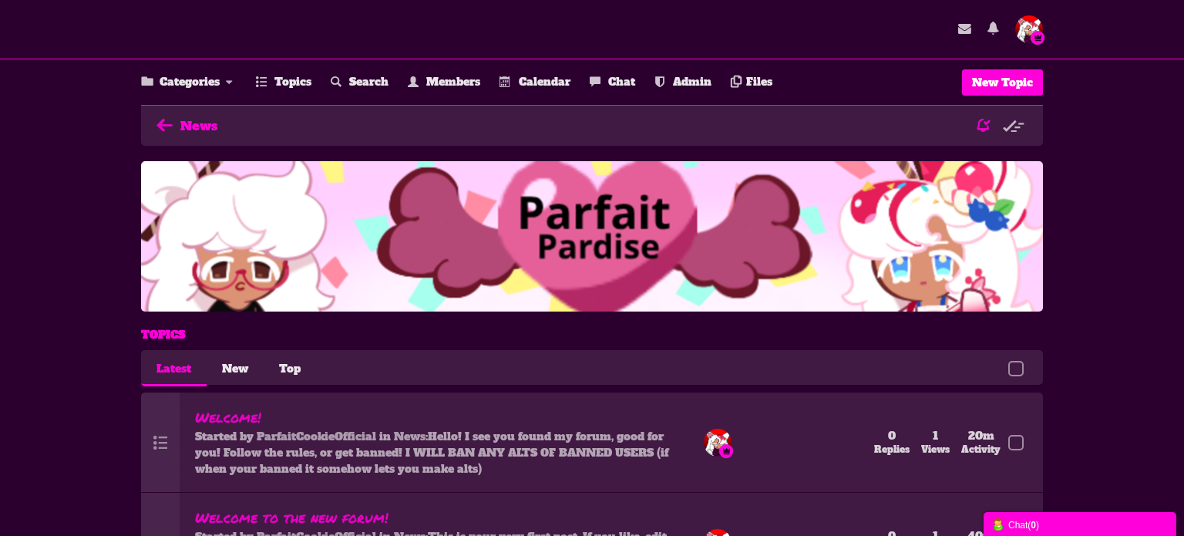
scroll to position [119, 0]
click at [176, 74] on link "Categories" at bounding box center [180, 83] width 79 height 42
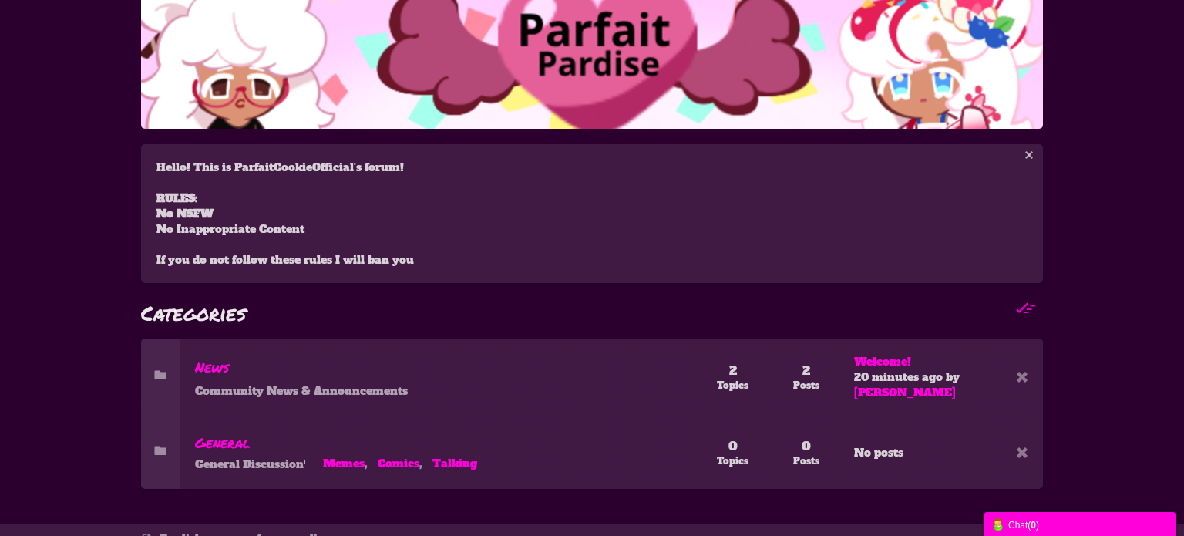
scroll to position [160, 0]
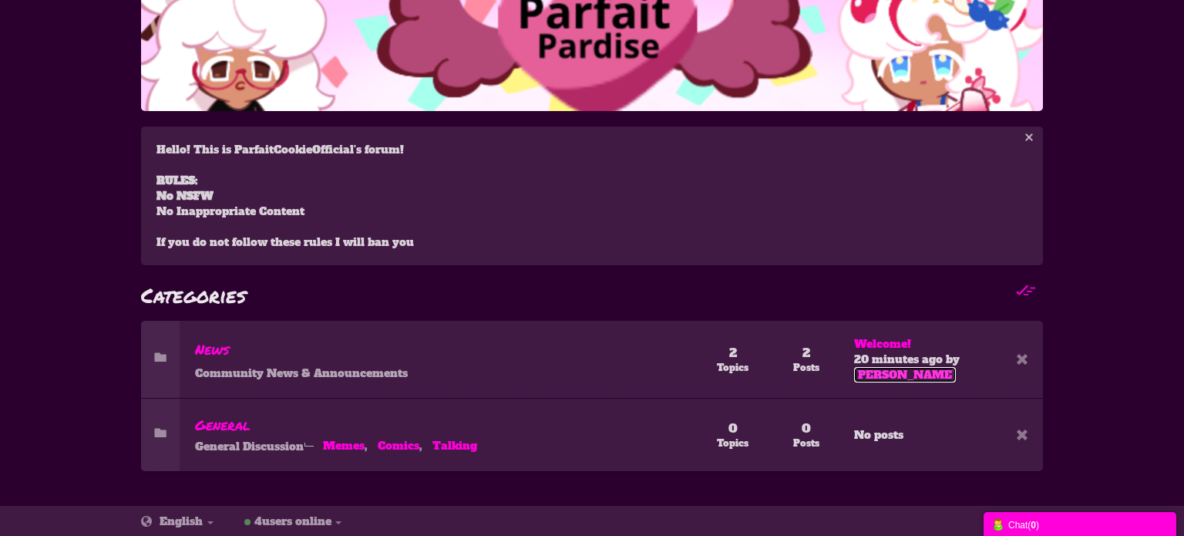
click at [859, 371] on link "[PERSON_NAME]" at bounding box center [905, 374] width 102 height 15
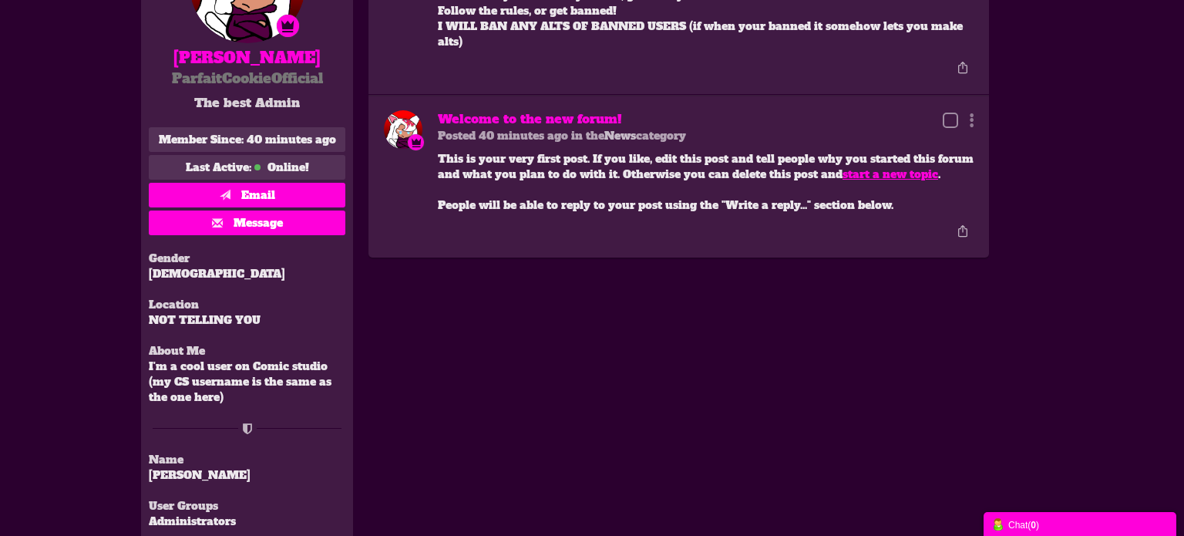
scroll to position [385, 0]
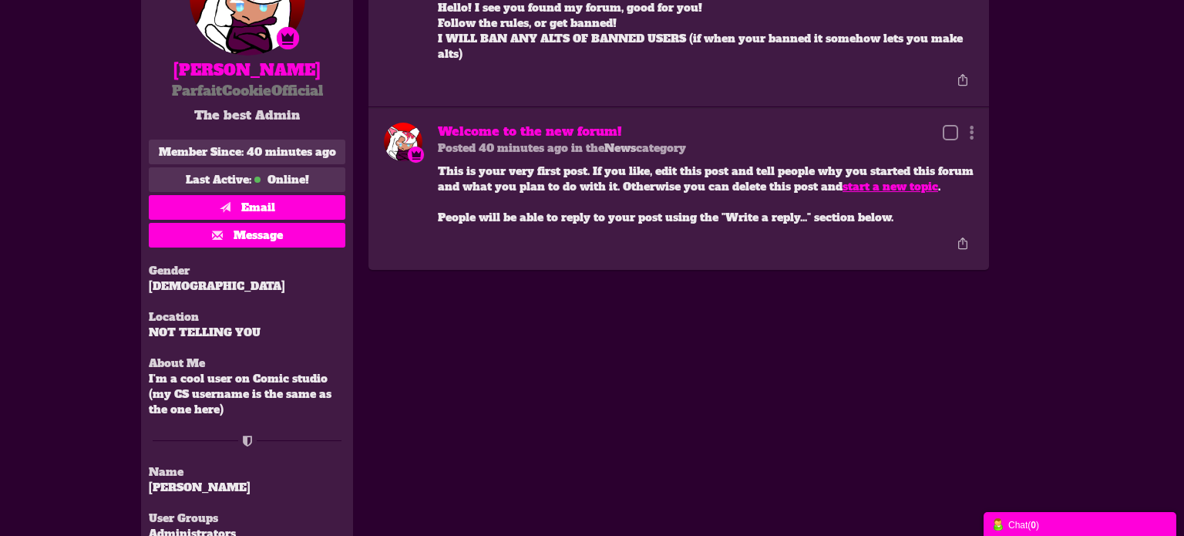
click at [945, 133] on span at bounding box center [949, 132] width 15 height 15
click at [927, 123] on input "checkbox" at bounding box center [927, 123] width 0 height 0
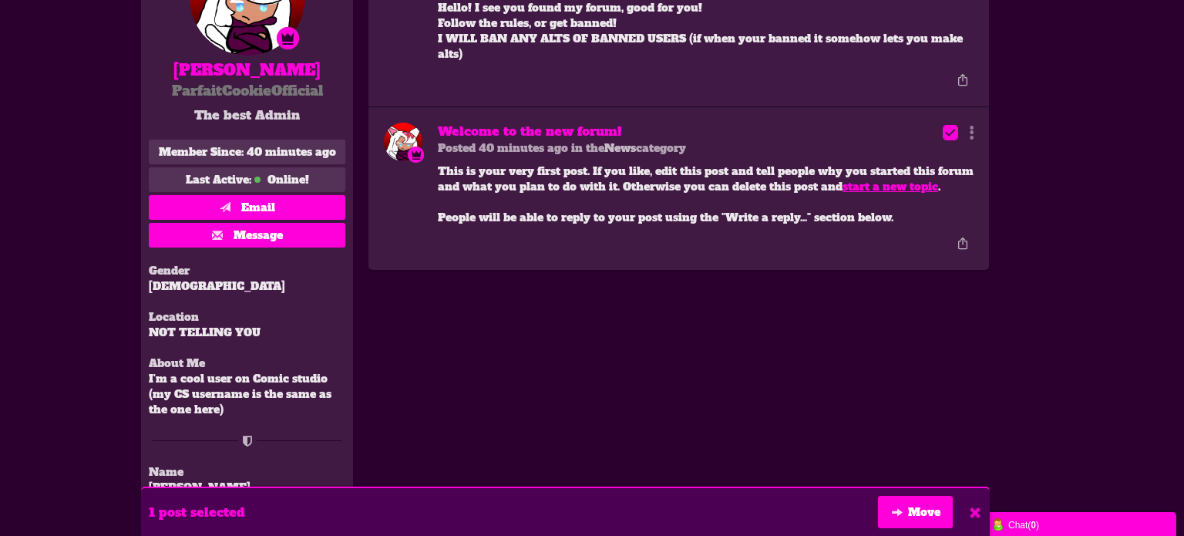
click at [975, 506] on icon at bounding box center [975, 512] width 14 height 15
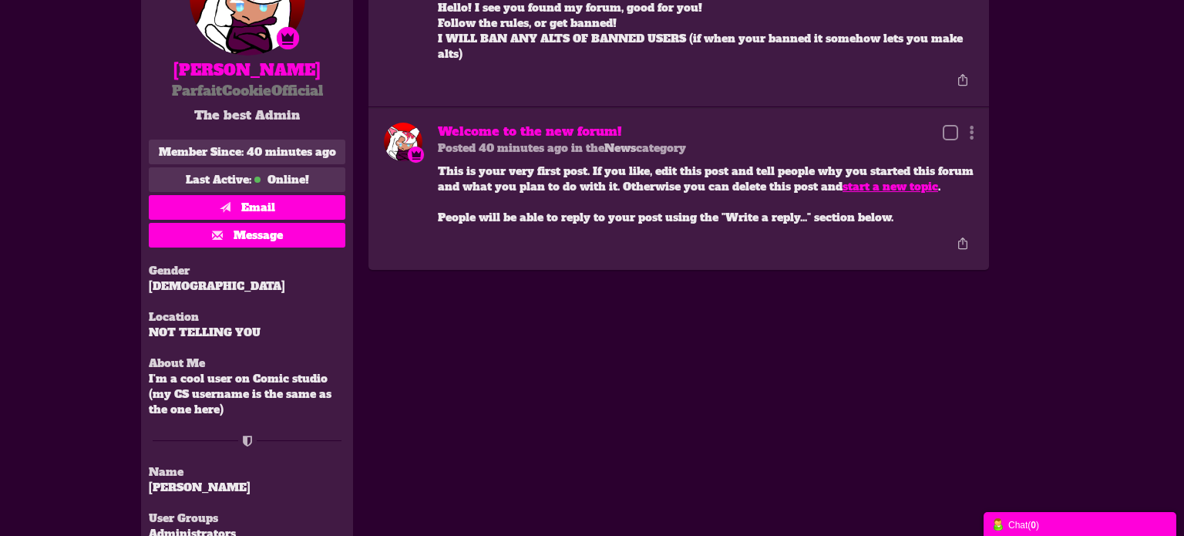
click at [974, 127] on div "Lillian M ParfaitCookieOfficial Edit Move Delete Change Ownership Report News" at bounding box center [678, 188] width 620 height 163
click at [969, 134] on icon at bounding box center [968, 132] width 12 height 15
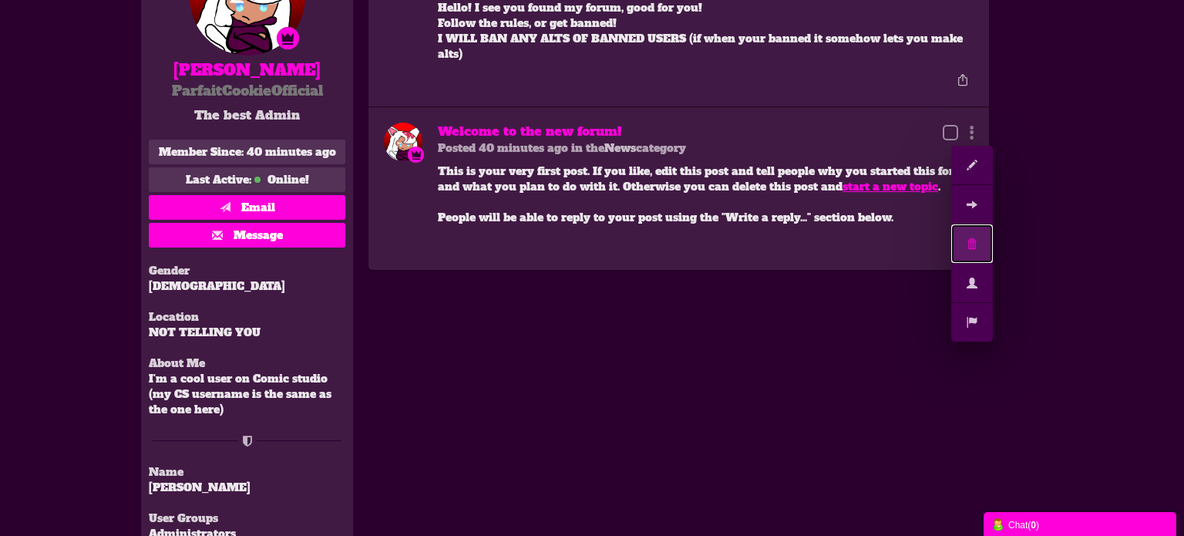
click at [976, 246] on icon at bounding box center [972, 243] width 26 height 23
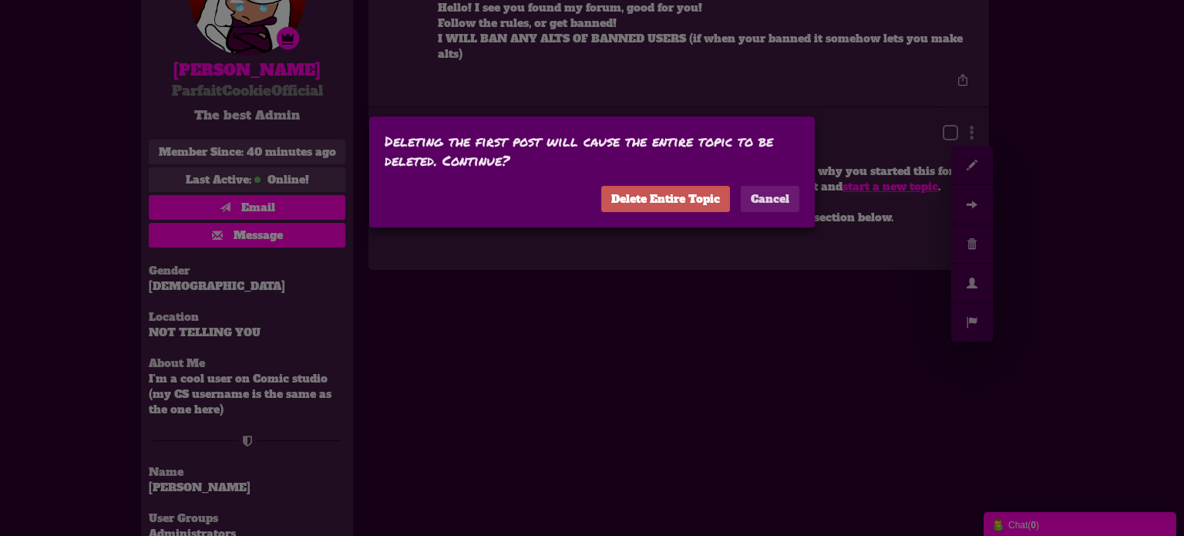
click at [700, 202] on link "Delete Entire Topic" at bounding box center [665, 199] width 129 height 26
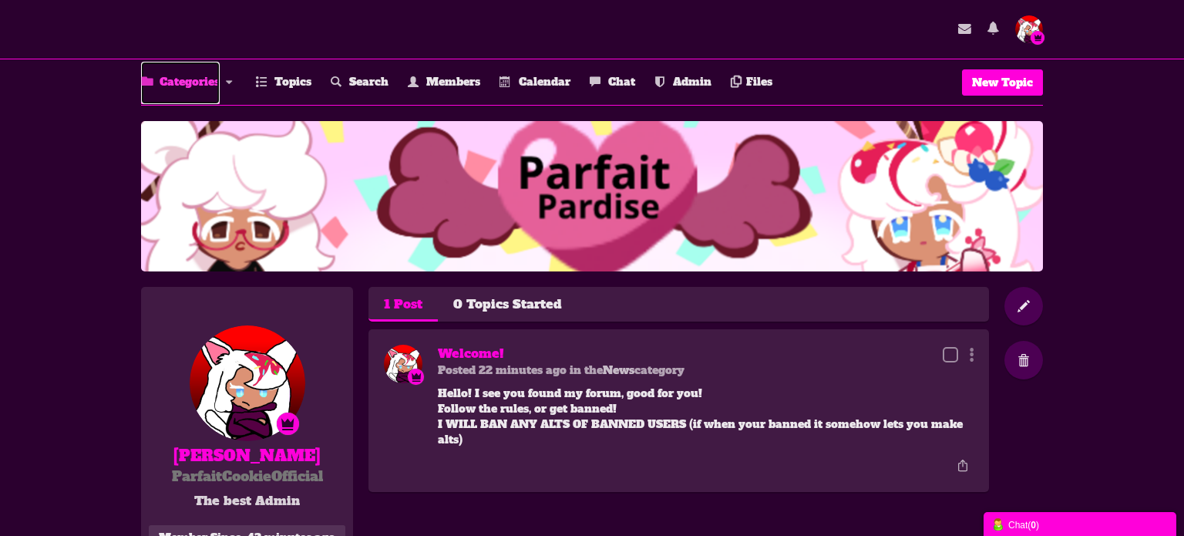
click at [191, 80] on link "Categories" at bounding box center [180, 83] width 79 height 42
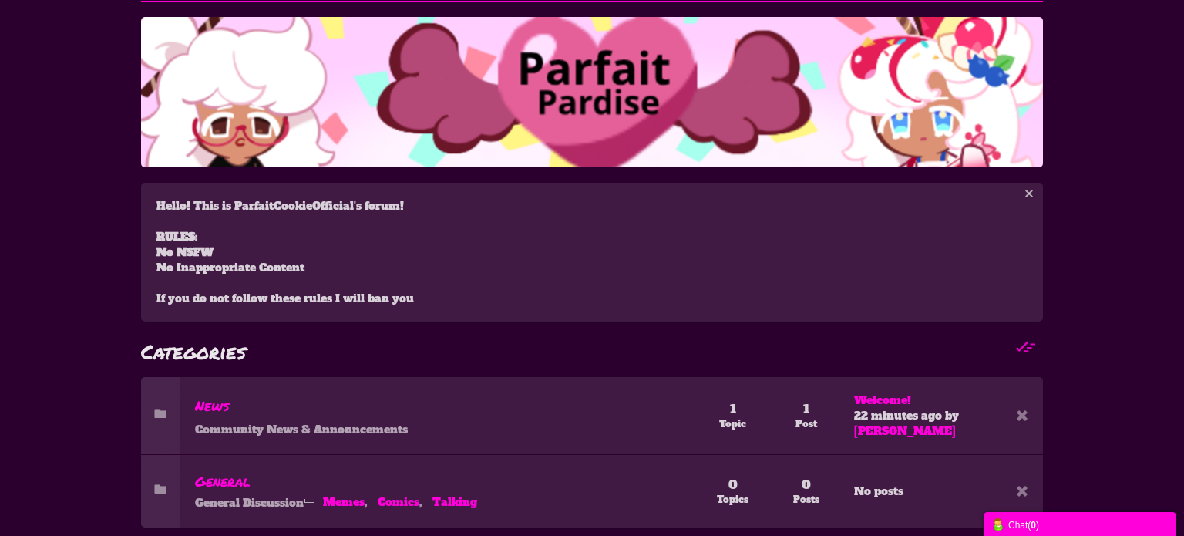
scroll to position [160, 0]
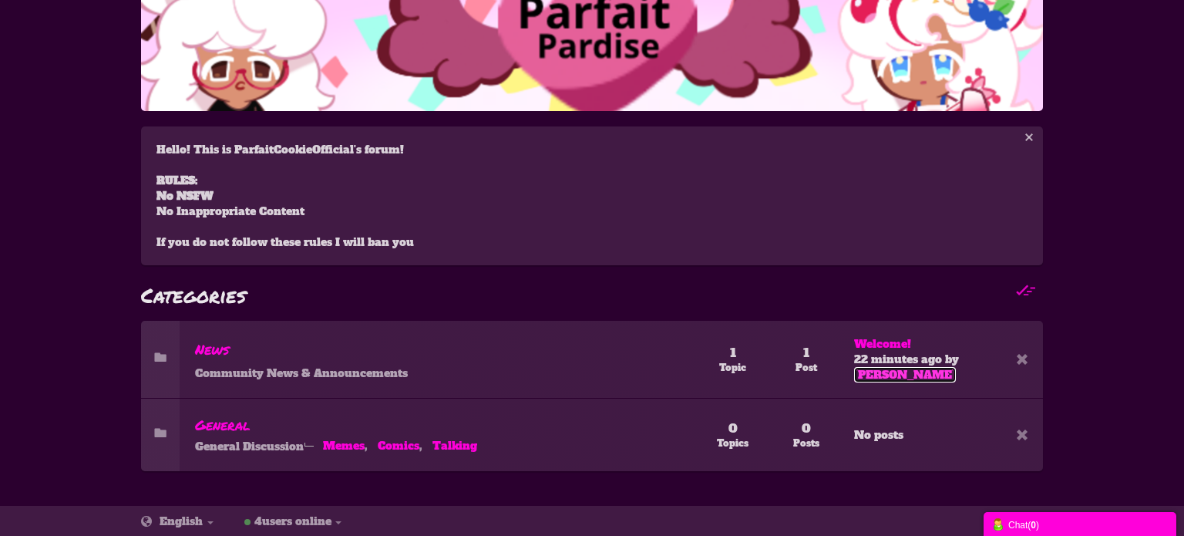
click at [858, 372] on link "[PERSON_NAME]" at bounding box center [905, 374] width 102 height 15
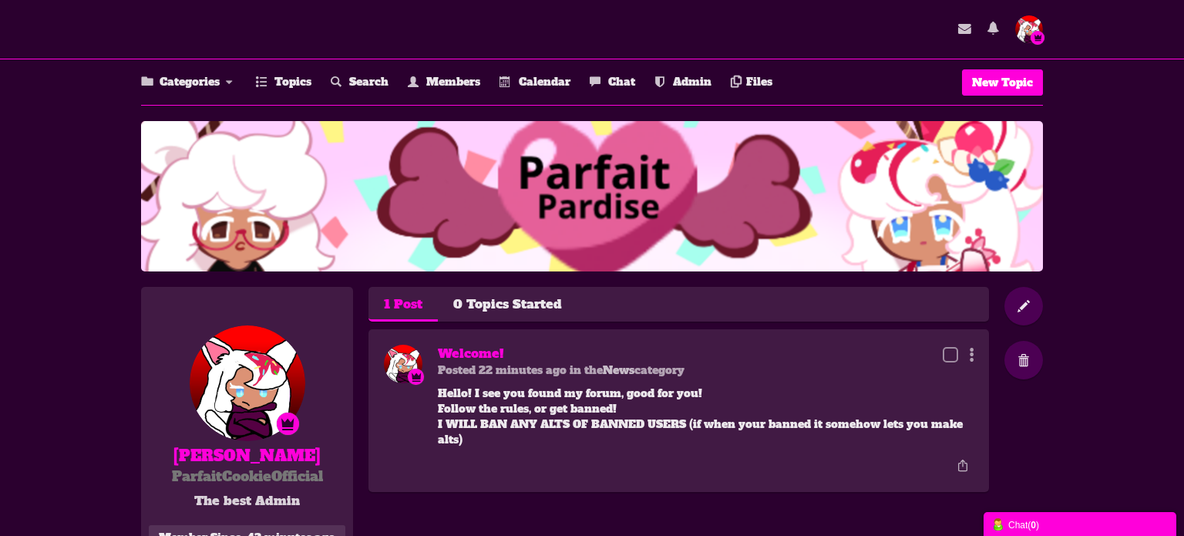
click at [968, 357] on icon at bounding box center [968, 354] width 12 height 15
click at [971, 380] on icon at bounding box center [972, 386] width 26 height 23
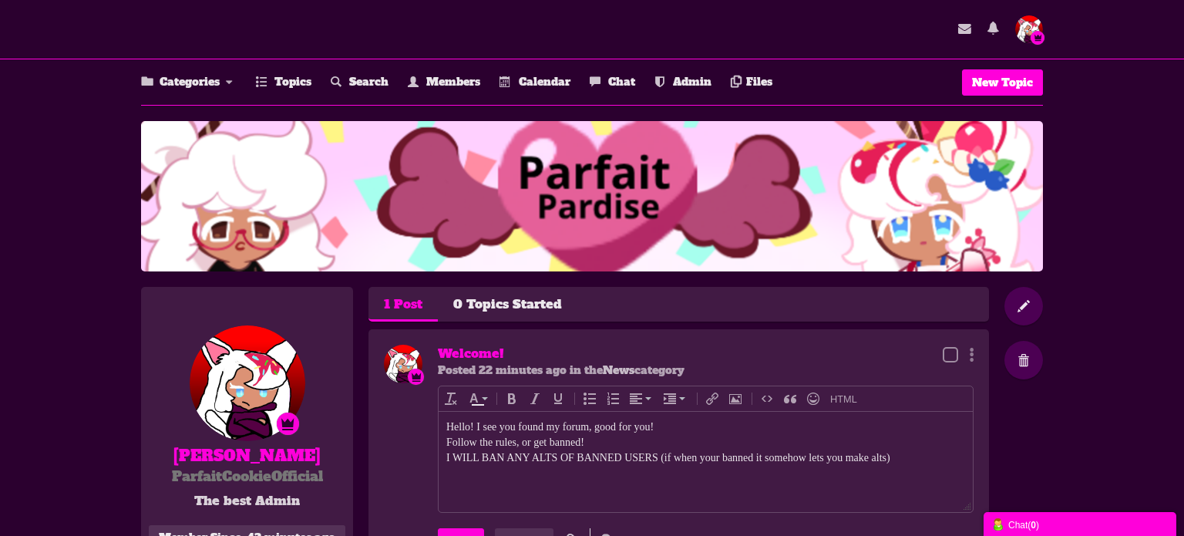
click at [660, 459] on div "I WILL BAN ANY ALTS OF BANNED USERS (if when your banned it somehow lets you ma…" at bounding box center [705, 456] width 519 height 15
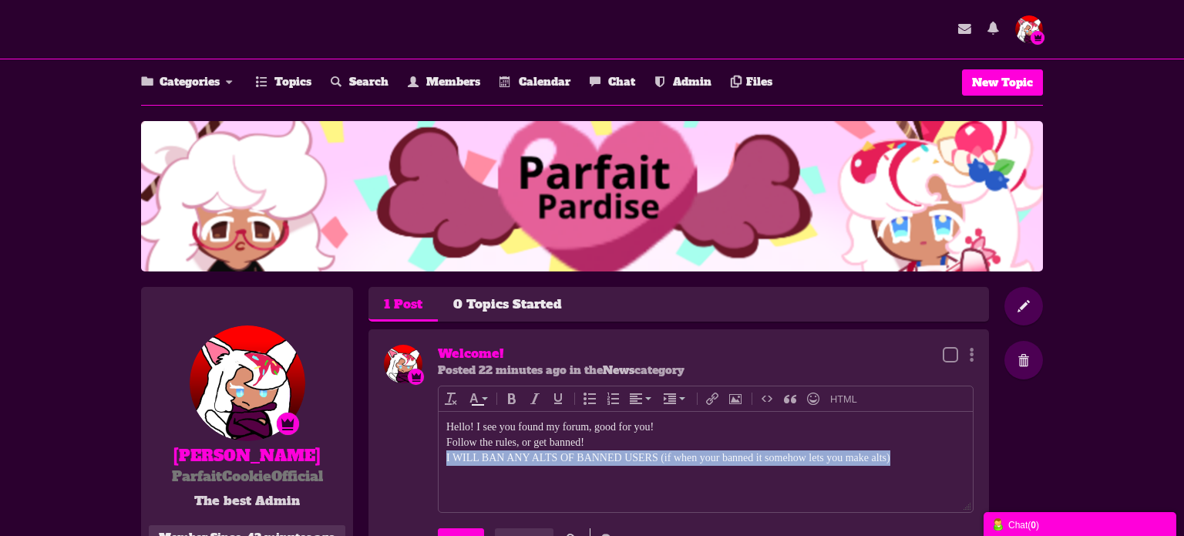
click at [660, 459] on div "I WILL BAN ANY ALTS OF BANNED USERS (if when your banned it somehow lets you ma…" at bounding box center [705, 456] width 519 height 15
drag, startPoint x: 905, startPoint y: 458, endPoint x: 731, endPoint y: 462, distance: 173.4
click at [731, 462] on div "I WILL BAN ANY ALTS OF BANNED USERS (if when your banned it somehow lets you ma…" at bounding box center [705, 456] width 519 height 15
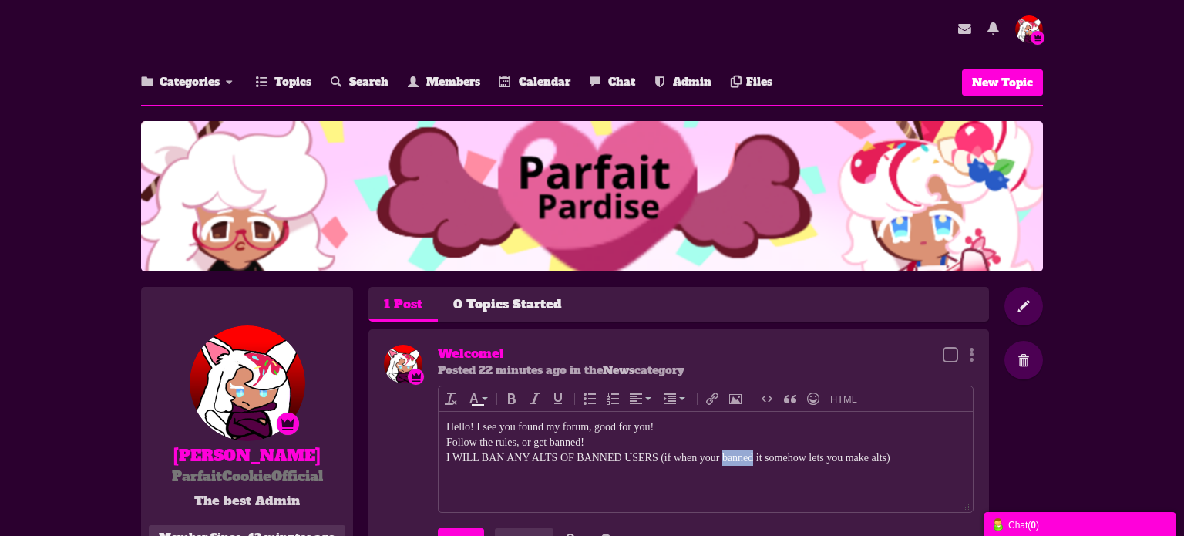
click at [727, 462] on div "I WILL BAN ANY ALTS OF BANNED USERS (if when your banned it somehow lets you ma…" at bounding box center [705, 456] width 519 height 15
drag, startPoint x: 894, startPoint y: 462, endPoint x: 657, endPoint y: 465, distance: 236.6
click at [657, 465] on body "Hello! I see you found my forum, good for you! Follow the rules, or get banned!…" at bounding box center [705, 461] width 534 height 100
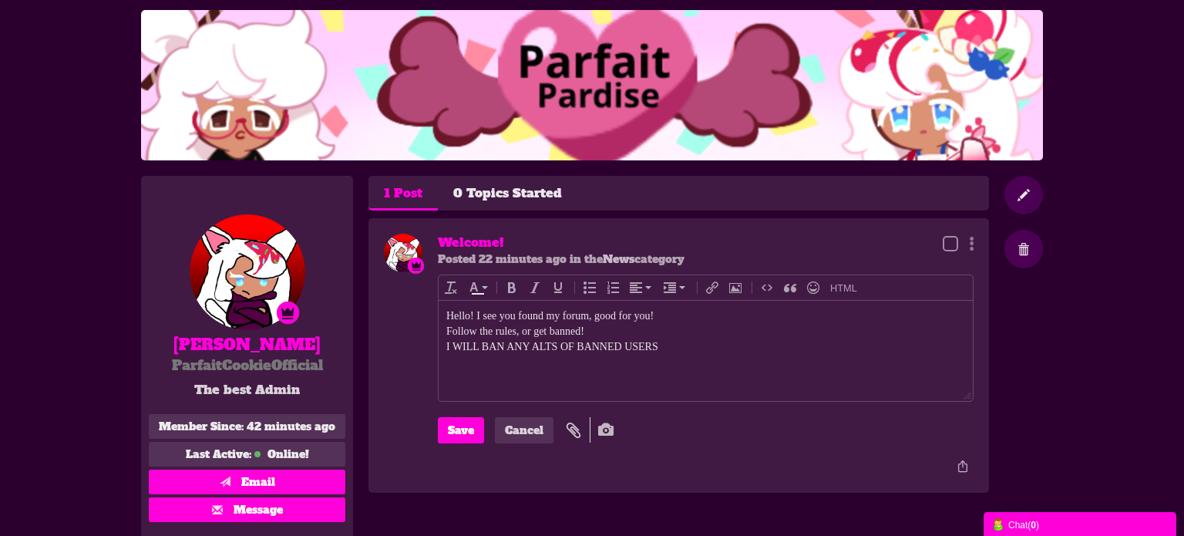
scroll to position [139, 0]
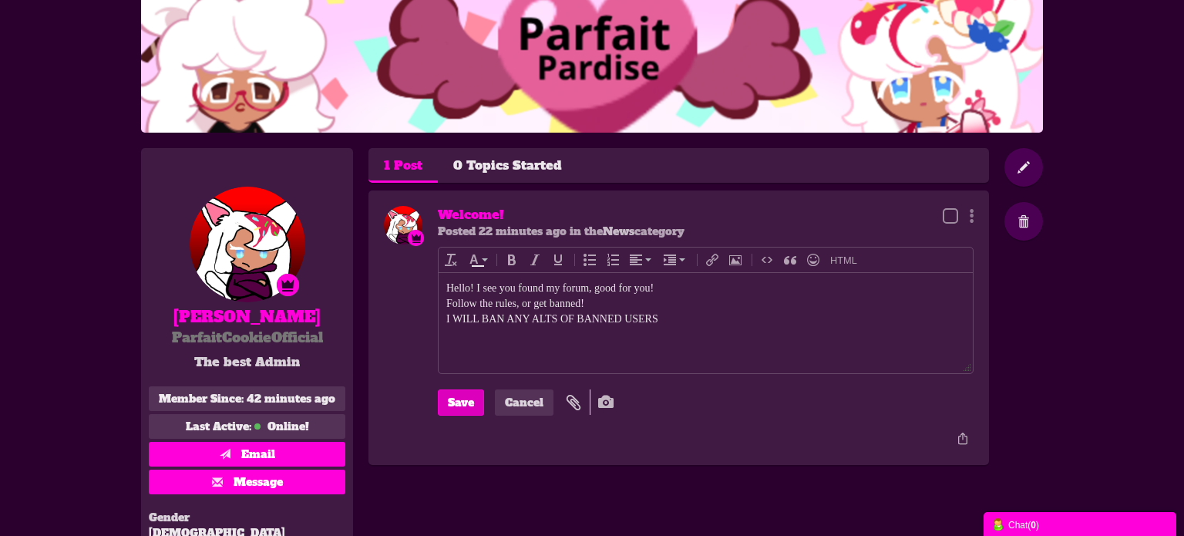
click at [456, 406] on input "Save" at bounding box center [461, 402] width 46 height 26
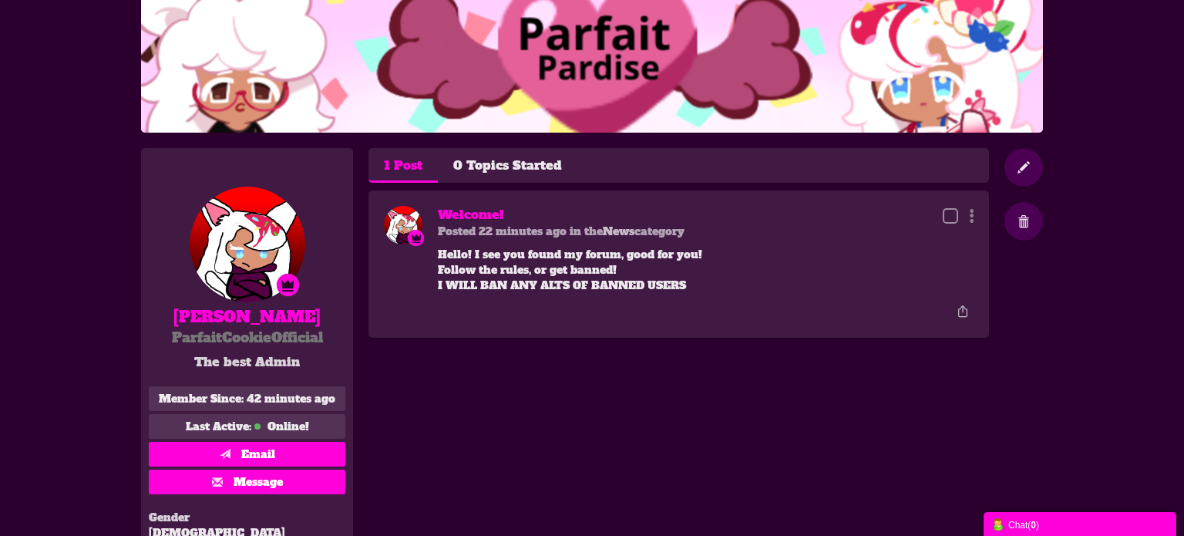
scroll to position [0, 0]
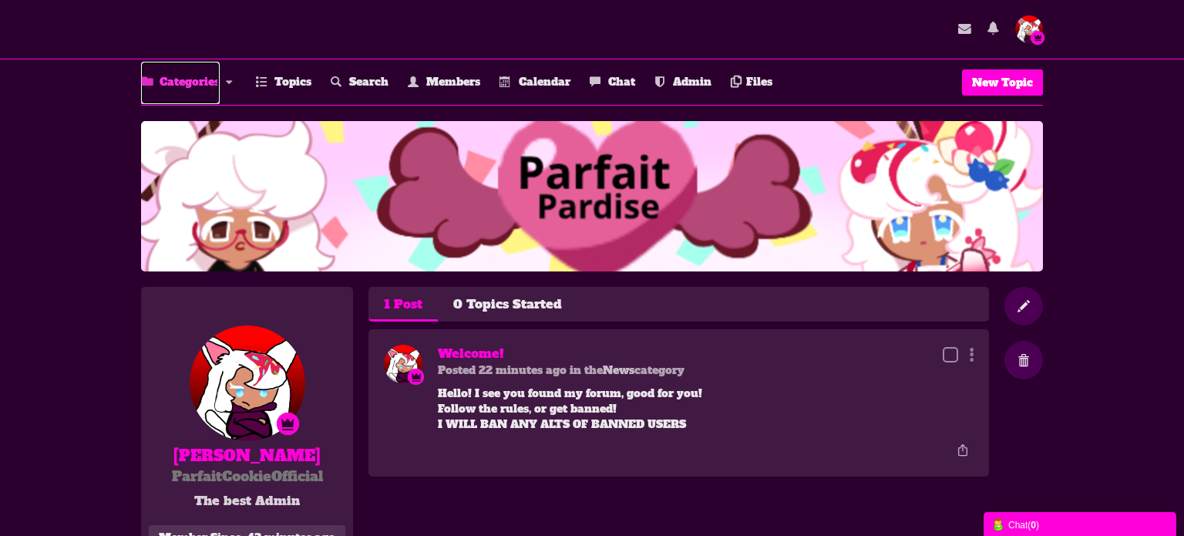
click at [169, 73] on link "Categories" at bounding box center [180, 83] width 79 height 42
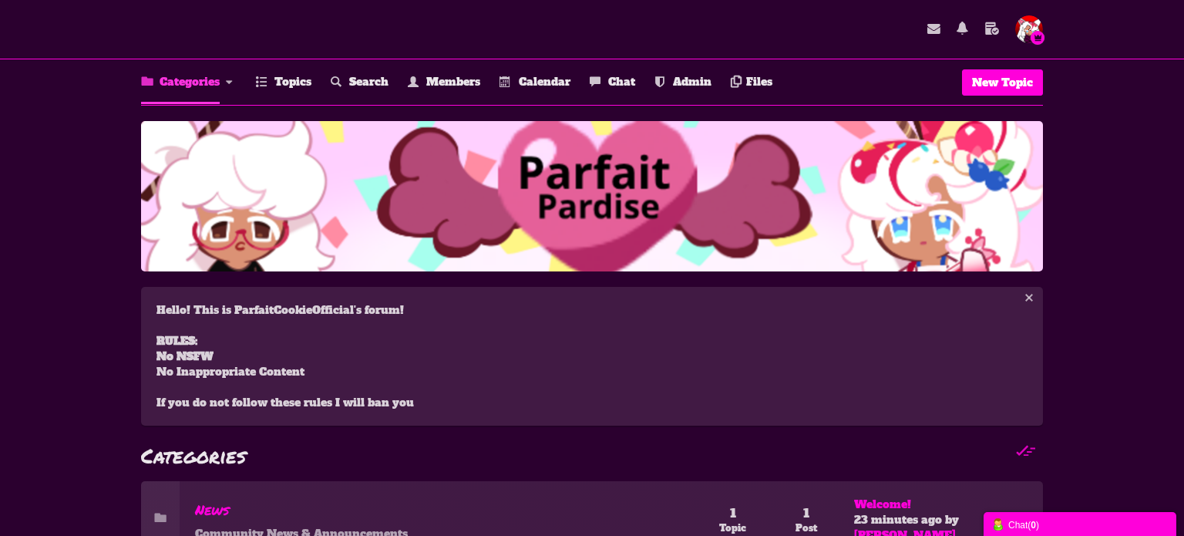
scroll to position [160, 0]
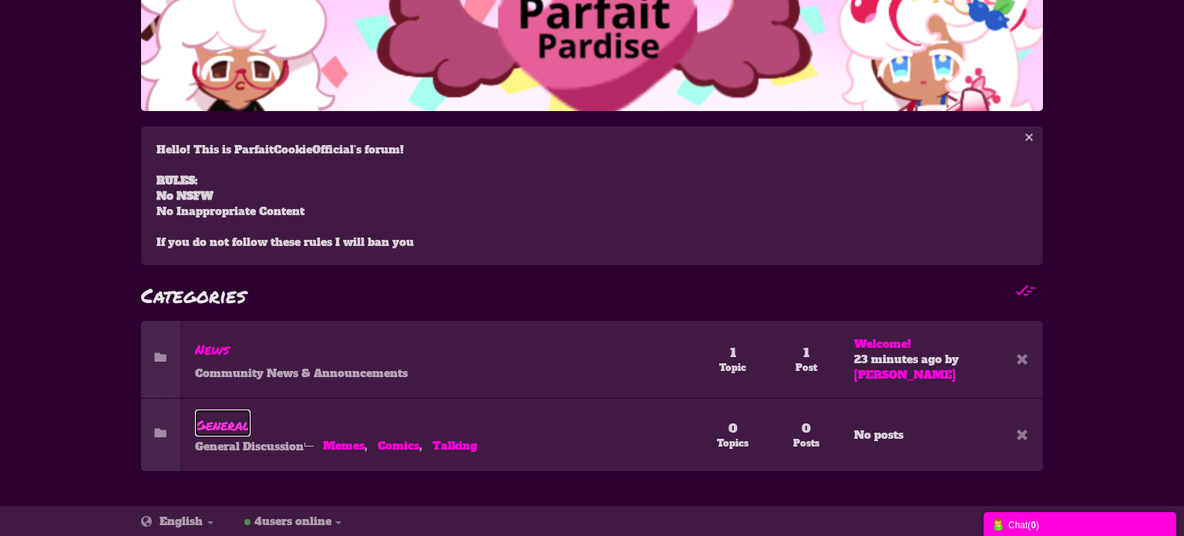
click at [233, 426] on span "General" at bounding box center [222, 425] width 55 height 20
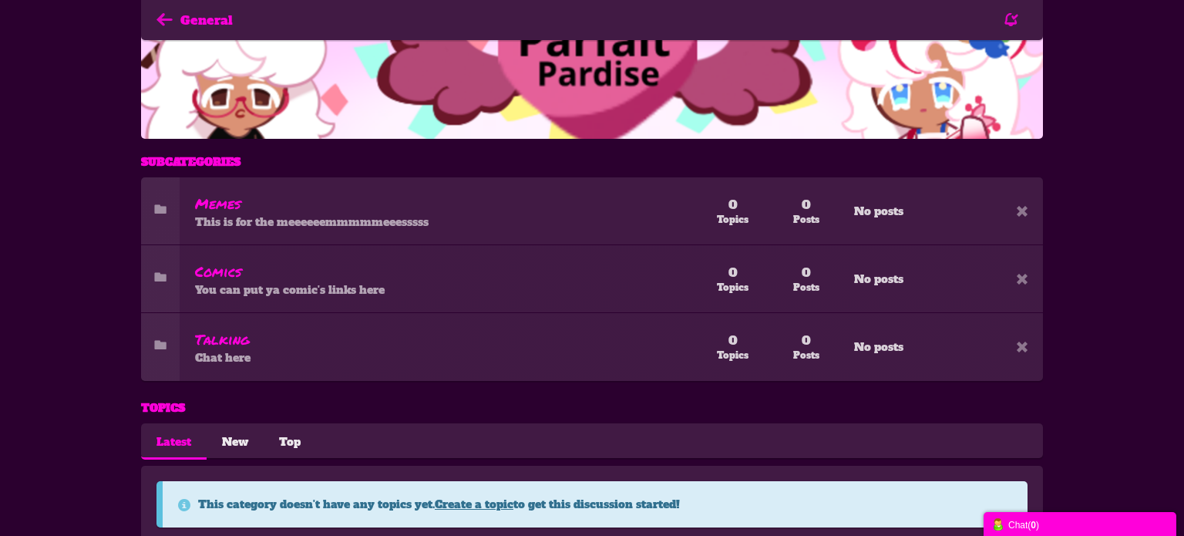
scroll to position [240, 0]
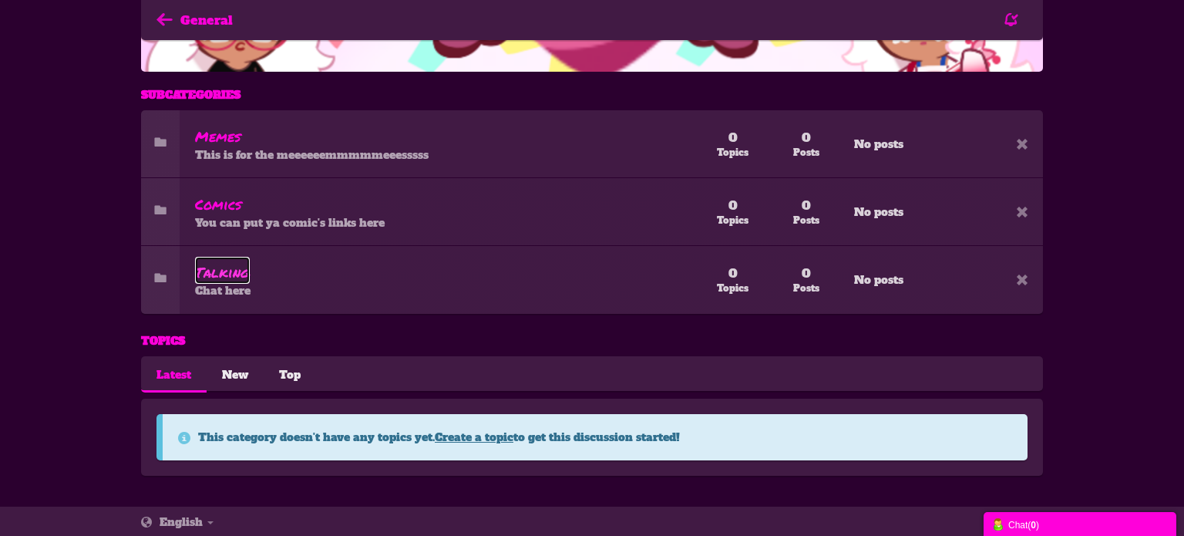
click at [222, 262] on span "Talking" at bounding box center [222, 272] width 55 height 20
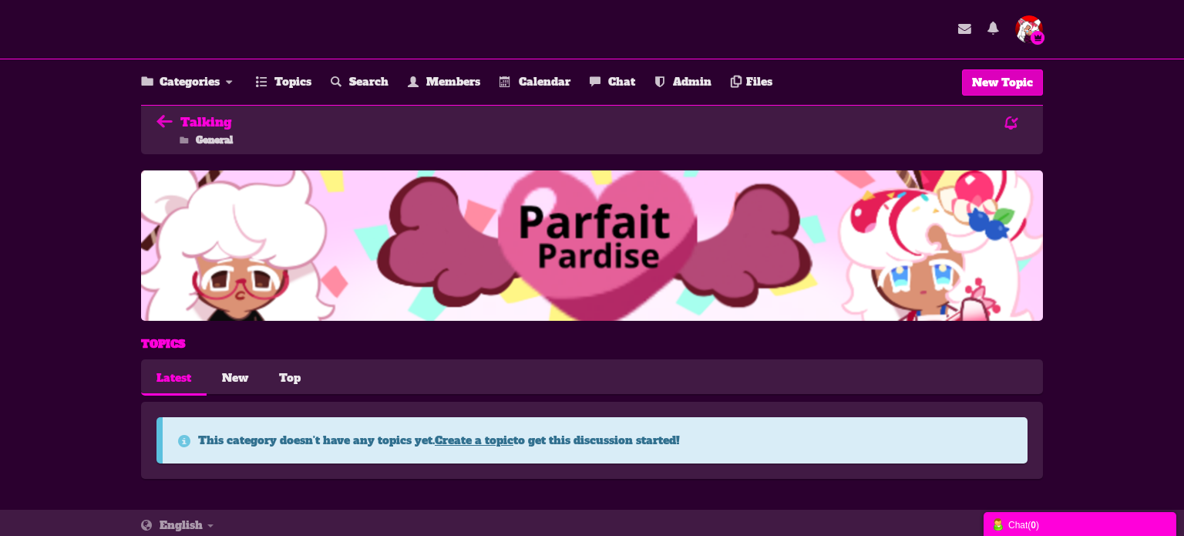
click at [1013, 83] on span "New Topic" at bounding box center [1002, 82] width 61 height 15
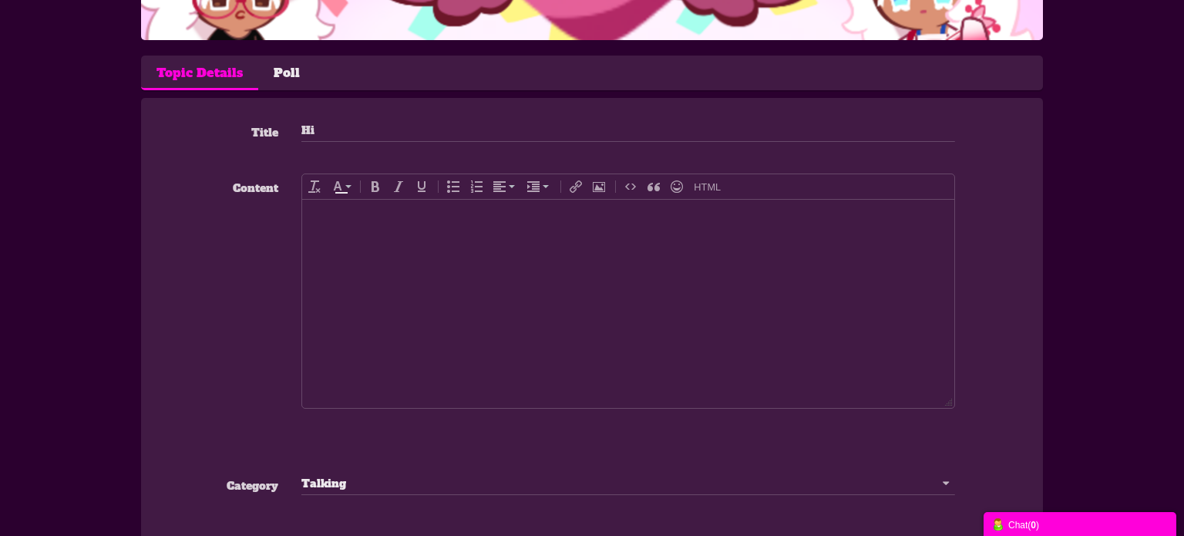
type input "Hi"
click at [539, 250] on body at bounding box center [628, 304] width 652 height 208
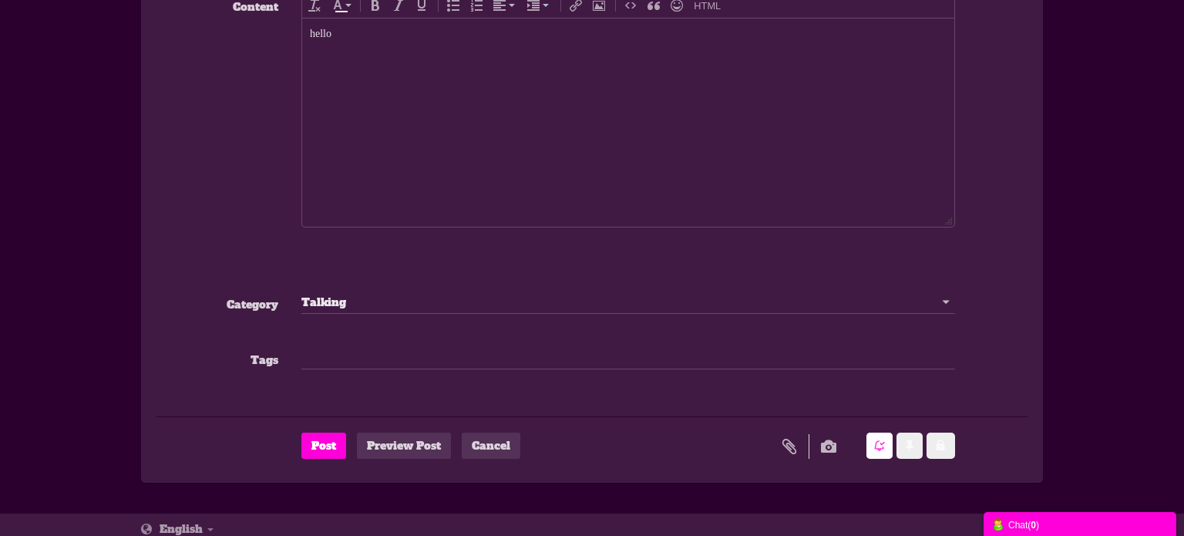
scroll to position [419, 0]
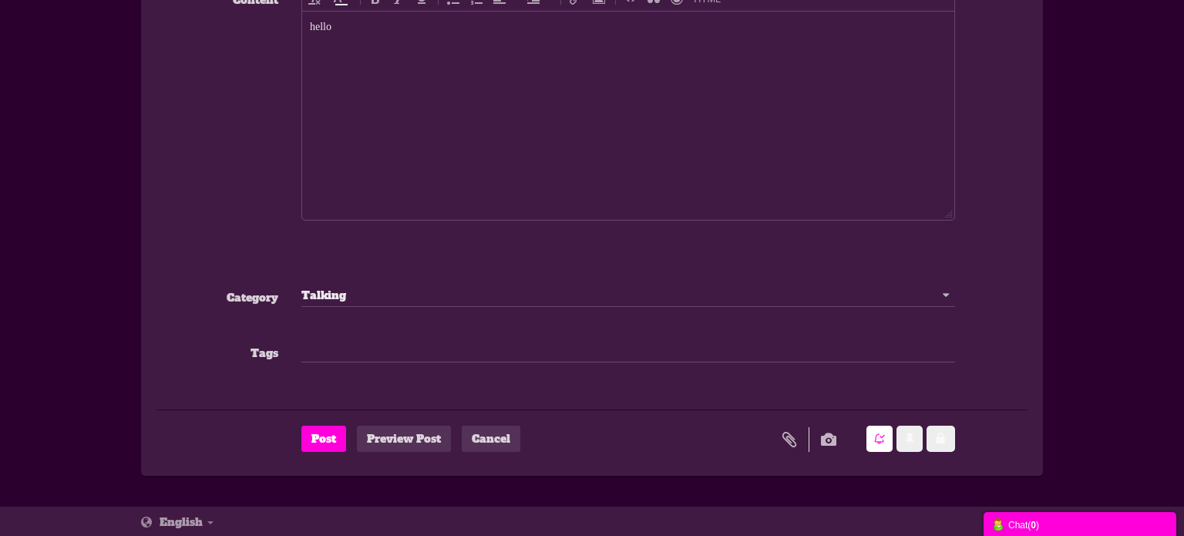
click at [445, 348] on input "text" at bounding box center [627, 350] width 653 height 15
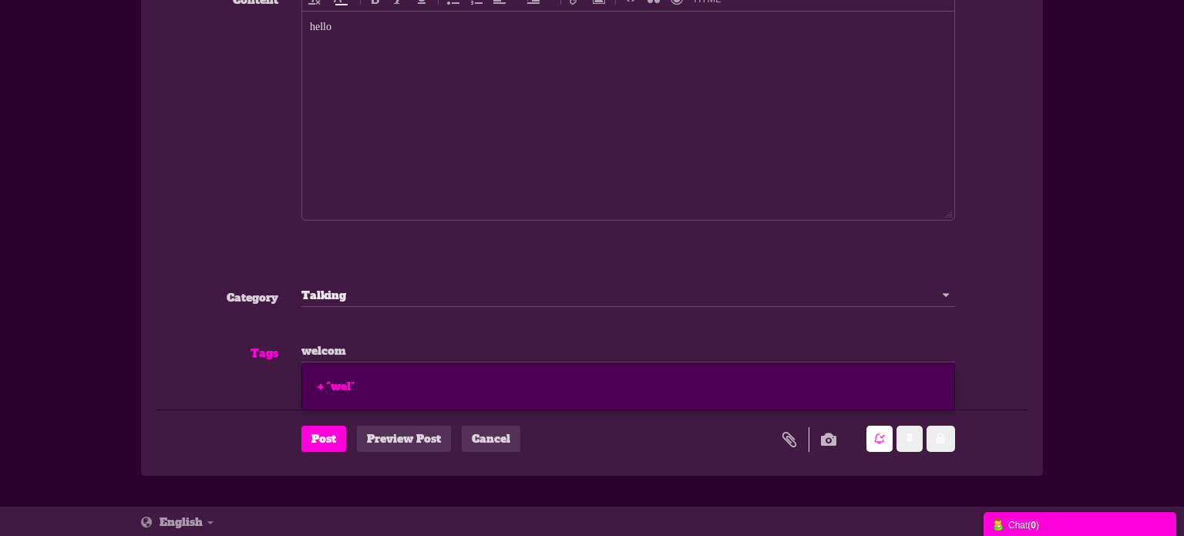
type input "welcome"
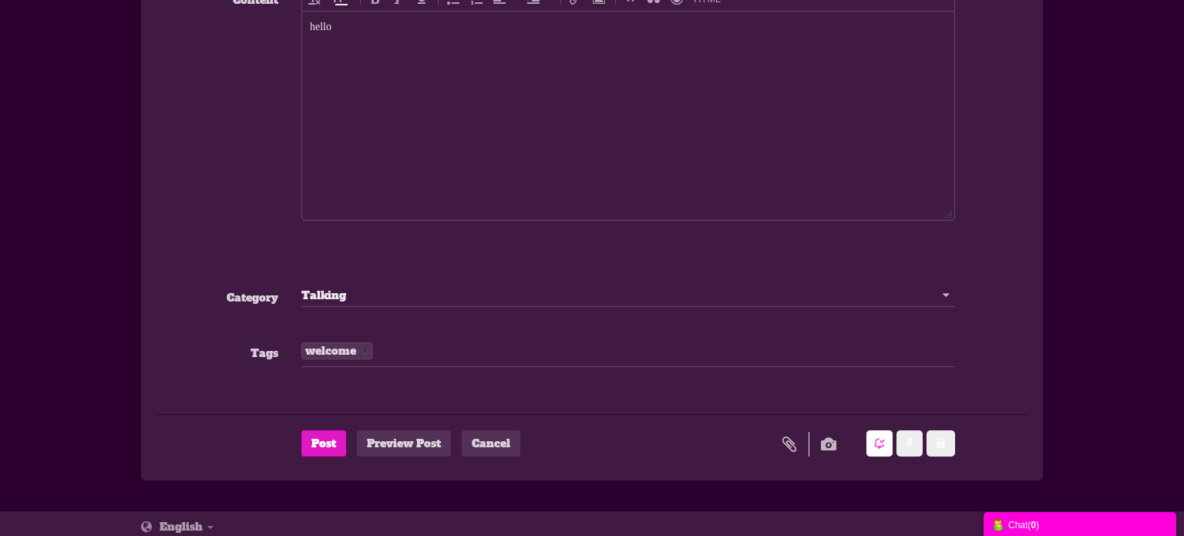
click at [327, 449] on button "Post" at bounding box center [323, 443] width 45 height 26
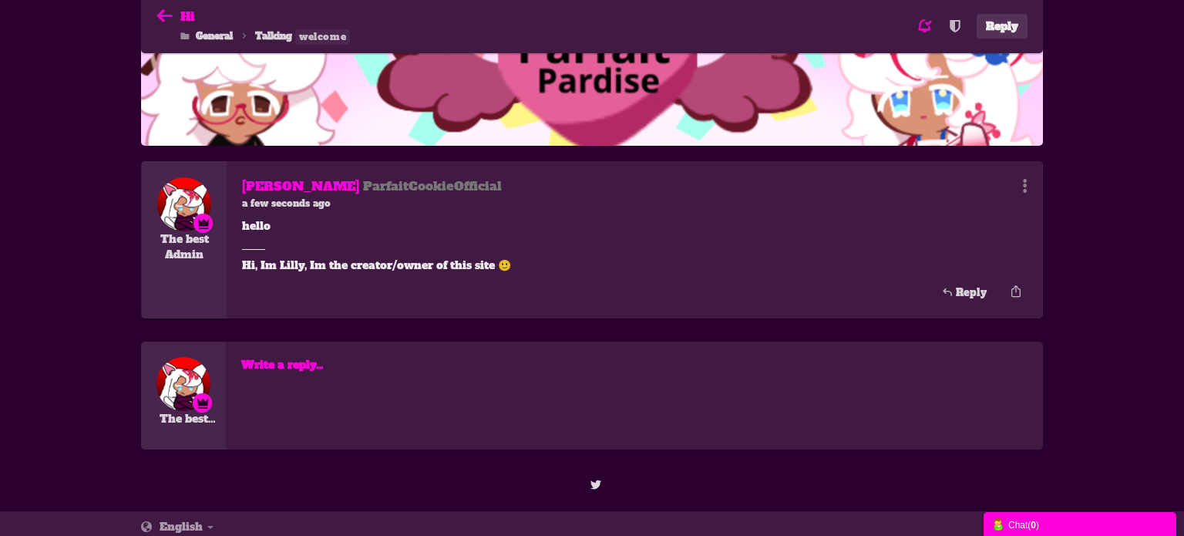
scroll to position [184, 0]
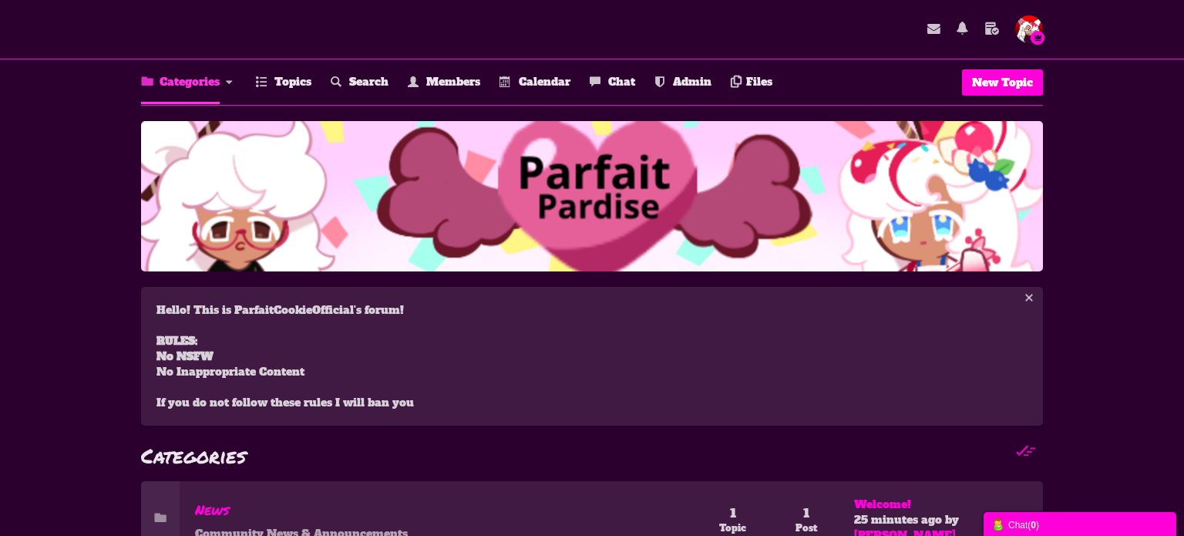
click at [74, 201] on div "Messages are turned off. Enable them to send or receive messages. Enable Messag…" at bounding box center [592, 388] width 1184 height 534
click at [0, 97] on div "Categories All Categories Categories News General Memes Comics Talking Topics S…" at bounding box center [592, 82] width 1184 height 46
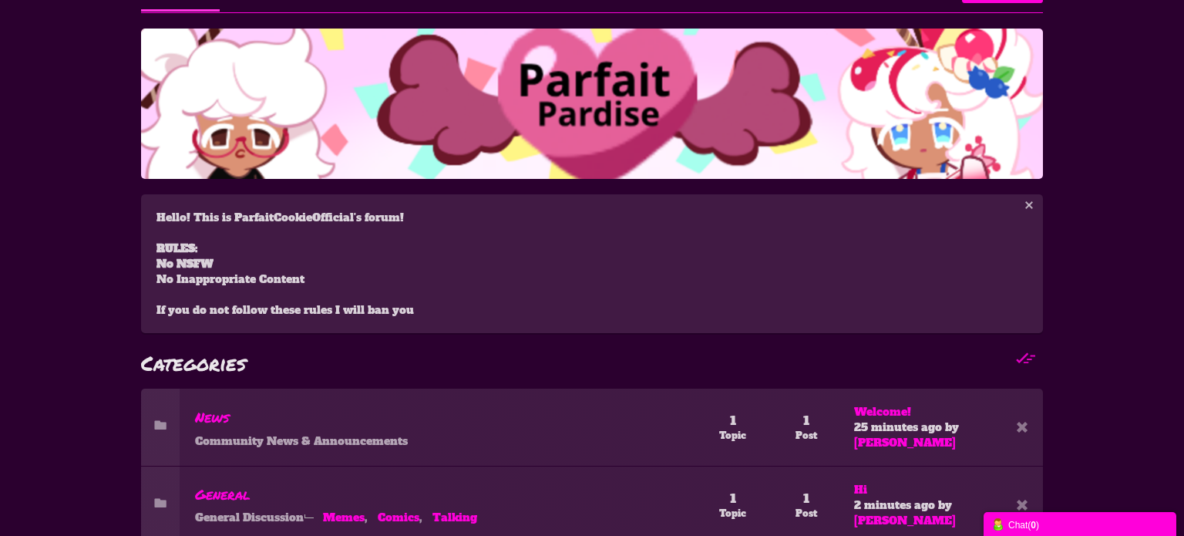
scroll to position [81, 0]
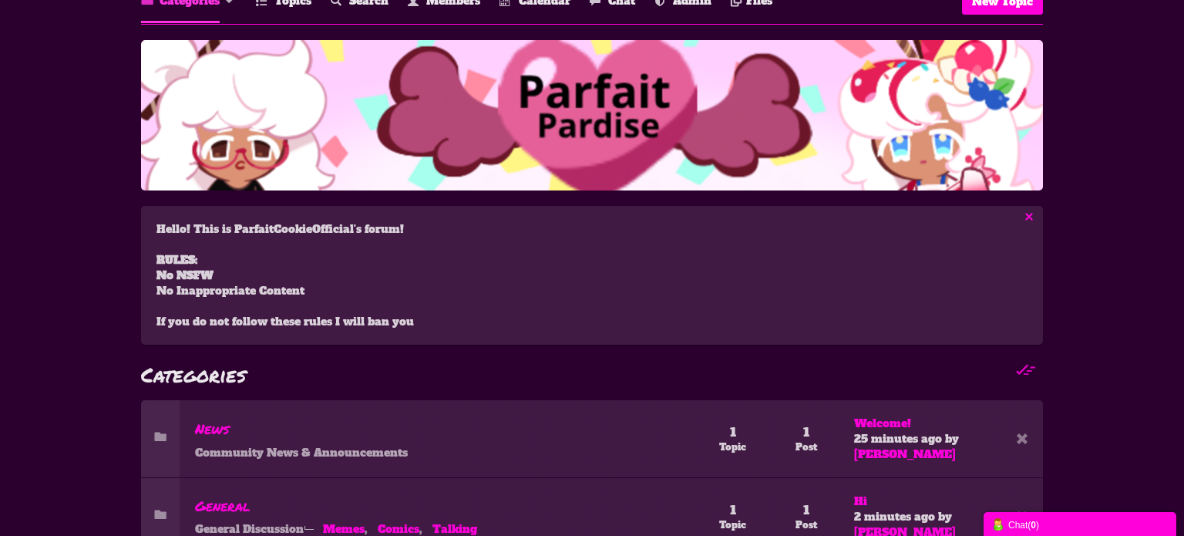
click at [1033, 213] on button "button" at bounding box center [1028, 216] width 17 height 17
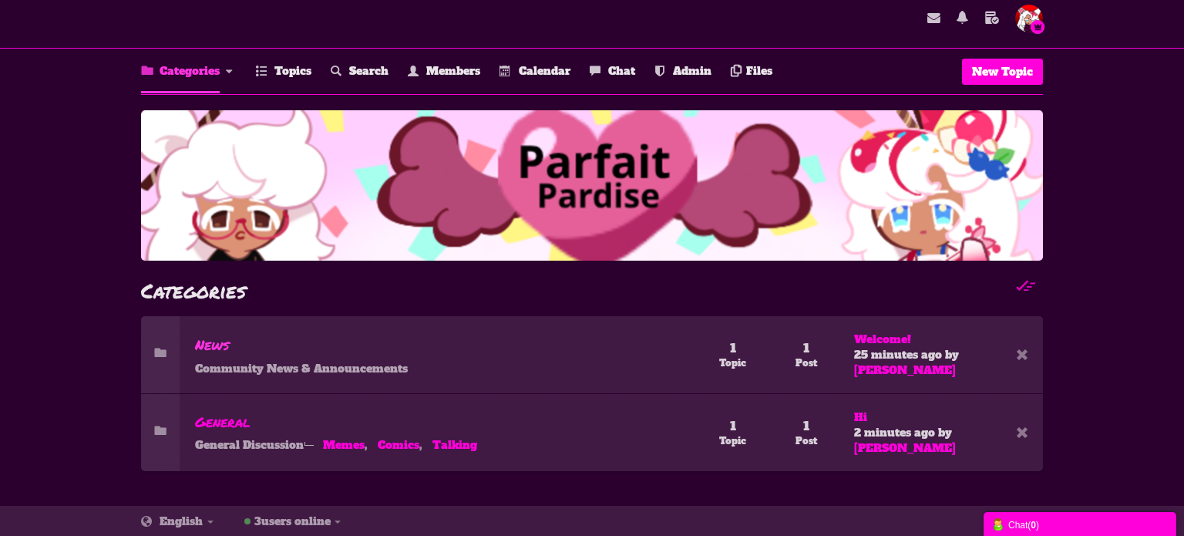
scroll to position [0, 0]
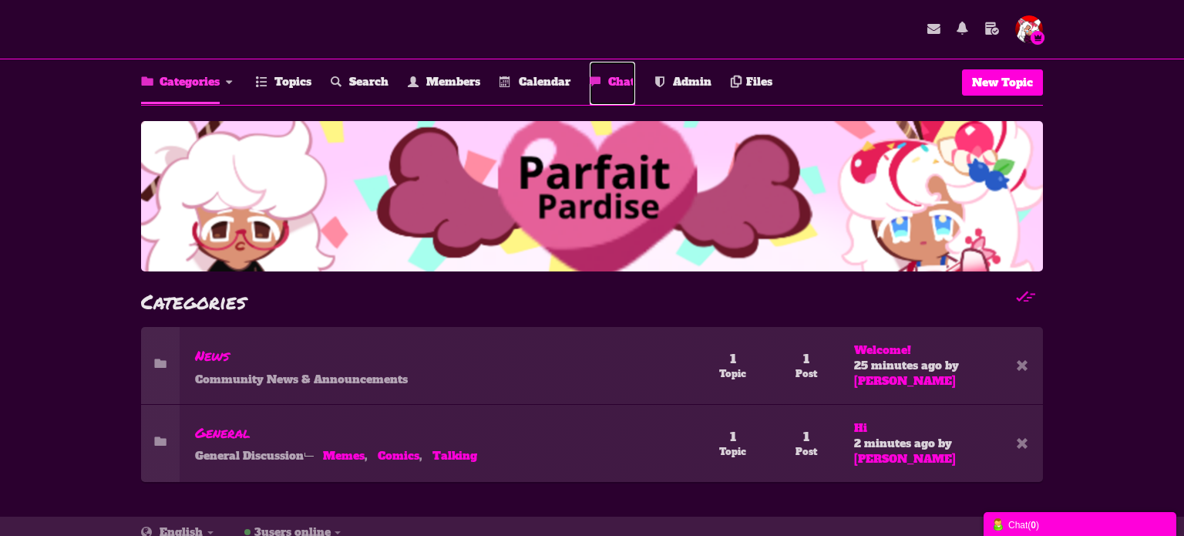
click at [603, 86] on small at bounding box center [596, 82] width 14 height 15
click at [181, 93] on link "Categories" at bounding box center [180, 83] width 79 height 42
click at [422, 72] on link "Members" at bounding box center [444, 83] width 72 height 43
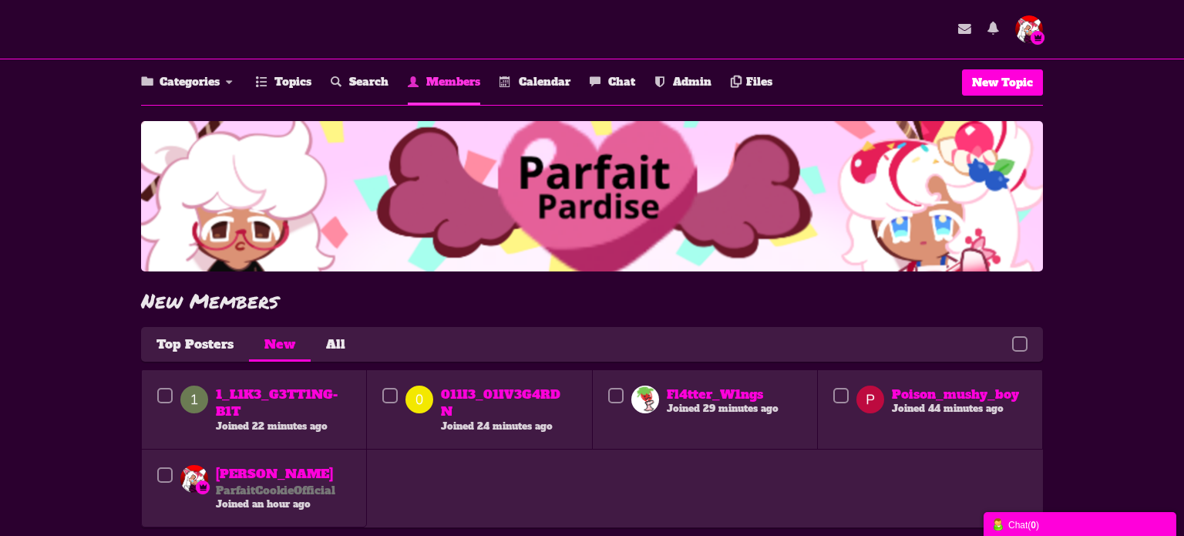
scroll to position [55, 0]
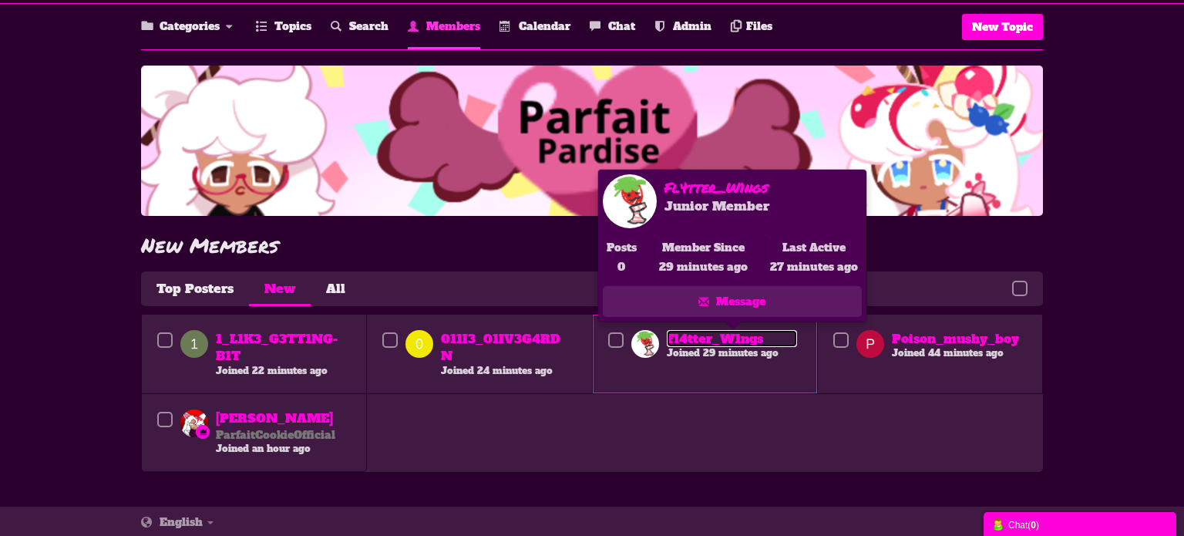
click at [694, 333] on link "Fl4tter_W1ngs" at bounding box center [732, 339] width 130 height 18
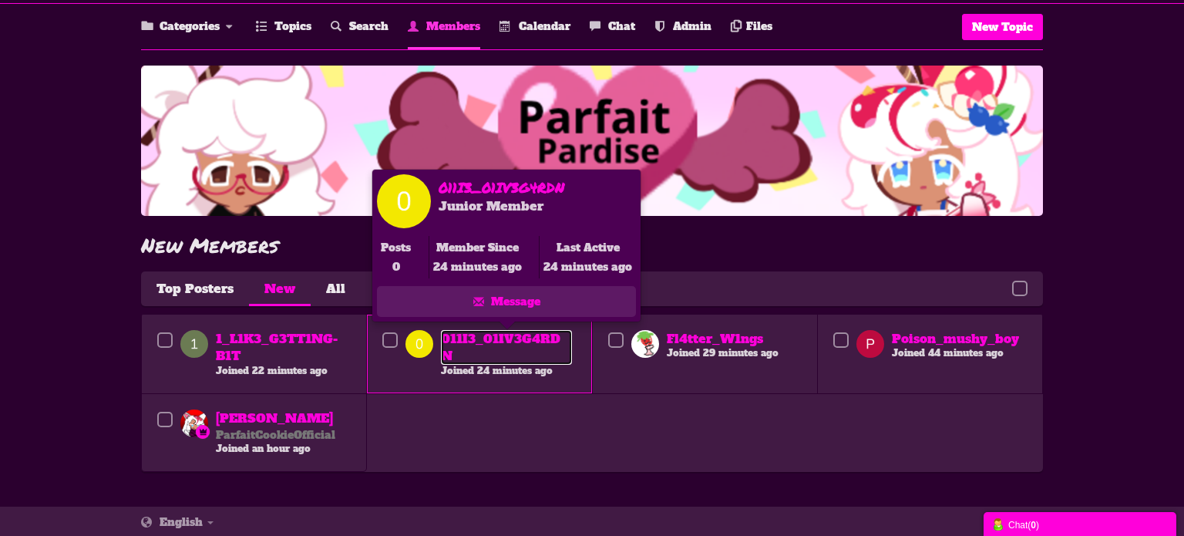
click at [527, 337] on link "011I3_01IV3G4RDN" at bounding box center [506, 347] width 130 height 35
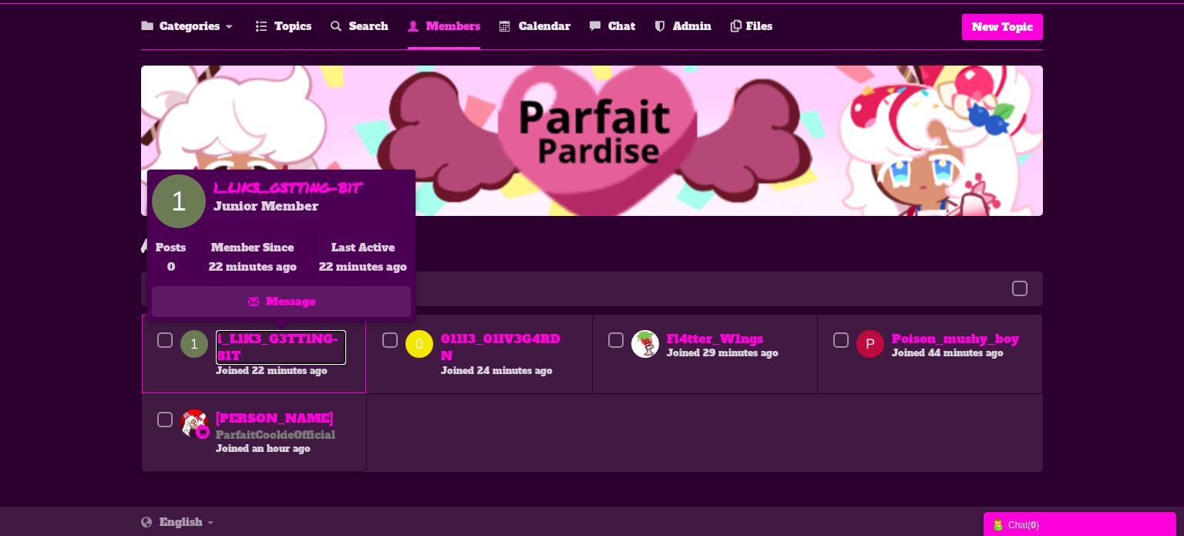
click at [334, 334] on link "1_L1K3_G3TT1NG-B1T" at bounding box center [281, 347] width 130 height 35
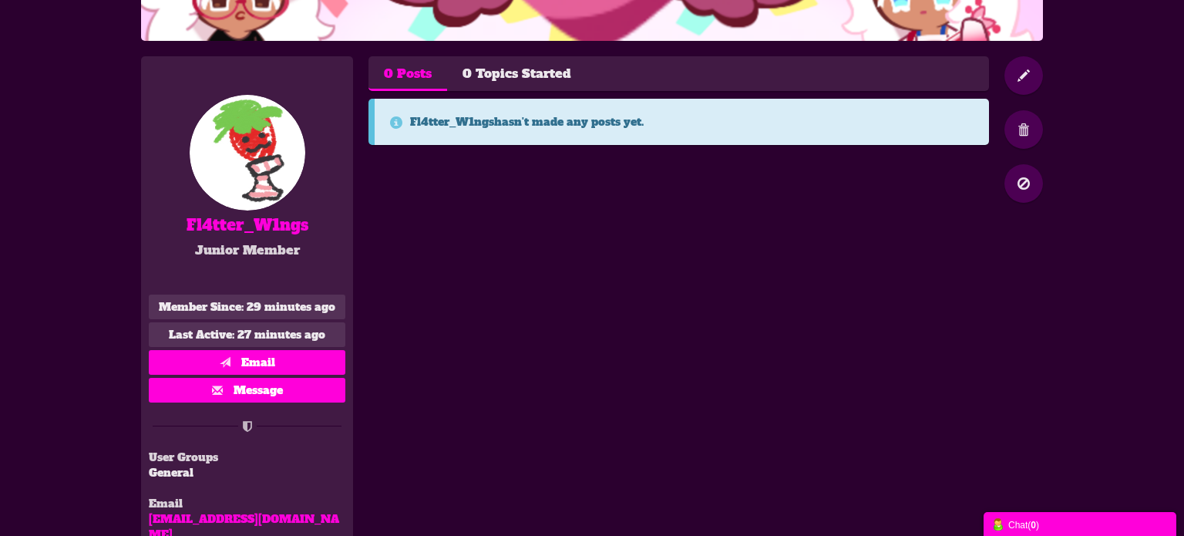
scroll to position [251, 0]
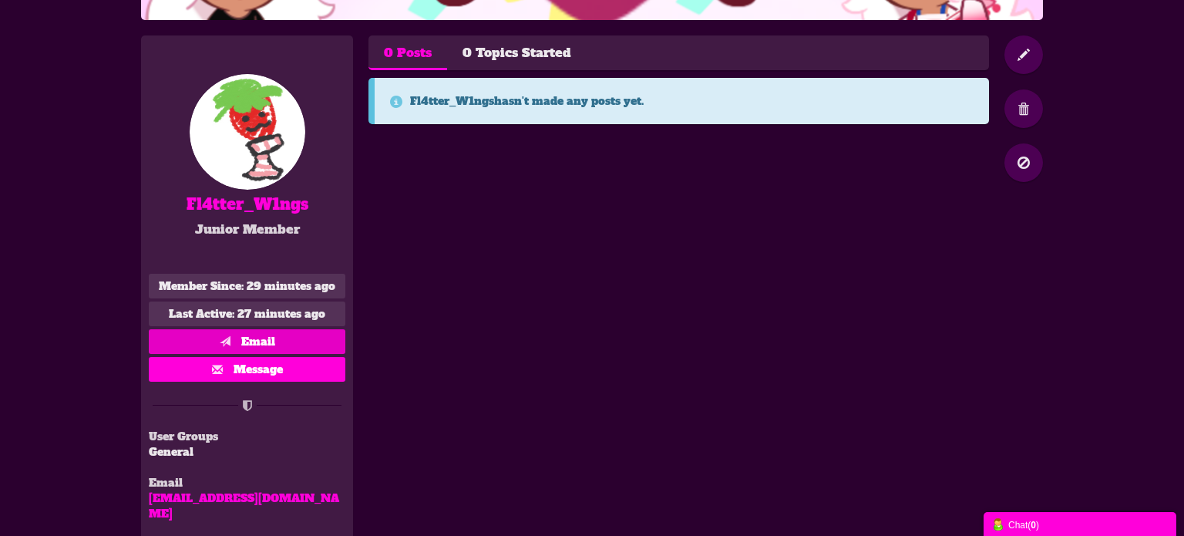
click at [324, 336] on link "Email" at bounding box center [247, 341] width 196 height 25
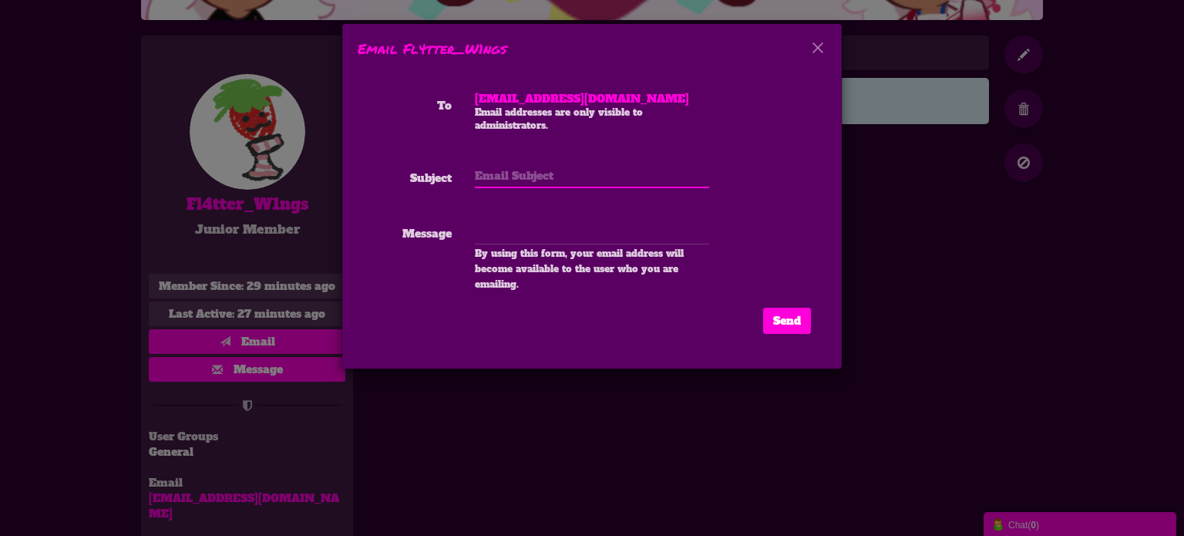
click at [495, 167] on input "text" at bounding box center [592, 175] width 234 height 25
type input "Guess what"
click at [569, 242] on textarea at bounding box center [592, 232] width 234 height 26
paste textarea "Since I'm the admin, I can email users"
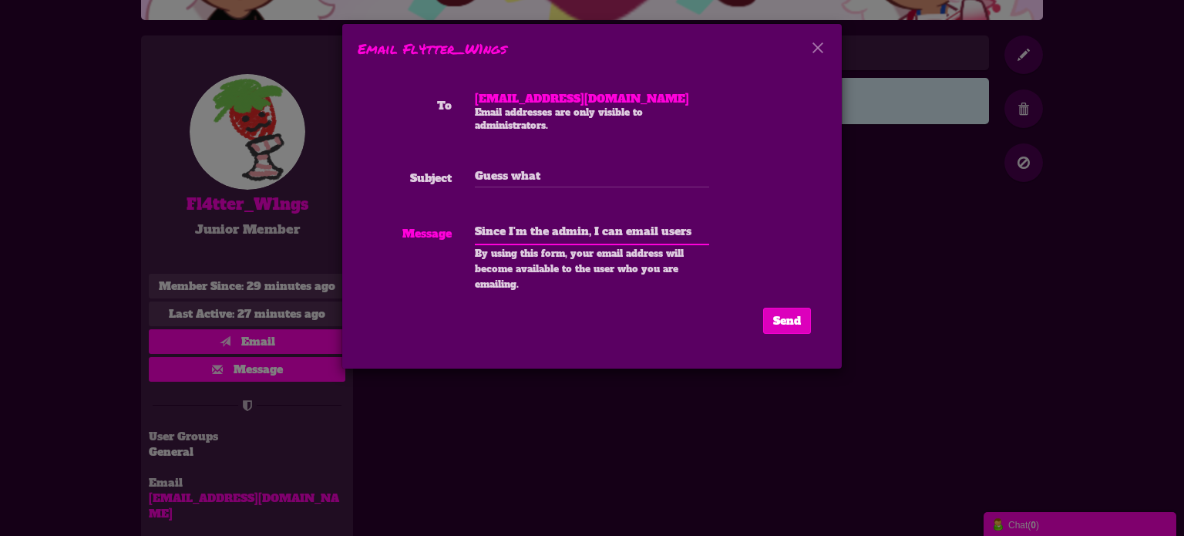
type textarea "Since I'm the admin, I can email users"
click at [803, 321] on button "Send" at bounding box center [787, 320] width 48 height 26
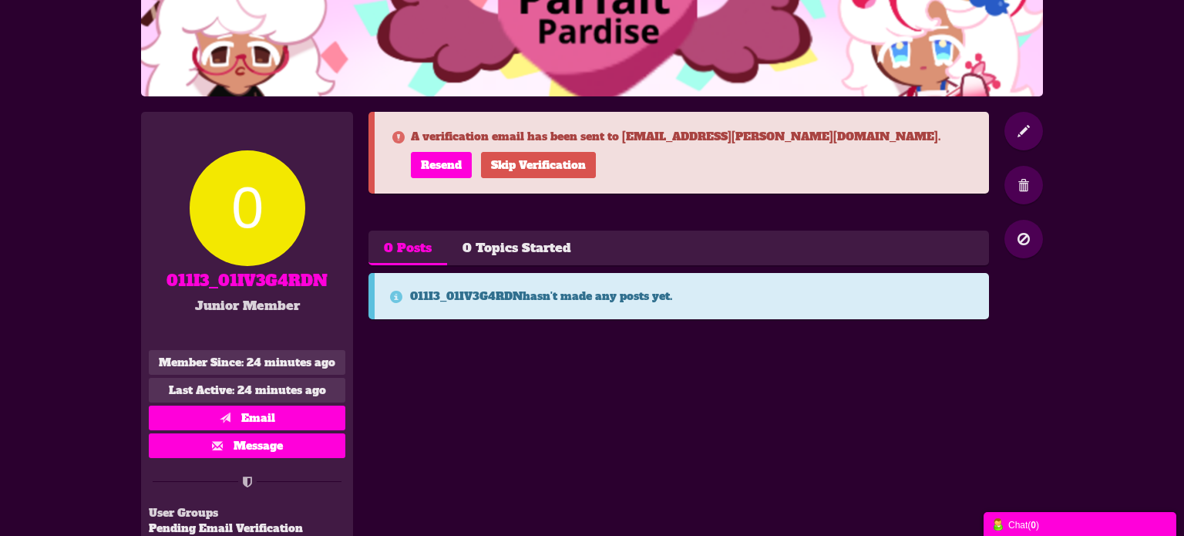
scroll to position [194, 0]
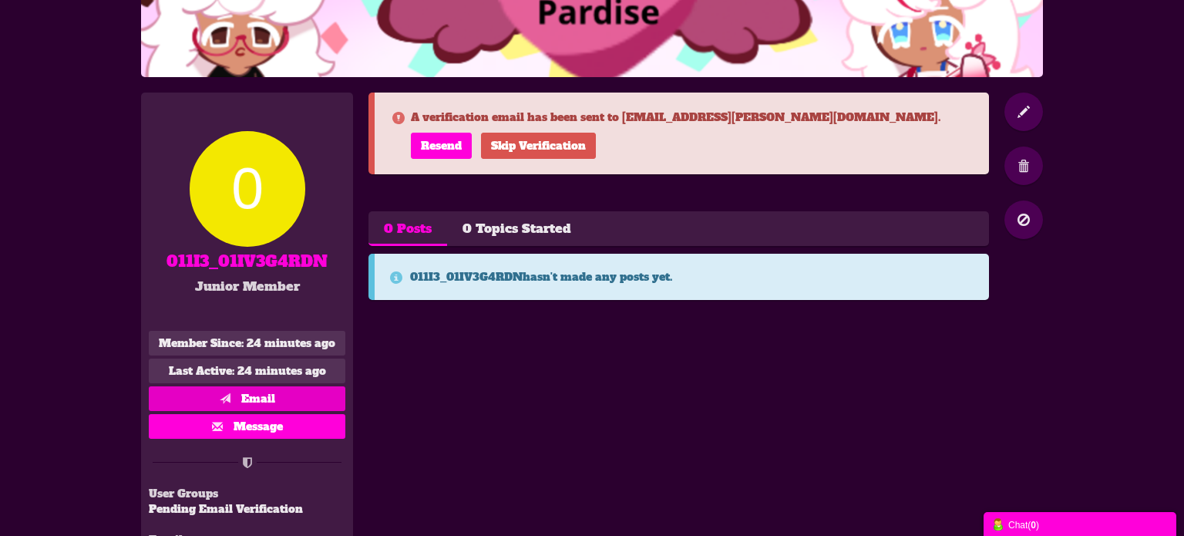
click at [229, 395] on span at bounding box center [229, 398] width 18 height 15
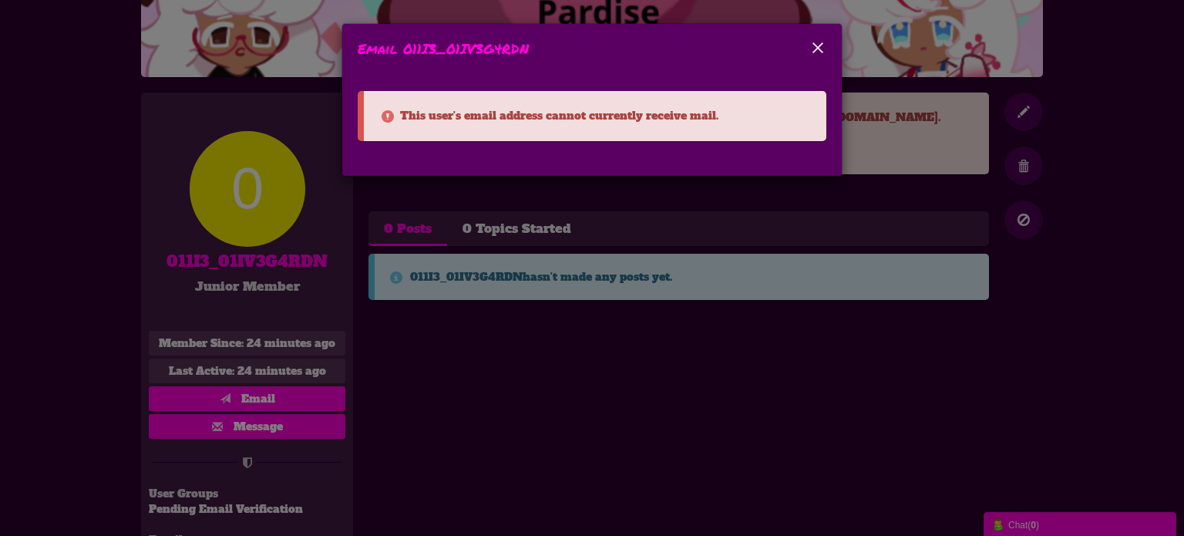
click at [821, 49] on button "×" at bounding box center [817, 47] width 17 height 17
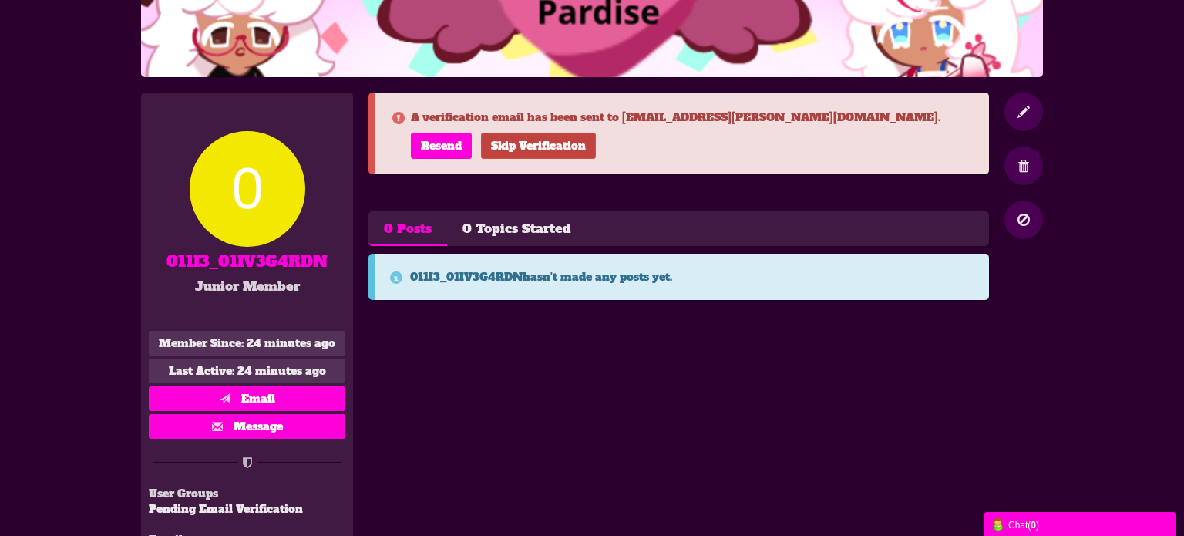
click at [540, 149] on link "Skip Verification" at bounding box center [538, 146] width 115 height 26
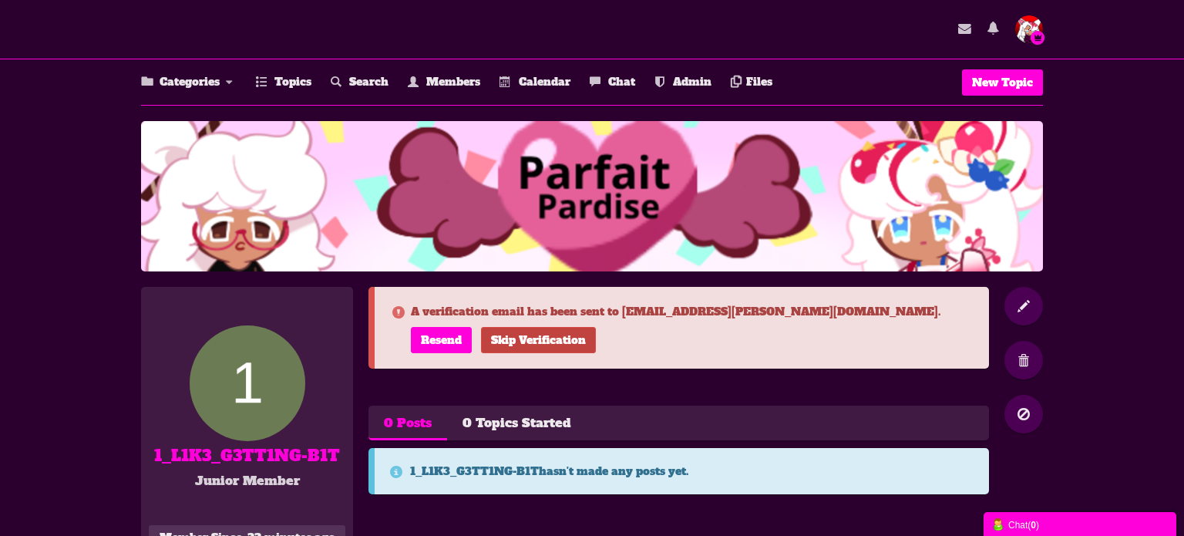
click at [520, 347] on link "Skip Verification" at bounding box center [538, 340] width 115 height 26
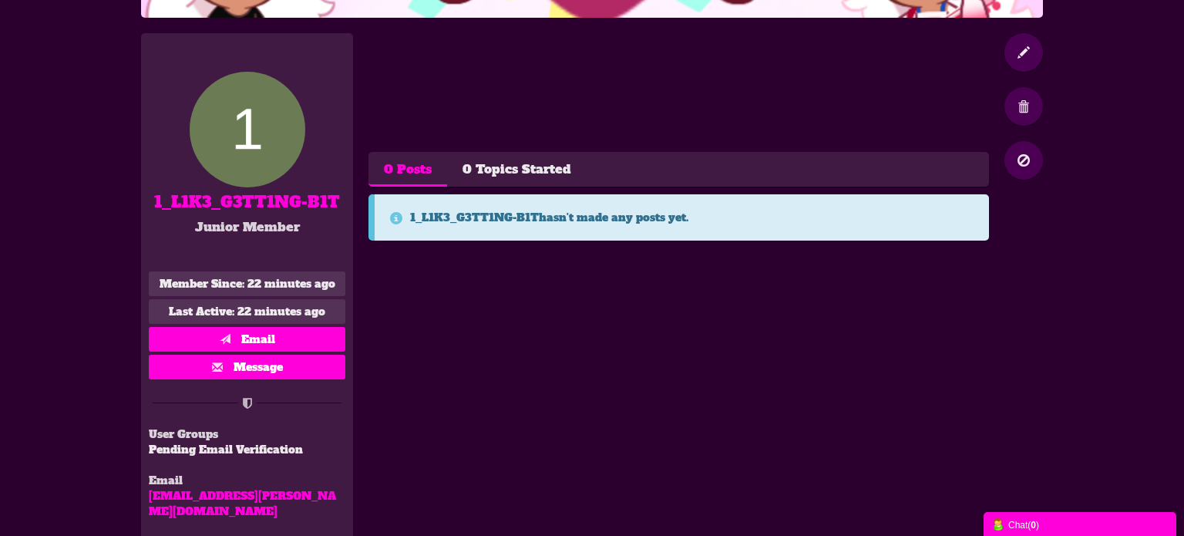
scroll to position [310, 0]
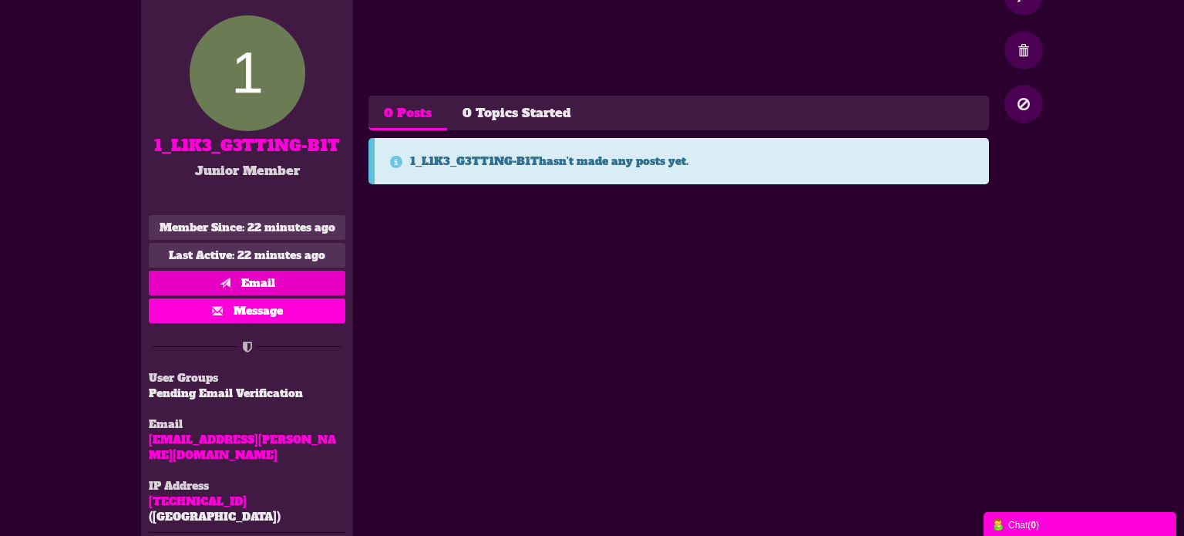
click at [301, 274] on link "Email" at bounding box center [247, 282] width 196 height 25
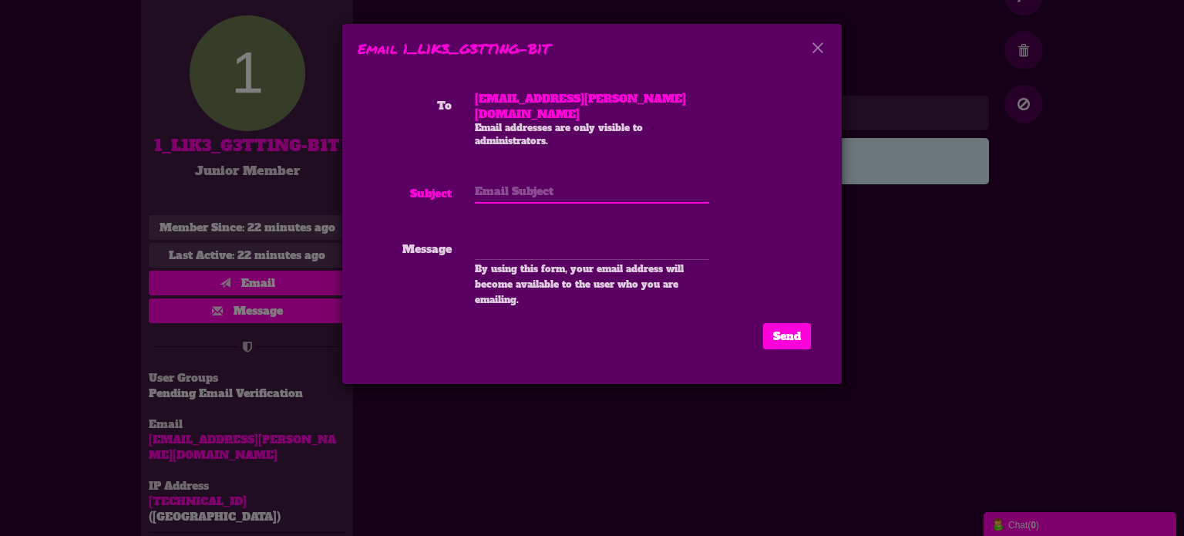
click at [530, 179] on input "text" at bounding box center [592, 191] width 234 height 25
type input "Guess what"
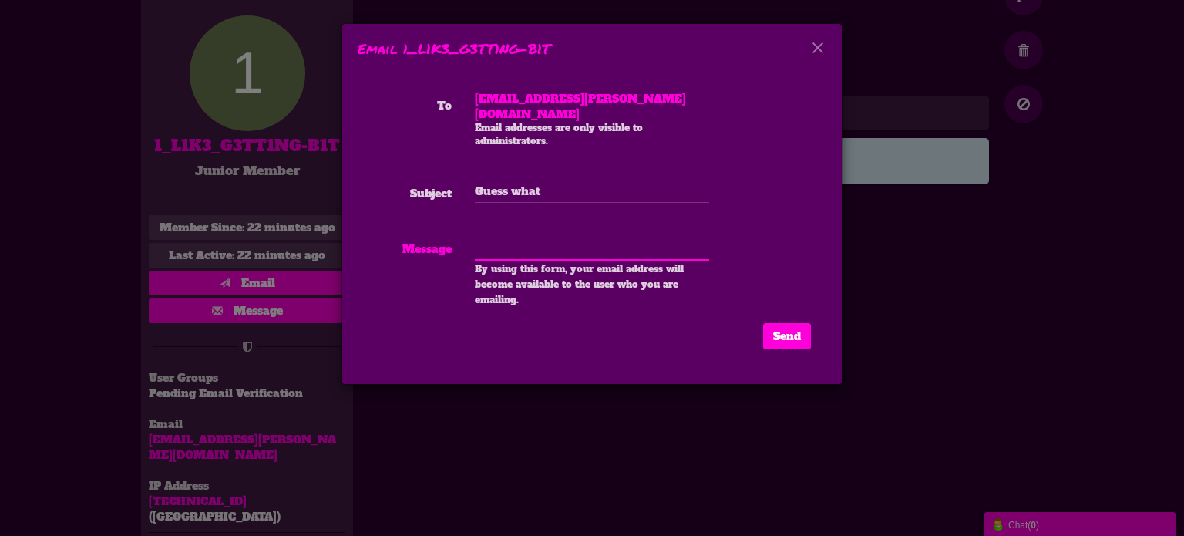
click at [557, 236] on textarea at bounding box center [592, 247] width 234 height 26
paste textarea "Since I'm the admin, I can email users"
type textarea "Since I'm the admin, I can email users"
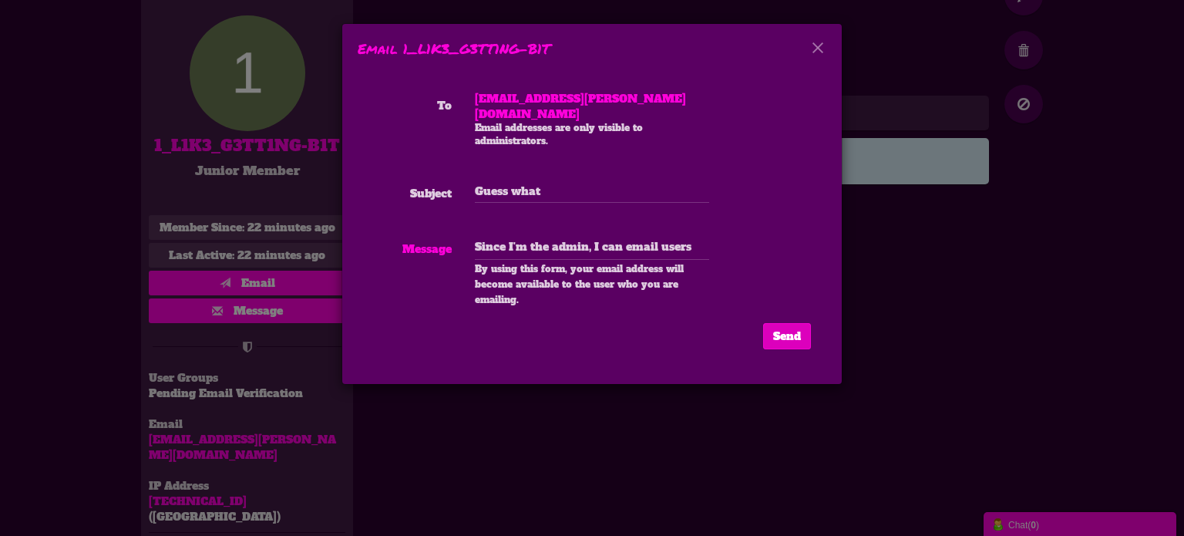
click at [764, 323] on button "Send" at bounding box center [787, 336] width 48 height 26
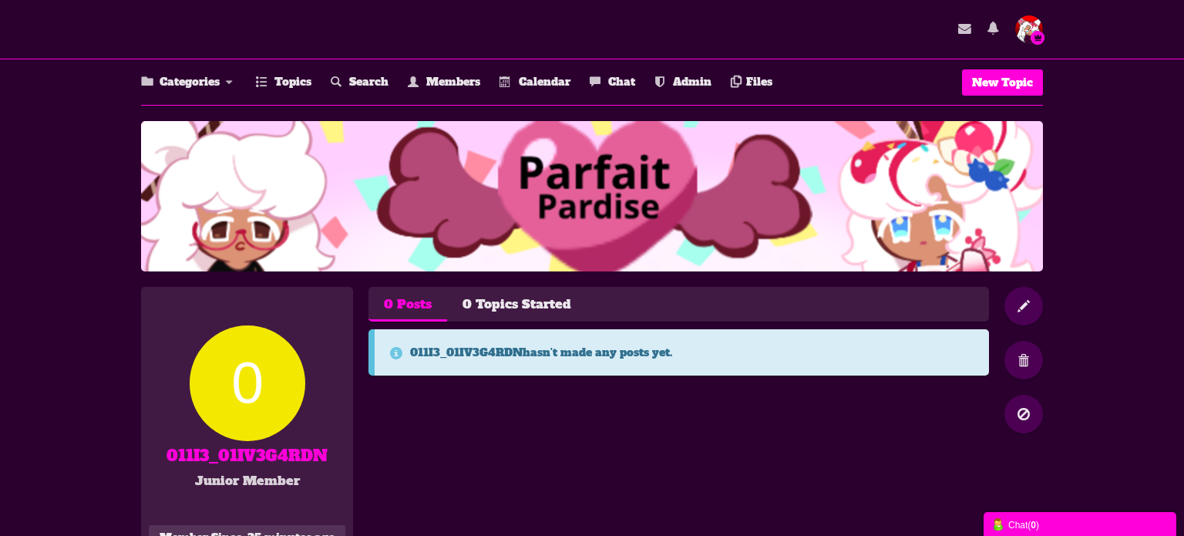
scroll to position [194, 0]
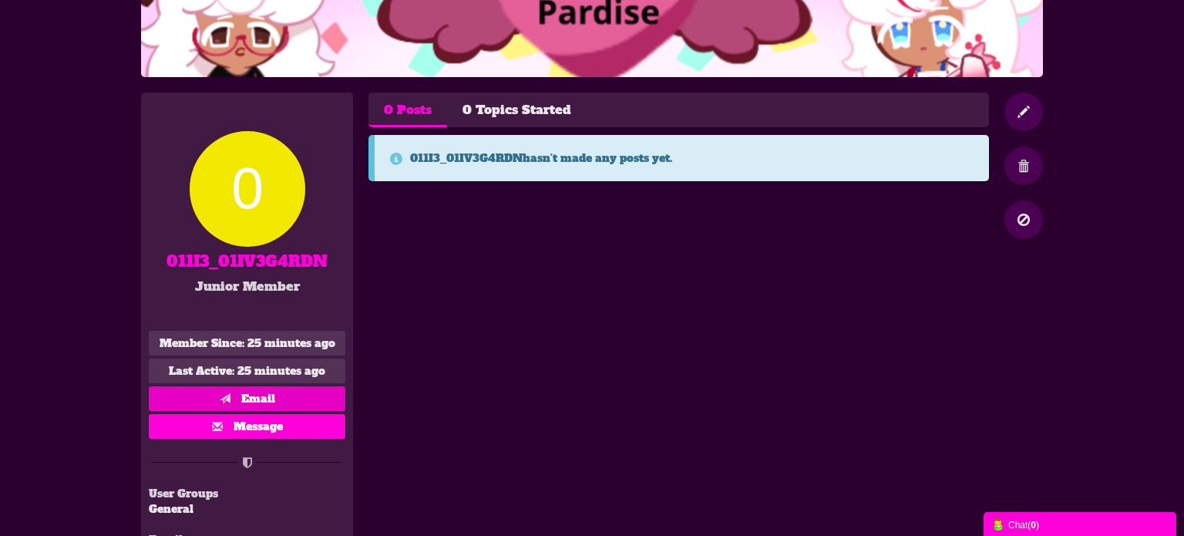
click at [264, 398] on span "Email" at bounding box center [258, 398] width 34 height 15
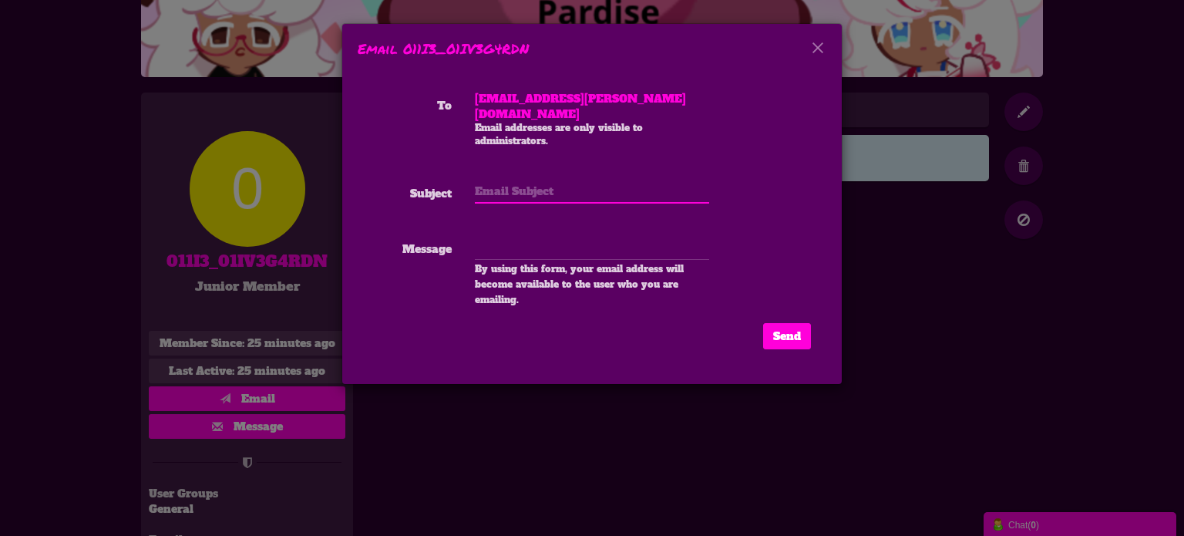
click at [580, 179] on input "text" at bounding box center [592, 191] width 234 height 25
type input "Guess what"
click at [558, 236] on textarea at bounding box center [592, 247] width 234 height 26
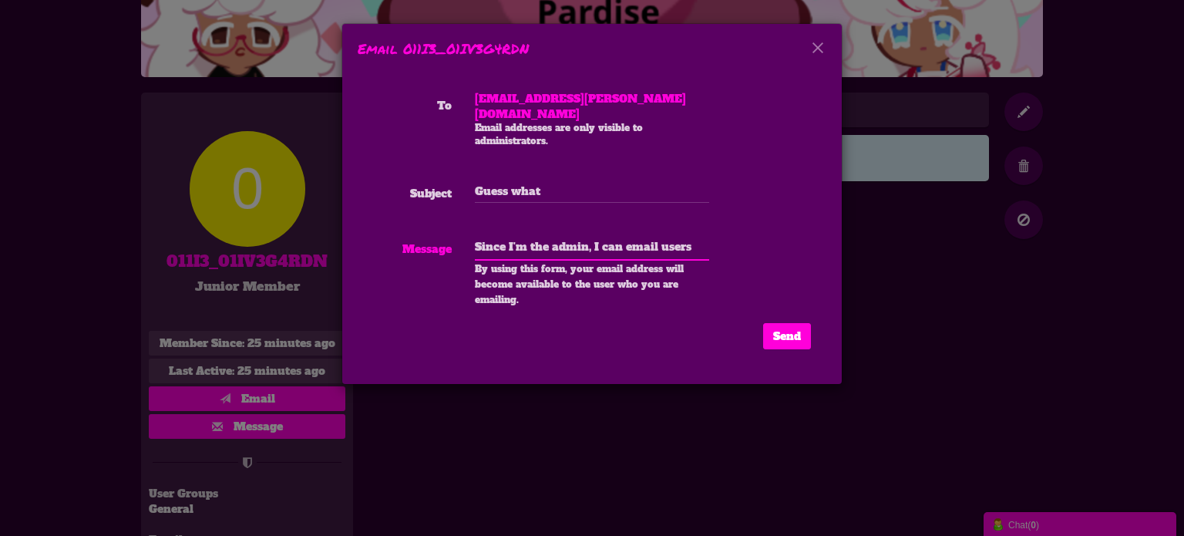
drag, startPoint x: 690, startPoint y: 237, endPoint x: 430, endPoint y: 216, distance: 261.3
click at [430, 216] on form "To Brooklyn.Cordier@suffieldstudent.org Email addresses are only visible to adm…" at bounding box center [592, 199] width 468 height 216
type textarea "Since I'm the admin, I can email users"
click at [796, 323] on button "Send" at bounding box center [787, 336] width 48 height 26
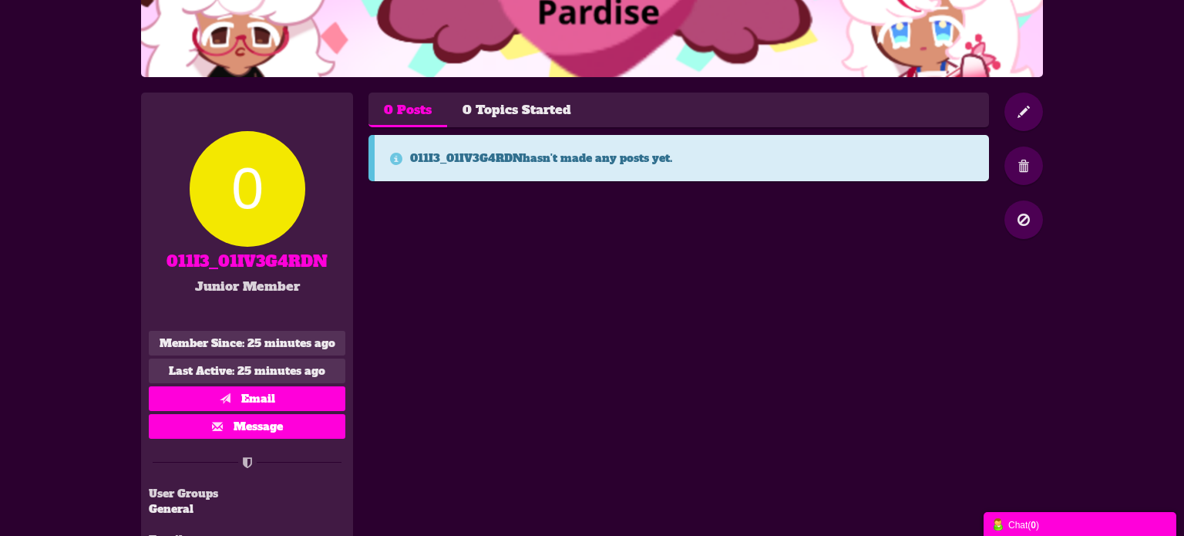
scroll to position [0, 0]
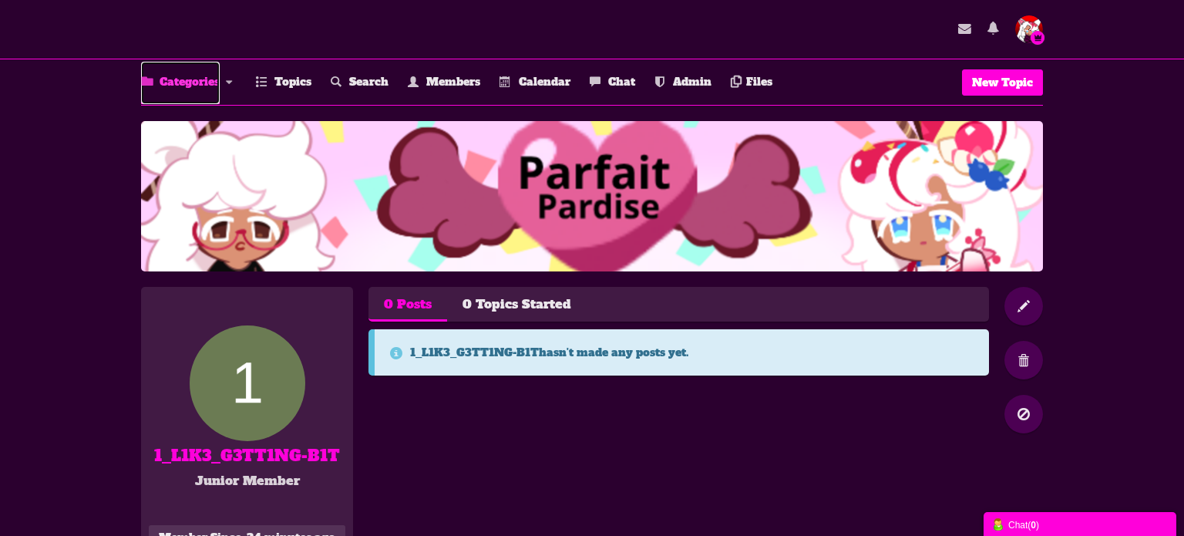
click at [185, 71] on link "Categories" at bounding box center [180, 83] width 79 height 42
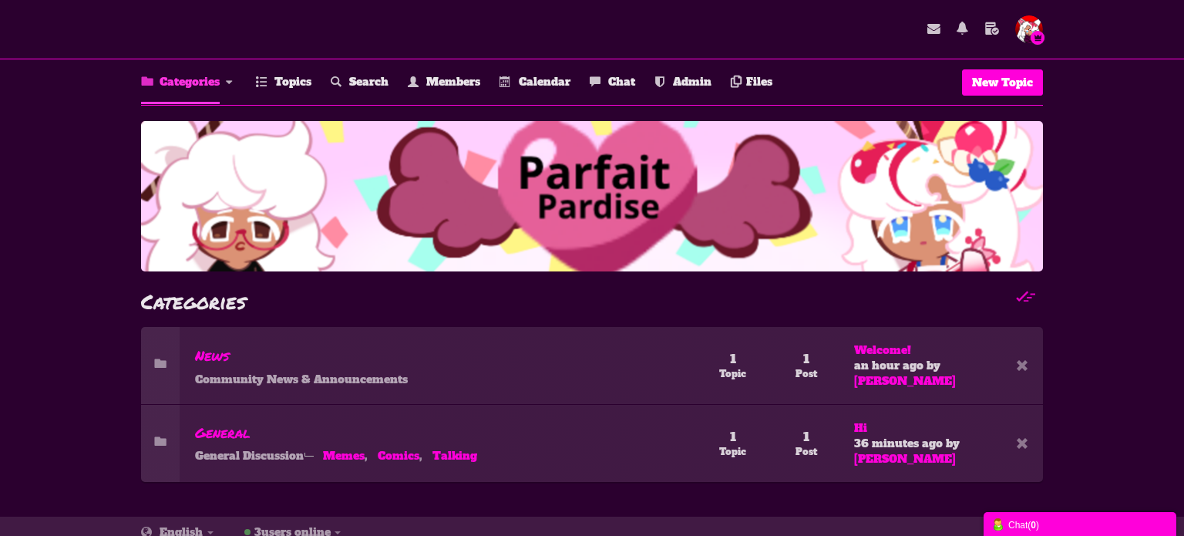
scroll to position [1, 0]
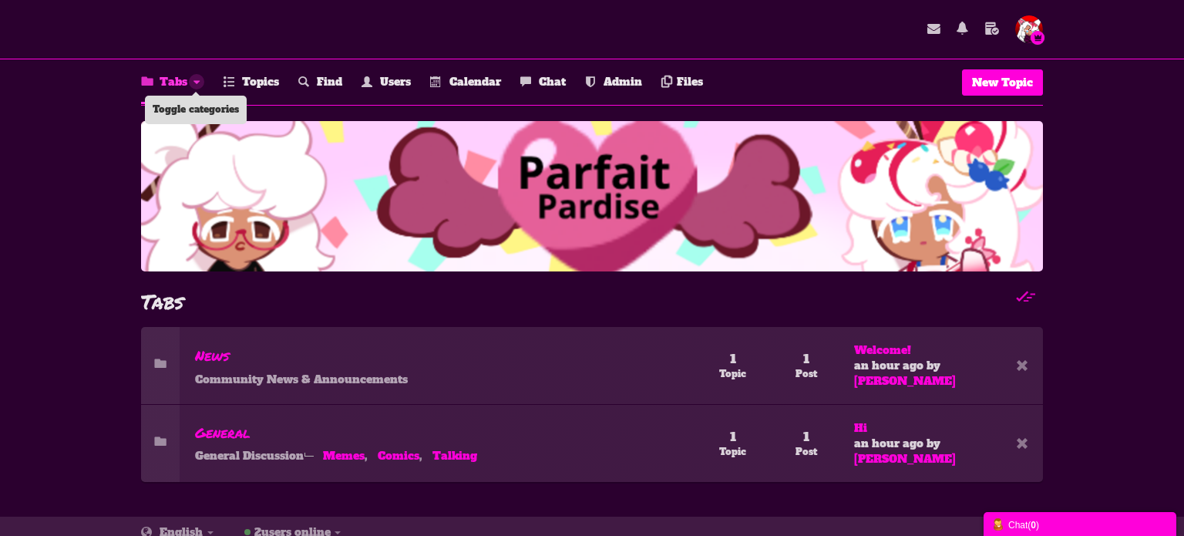
click at [197, 80] on link at bounding box center [196, 81] width 15 height 15
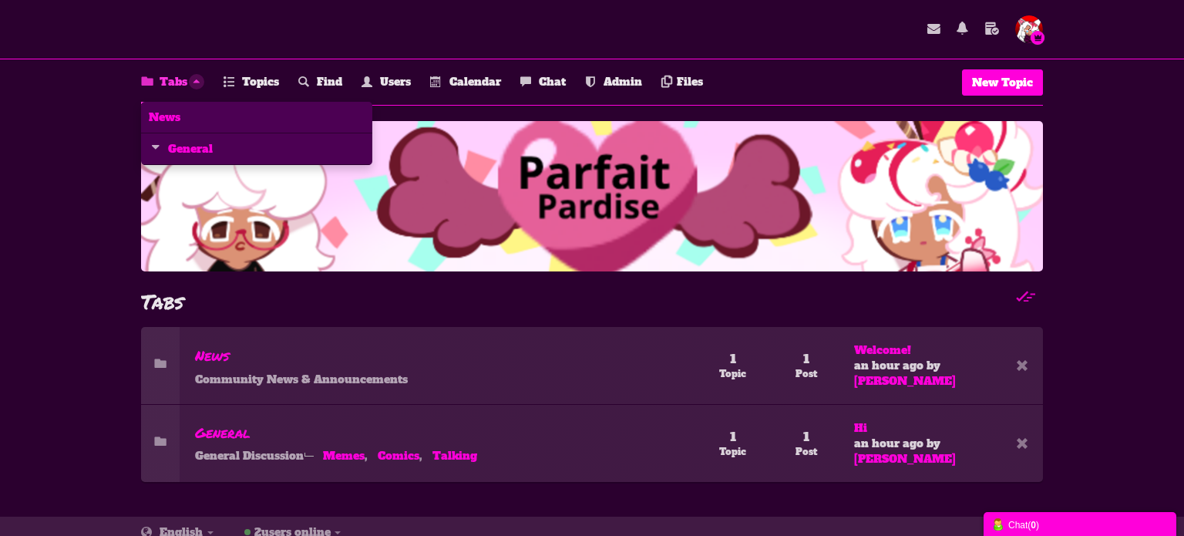
click at [156, 143] on icon at bounding box center [154, 149] width 23 height 27
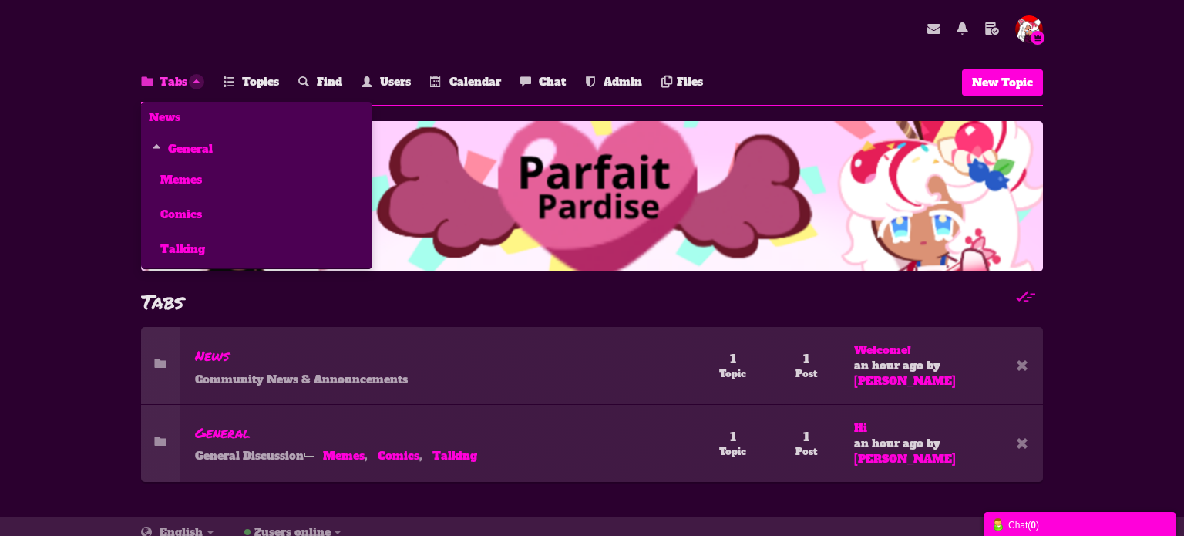
click at [487, 140] on div at bounding box center [592, 196] width 902 height 150
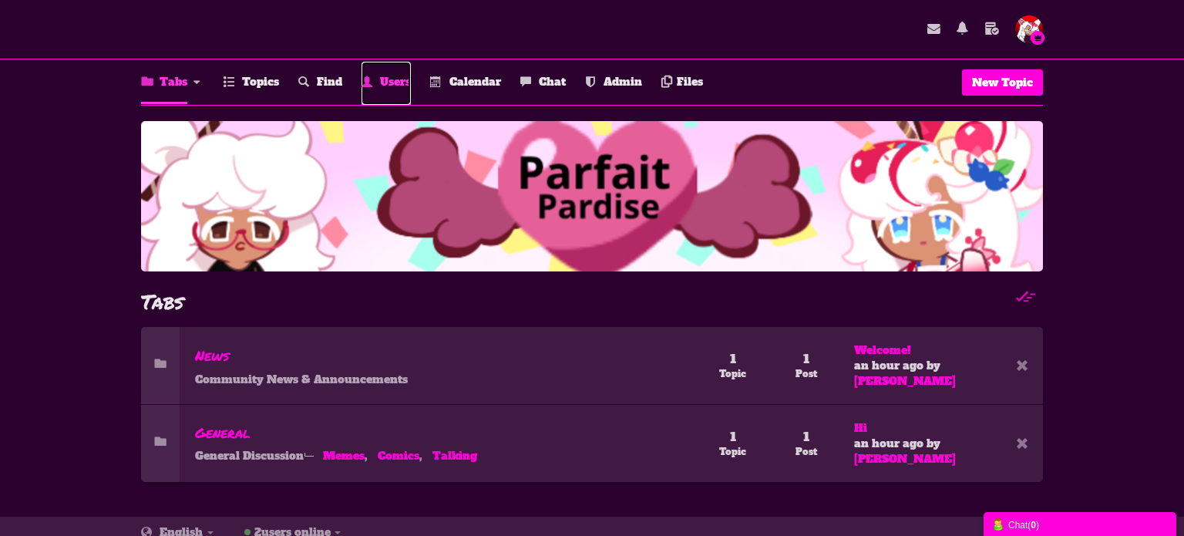
click at [381, 82] on span "Users" at bounding box center [395, 81] width 31 height 15
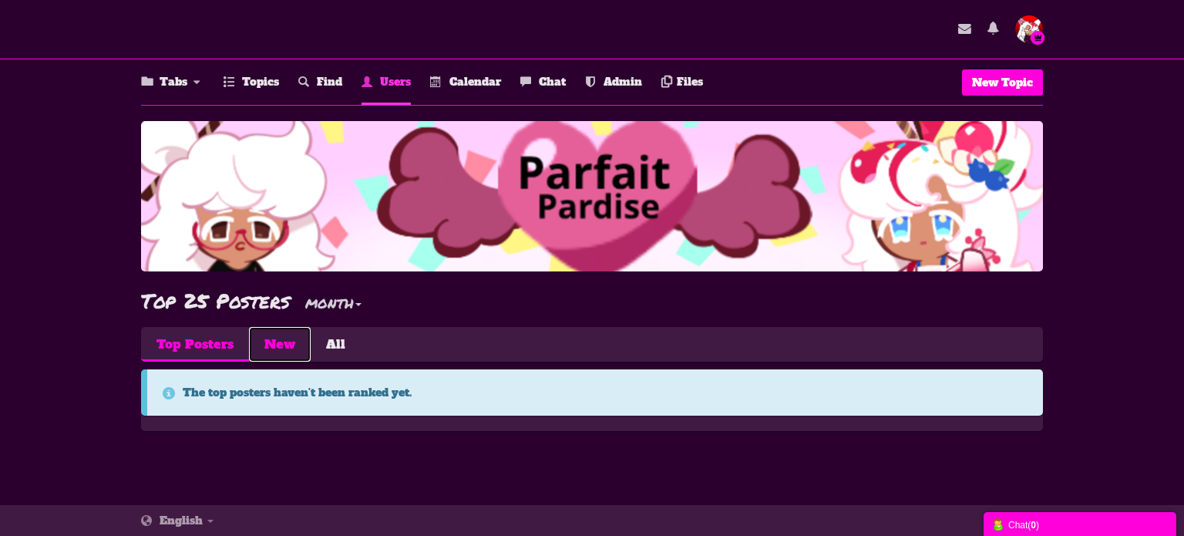
click at [288, 349] on link "New" at bounding box center [280, 344] width 62 height 35
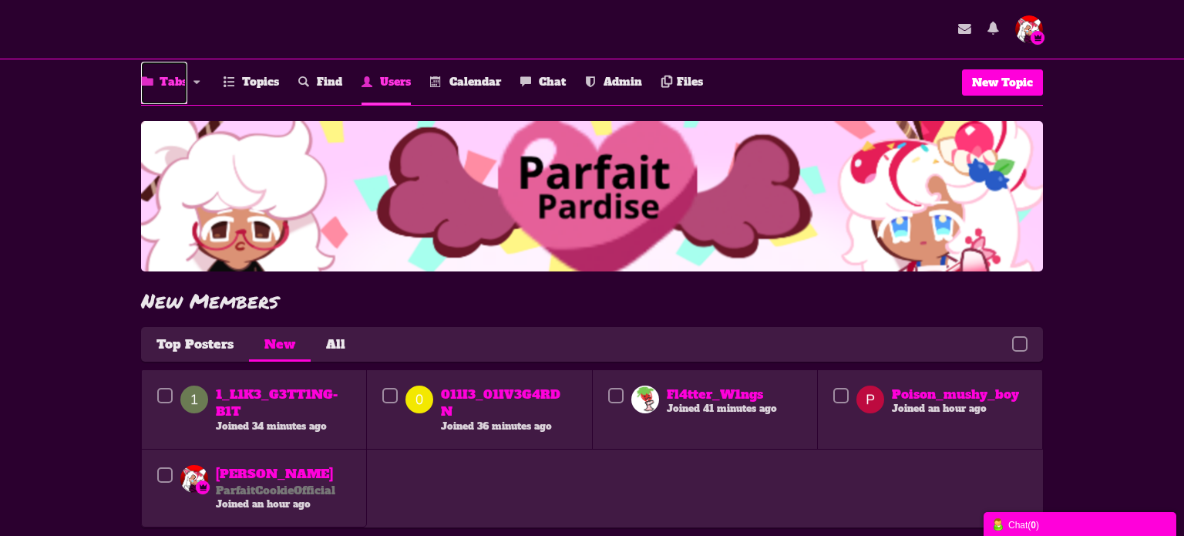
click at [172, 83] on link "Tabs" at bounding box center [164, 83] width 46 height 42
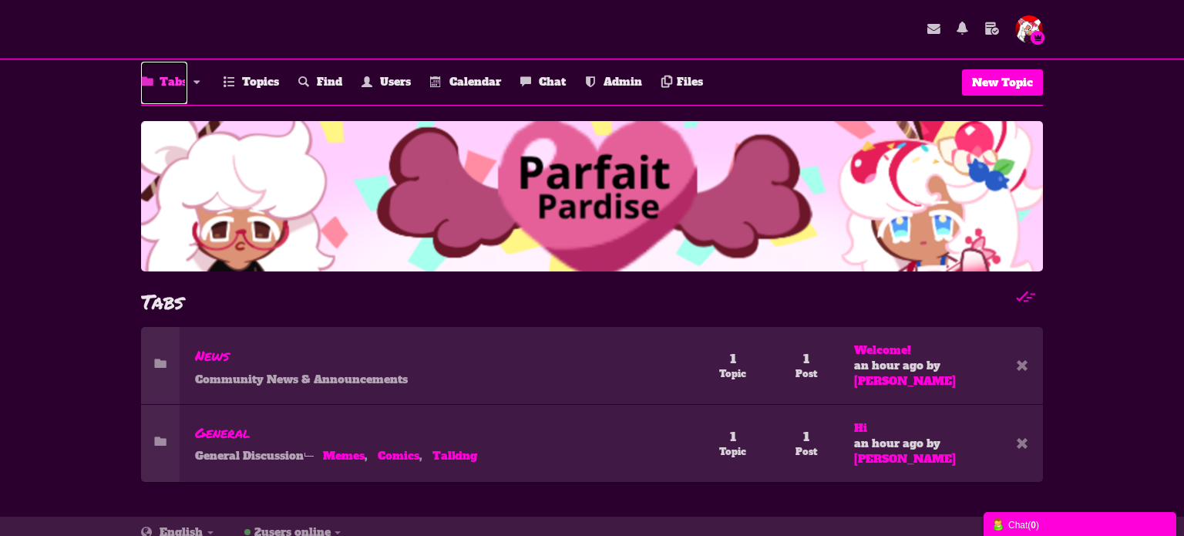
click at [170, 80] on link "Tabs" at bounding box center [164, 83] width 46 height 42
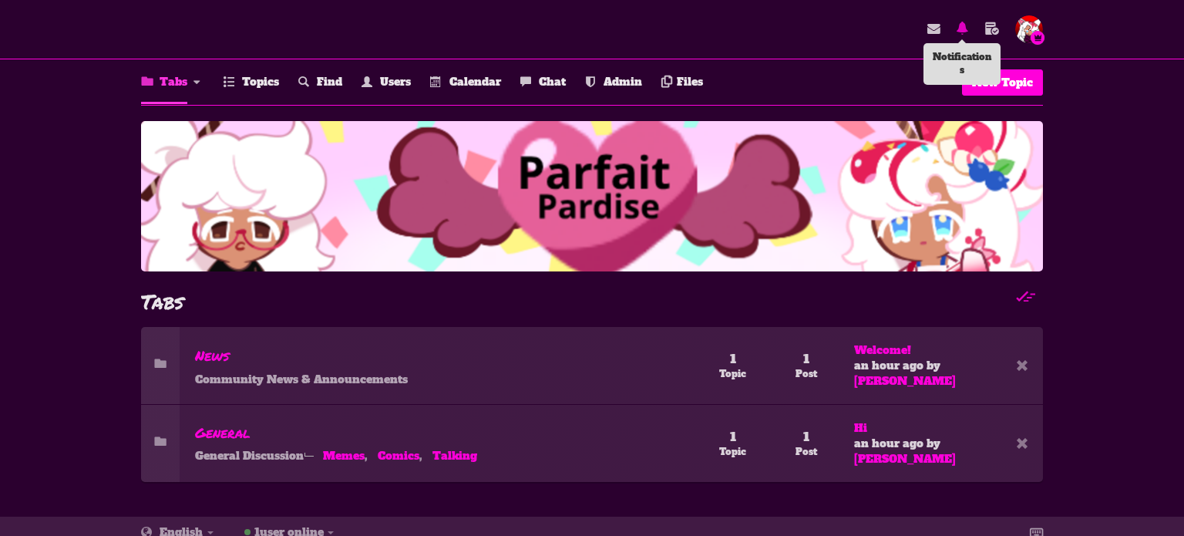
click at [959, 29] on icon at bounding box center [962, 29] width 29 height 18
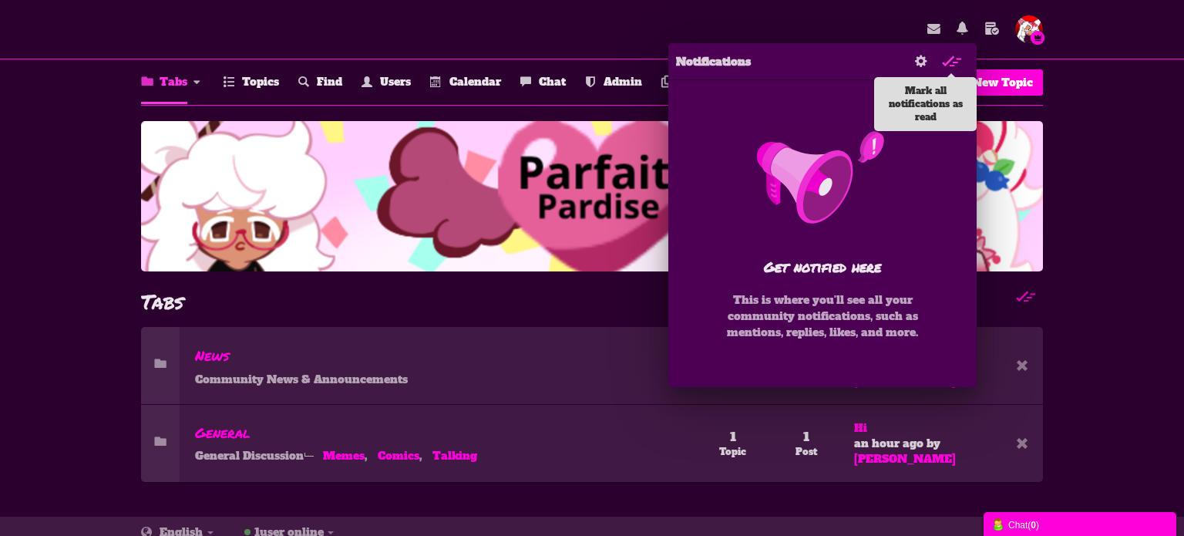
click at [945, 58] on span at bounding box center [951, 62] width 35 height 20
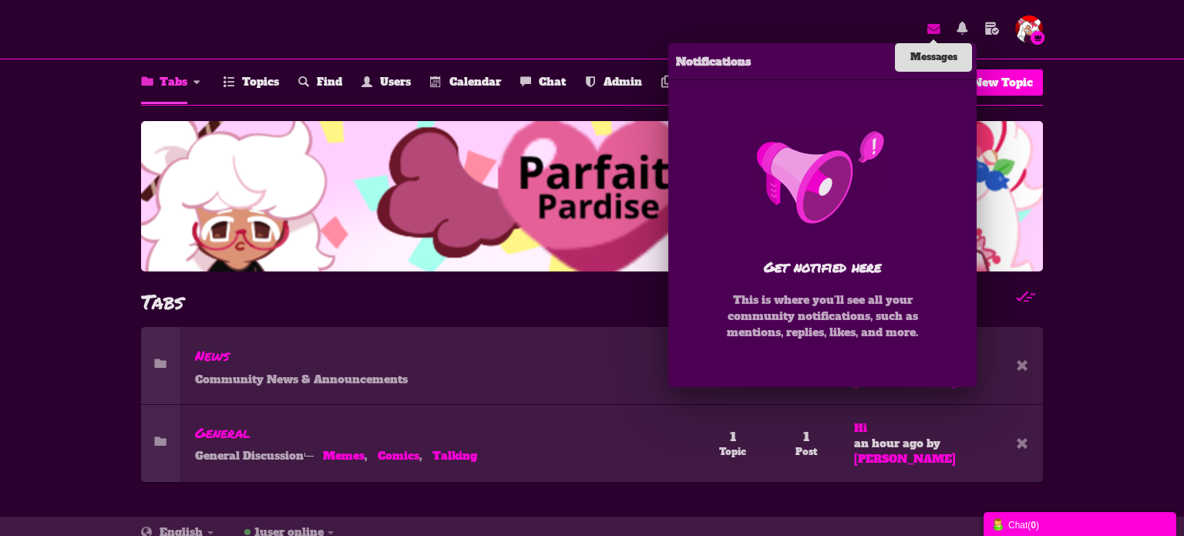
click at [932, 28] on icon at bounding box center [933, 29] width 29 height 18
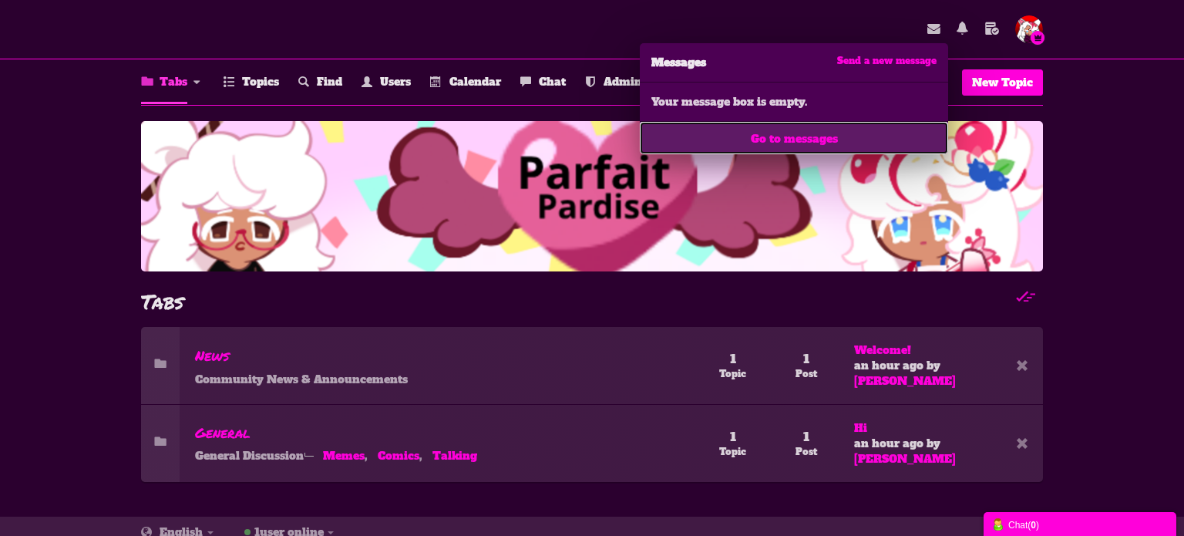
click at [801, 141] on span "Go to messages" at bounding box center [793, 138] width 87 height 15
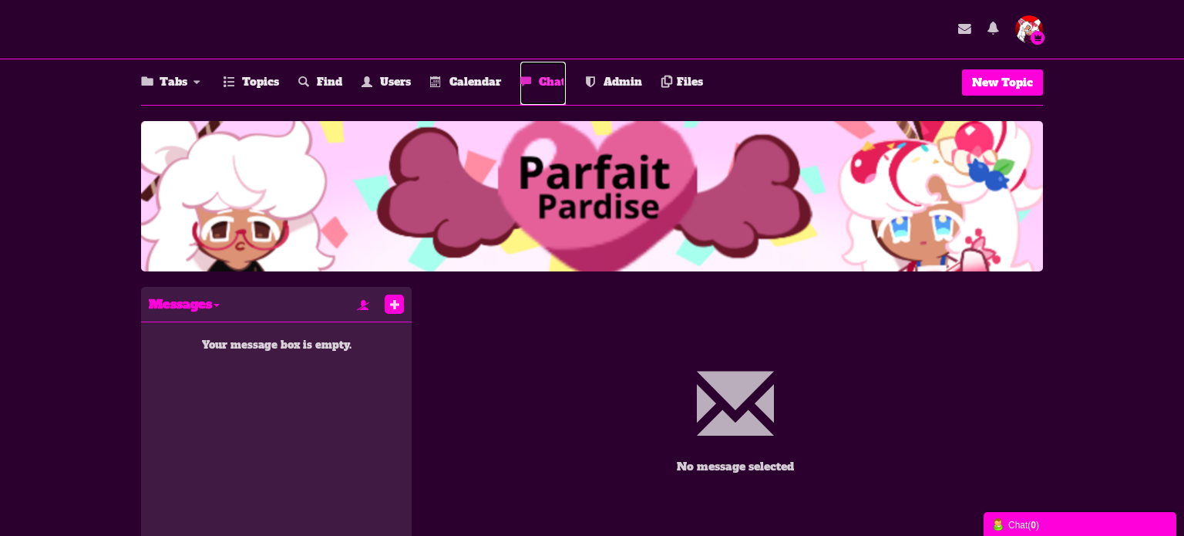
click at [538, 86] on link "Chat" at bounding box center [542, 83] width 45 height 43
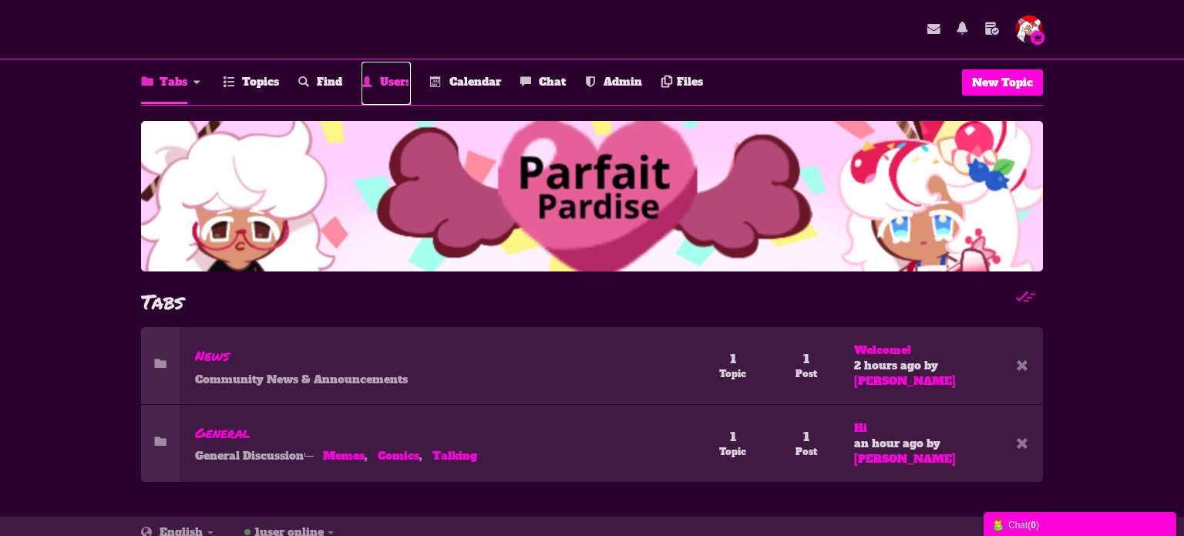
click at [410, 79] on span "Users" at bounding box center [395, 81] width 31 height 15
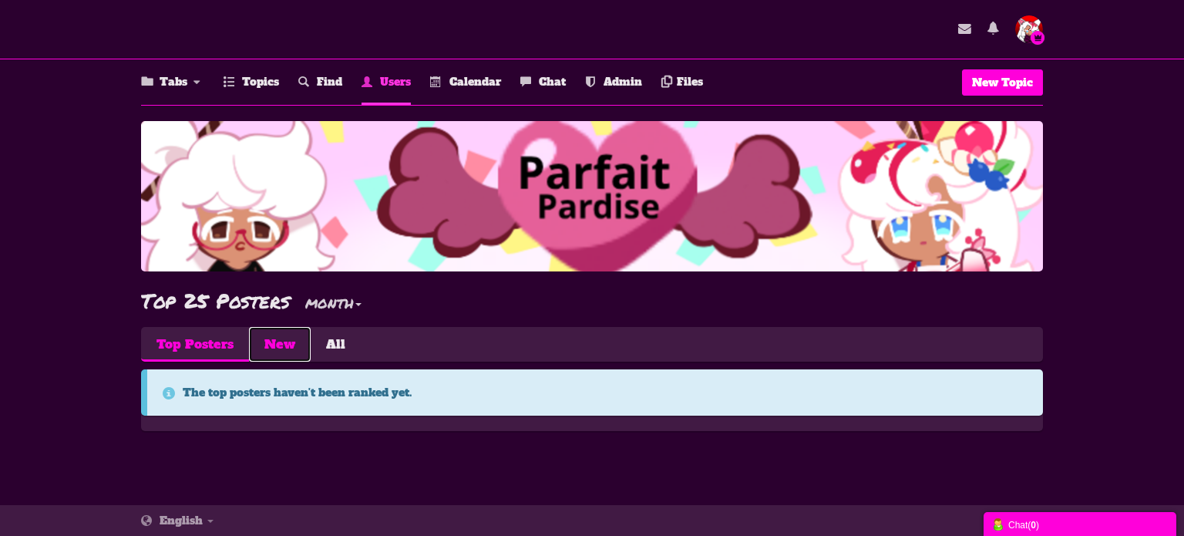
click at [270, 353] on link "New" at bounding box center [280, 344] width 62 height 35
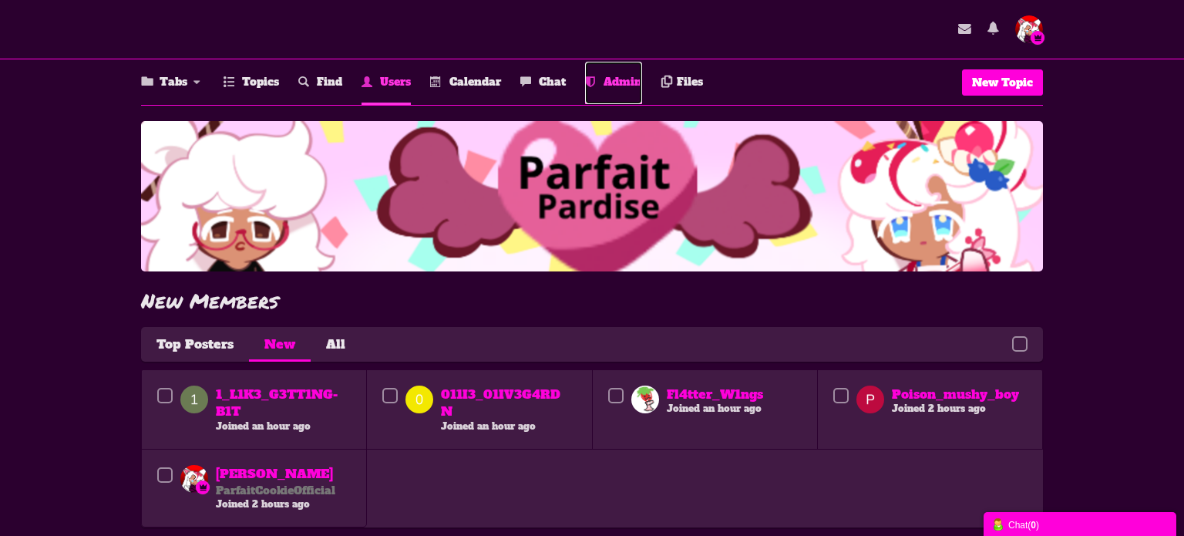
click at [613, 90] on link "Admin" at bounding box center [613, 83] width 57 height 42
click at [543, 76] on span "Chat" at bounding box center [552, 81] width 27 height 15
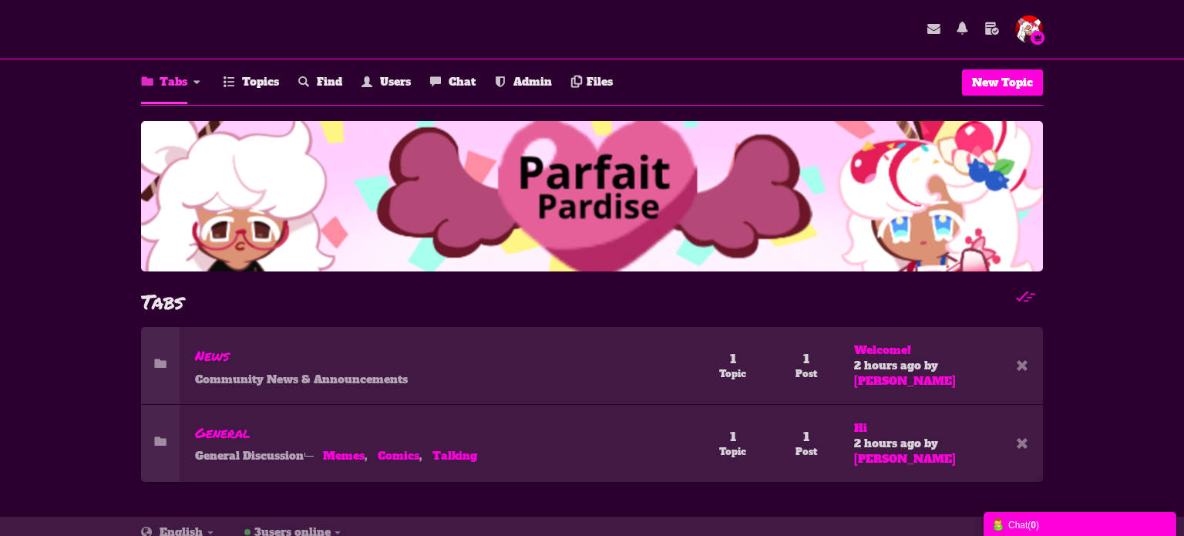
click at [430, 83] on ul "Tabs All Categories Tabs News General Memes Comics Talking Topics Find Users Ch…" at bounding box center [592, 82] width 902 height 46
click at [444, 86] on small at bounding box center [437, 82] width 14 height 15
click at [535, 82] on span "Admin" at bounding box center [532, 81] width 39 height 15
